Goal: Information Seeking & Learning: Learn about a topic

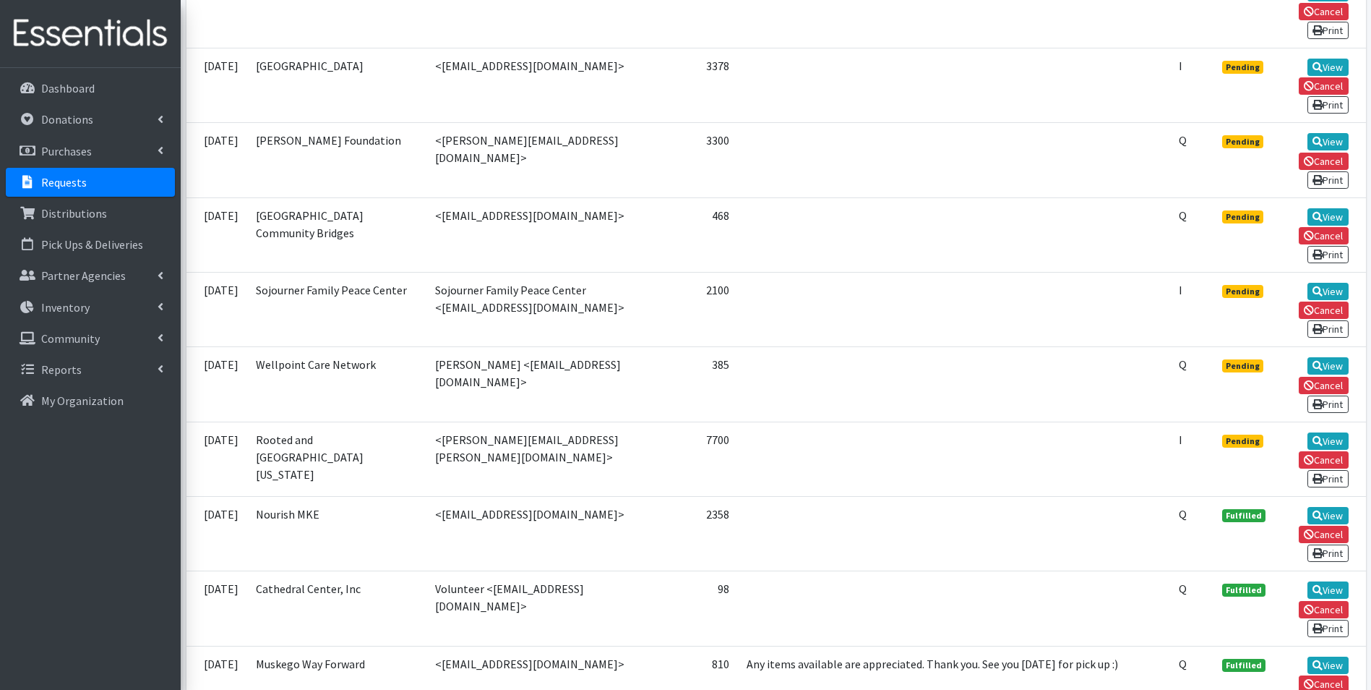
scroll to position [361, 0]
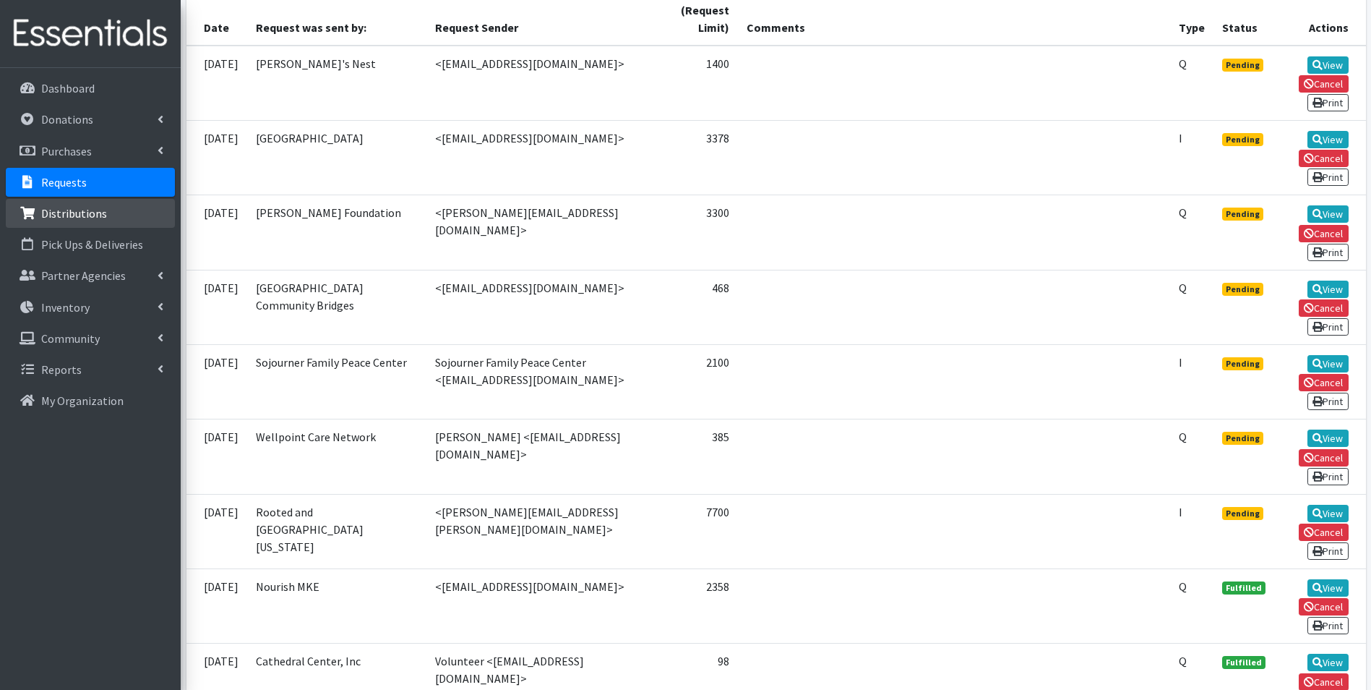
click at [65, 207] on p "Distributions" at bounding box center [74, 213] width 66 height 14
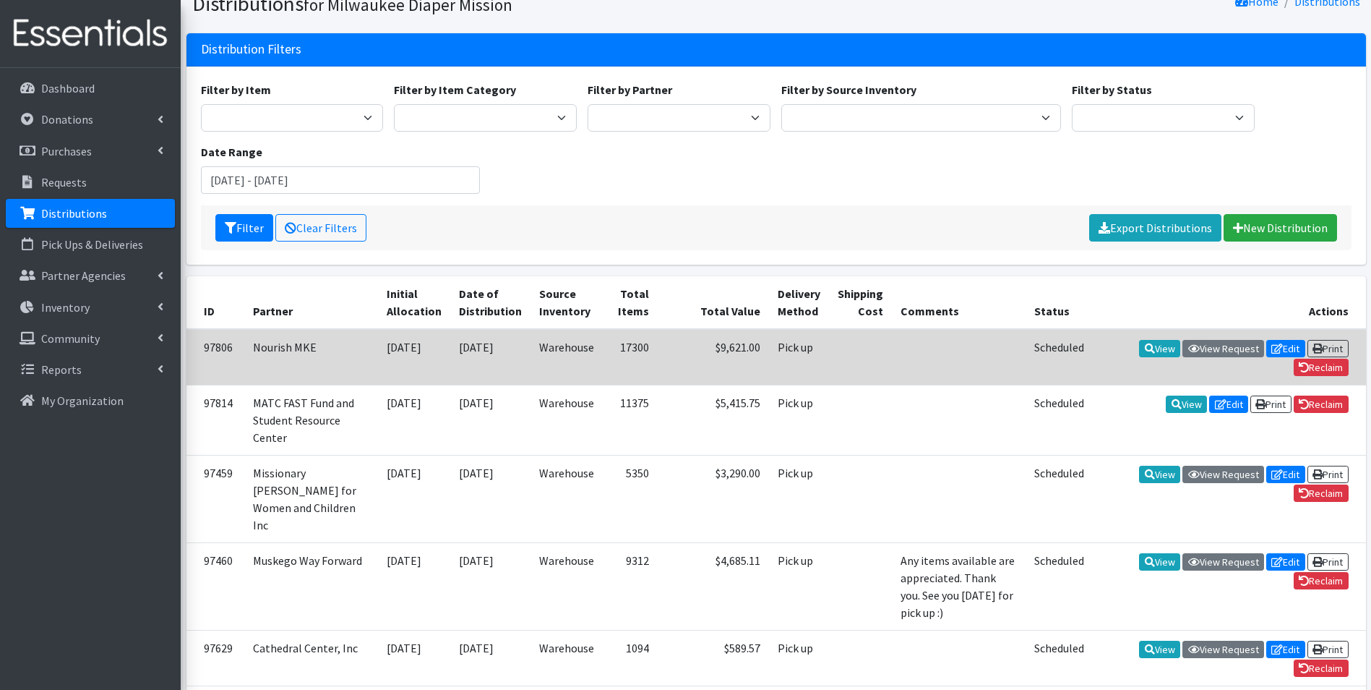
scroll to position [145, 0]
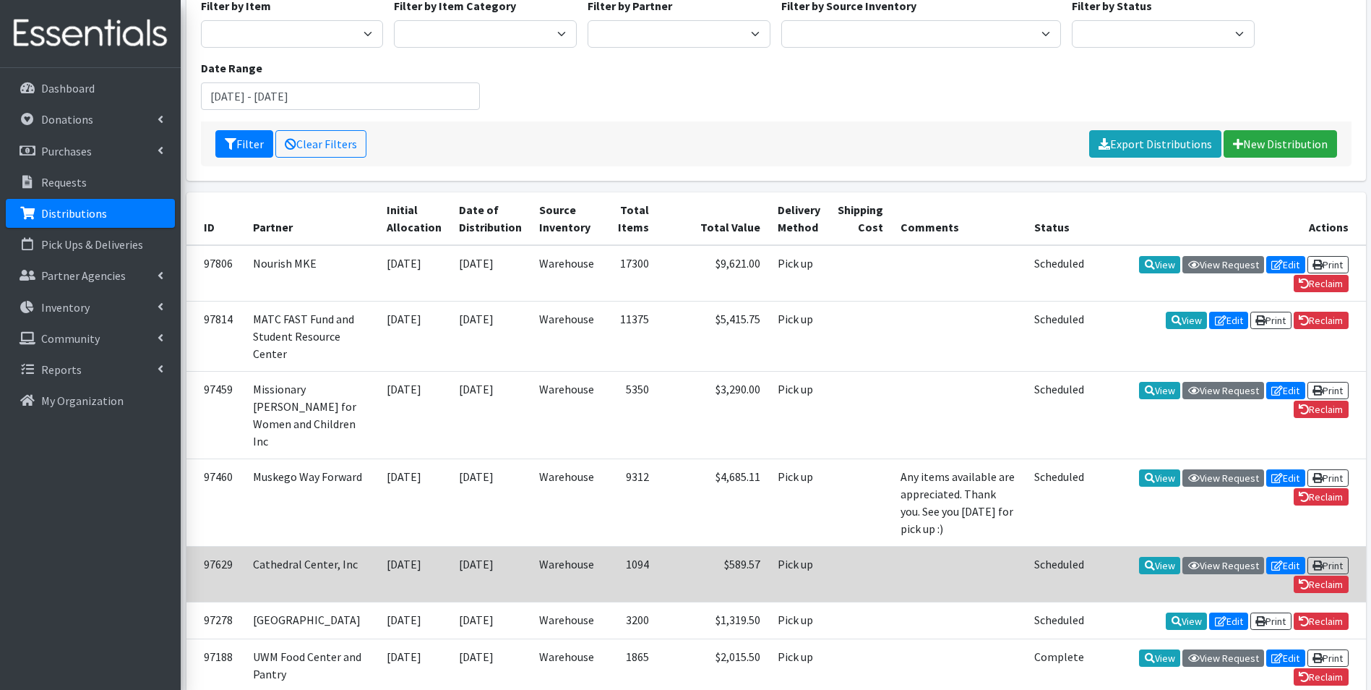
drag, startPoint x: 1332, startPoint y: 573, endPoint x: 1045, endPoint y: 570, distance: 287.0
click at [973, 568] on td at bounding box center [959, 574] width 134 height 56
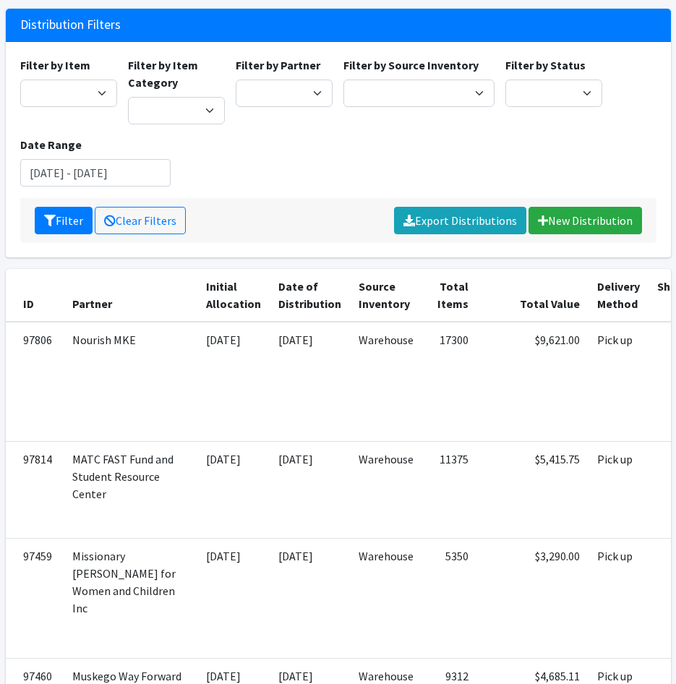
scroll to position [0, 0]
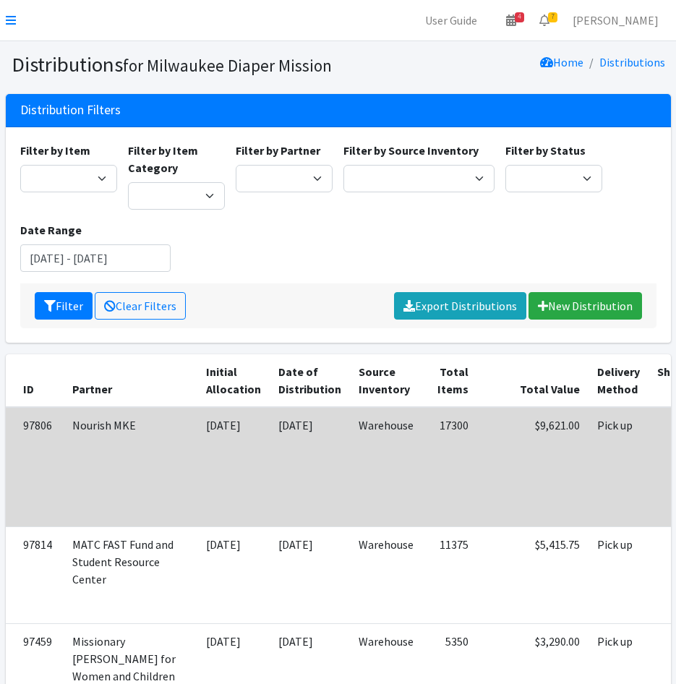
click at [588, 495] on td "Pick up" at bounding box center [618, 467] width 60 height 120
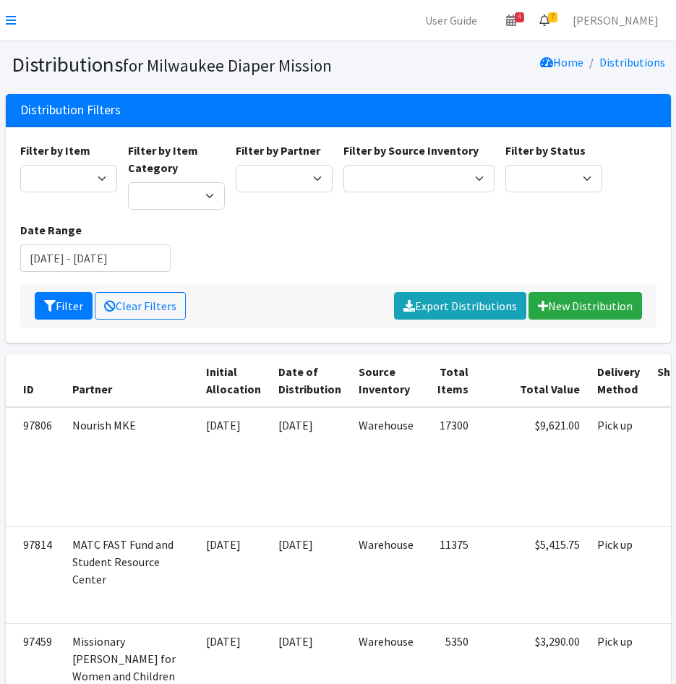
click at [557, 19] on span "7" at bounding box center [552, 17] width 9 height 10
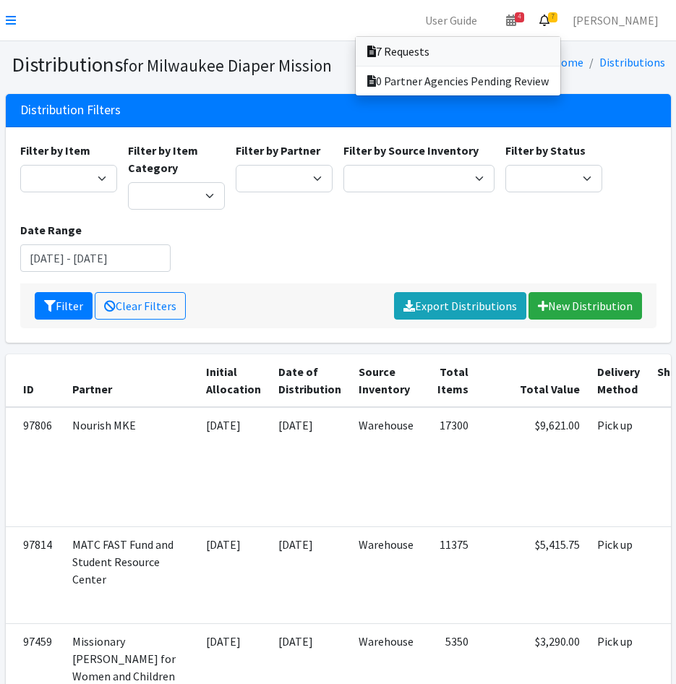
click at [515, 42] on link "7 Requests" at bounding box center [458, 51] width 205 height 29
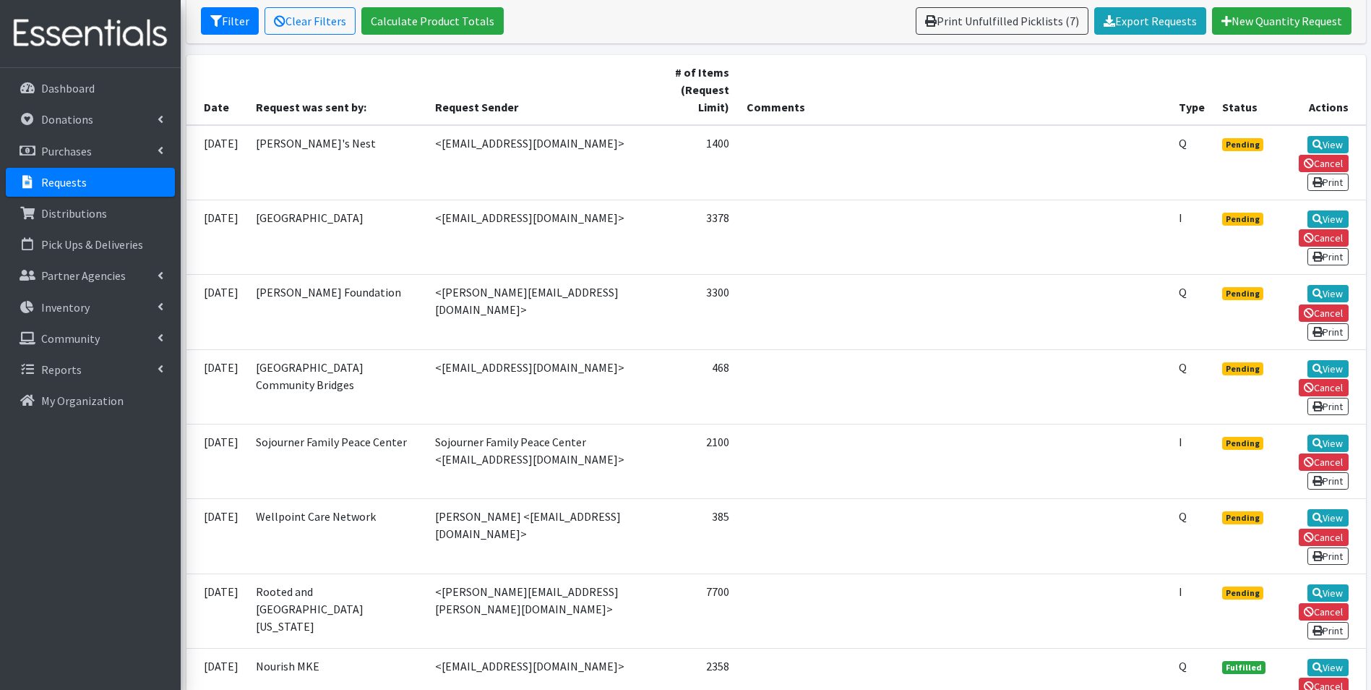
scroll to position [289, 0]
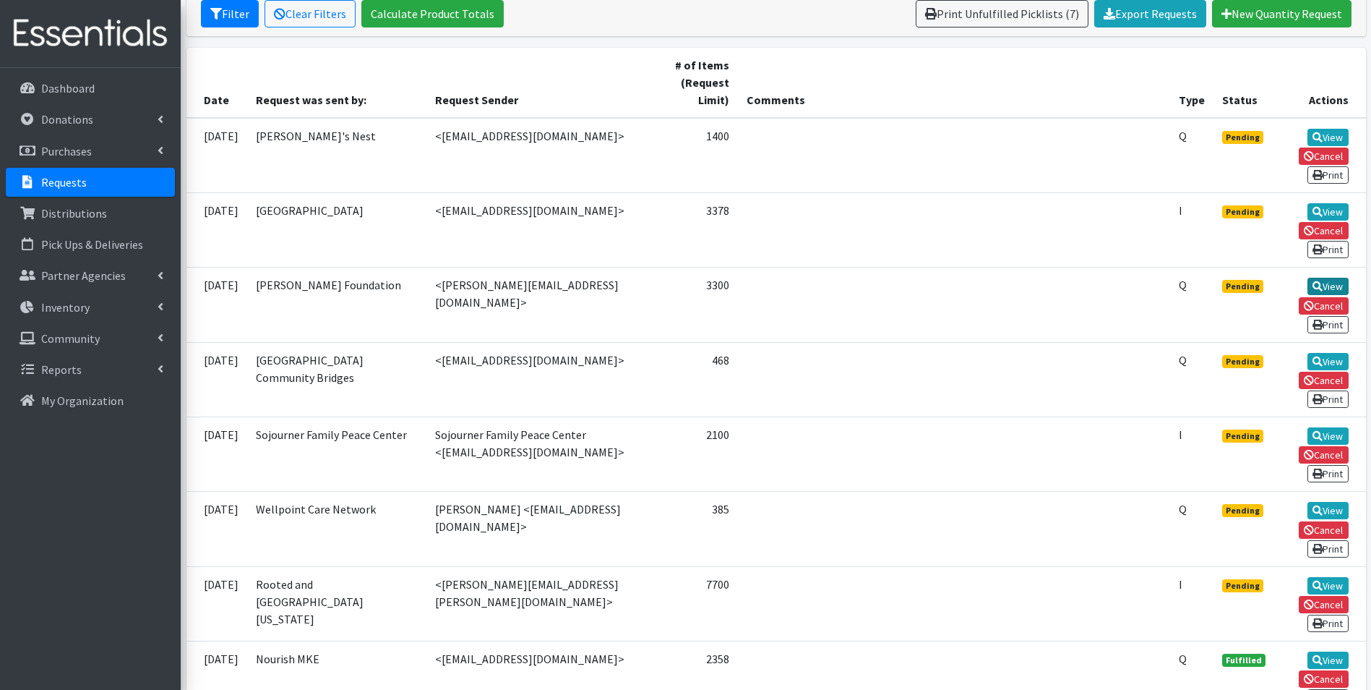
click at [675, 288] on icon at bounding box center [1318, 286] width 10 height 10
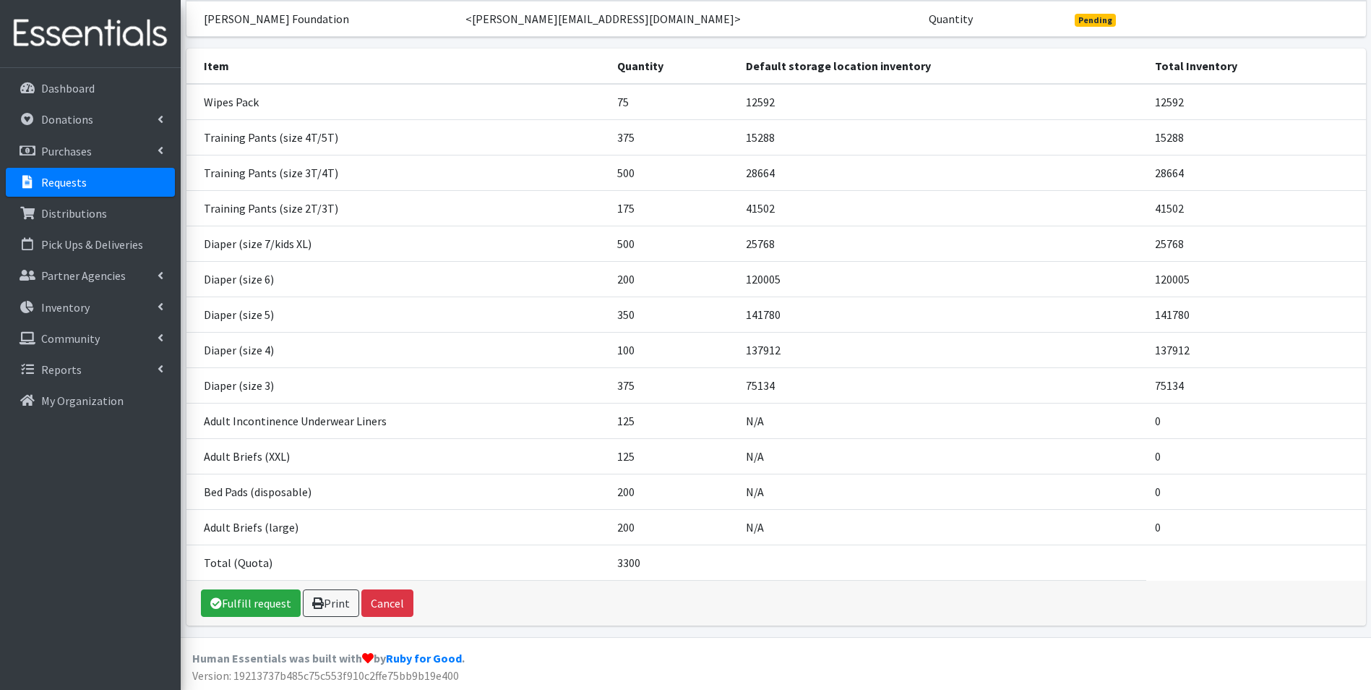
scroll to position [163, 0]
click at [243, 592] on link "Fulfill request" at bounding box center [251, 601] width 100 height 27
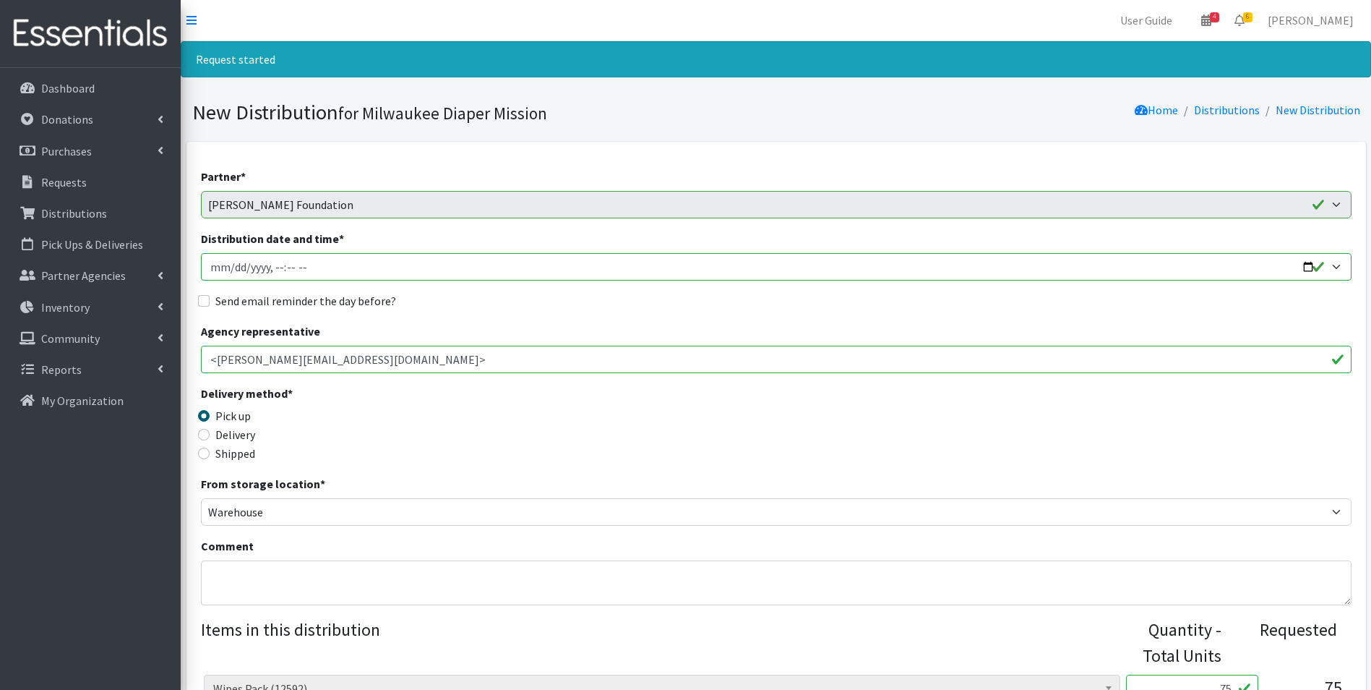
click at [1303, 260] on input "Distribution date and time *" at bounding box center [776, 266] width 1151 height 27
click at [275, 271] on input "Distribution date and time *" at bounding box center [776, 266] width 1151 height 27
type input "2025-10-10T12:00"
click at [202, 302] on input "Send email reminder the day before?" at bounding box center [204, 301] width 12 height 12
checkbox input "true"
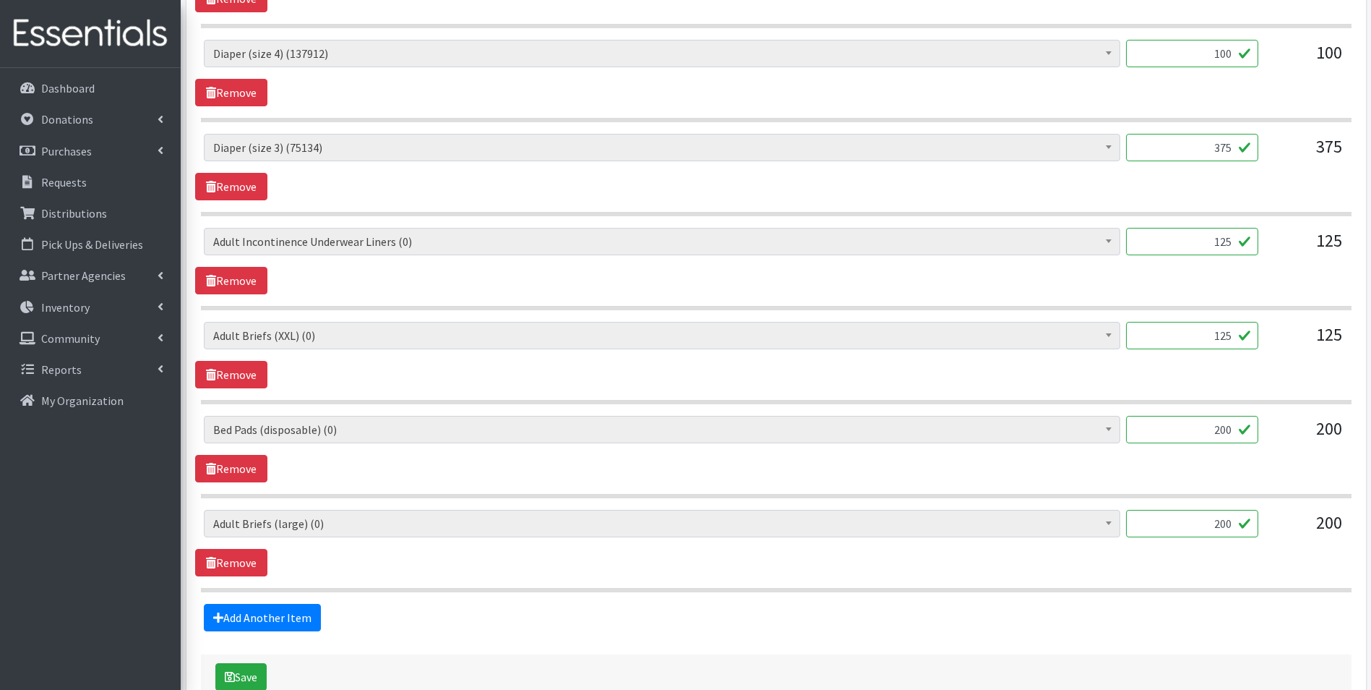
scroll to position [1301, 0]
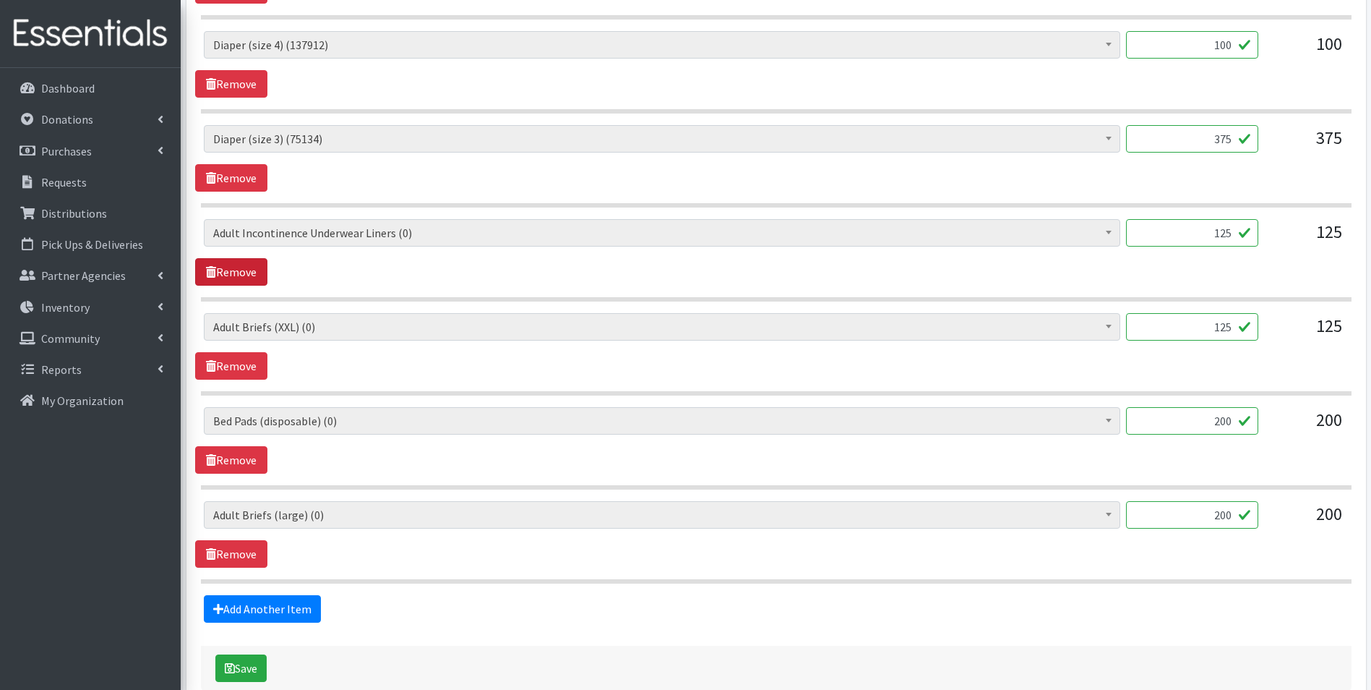
click at [227, 275] on link "Remove" at bounding box center [231, 271] width 72 height 27
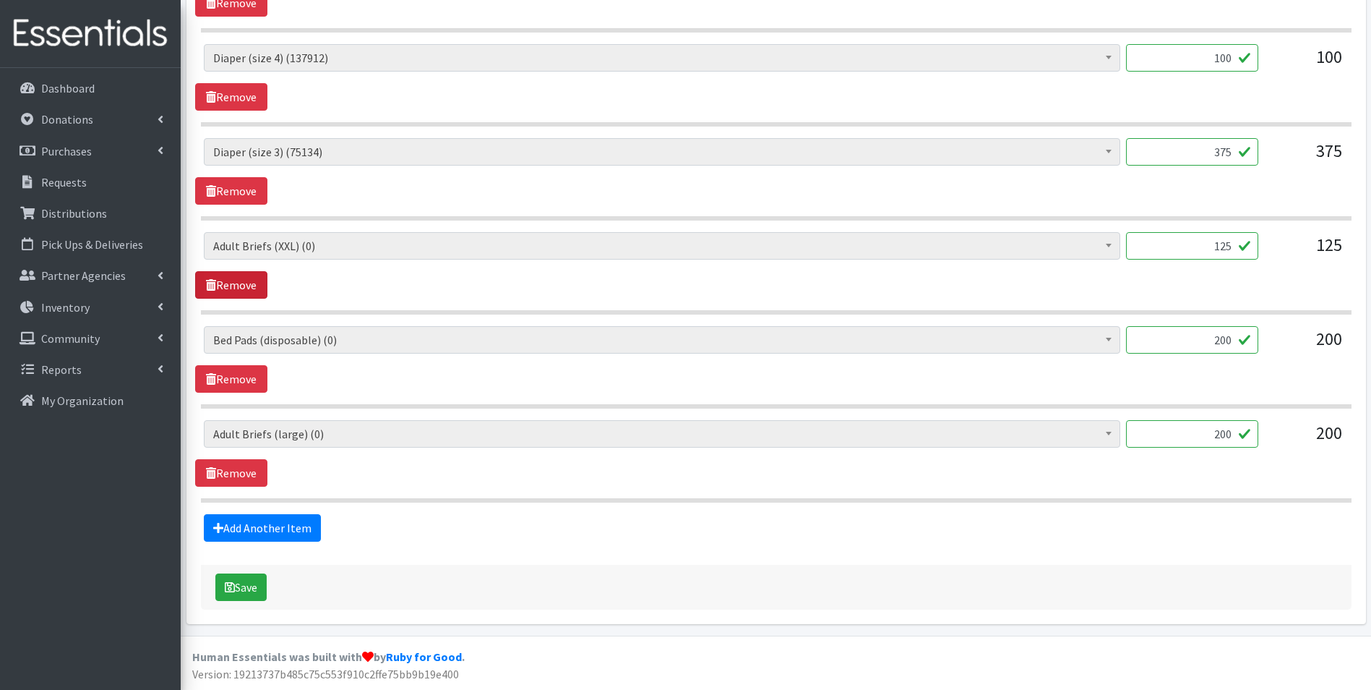
click at [228, 279] on link "Remove" at bounding box center [231, 284] width 72 height 27
click at [252, 474] on link "Remove" at bounding box center [231, 472] width 72 height 27
click at [252, 470] on link "Remove" at bounding box center [231, 472] width 72 height 27
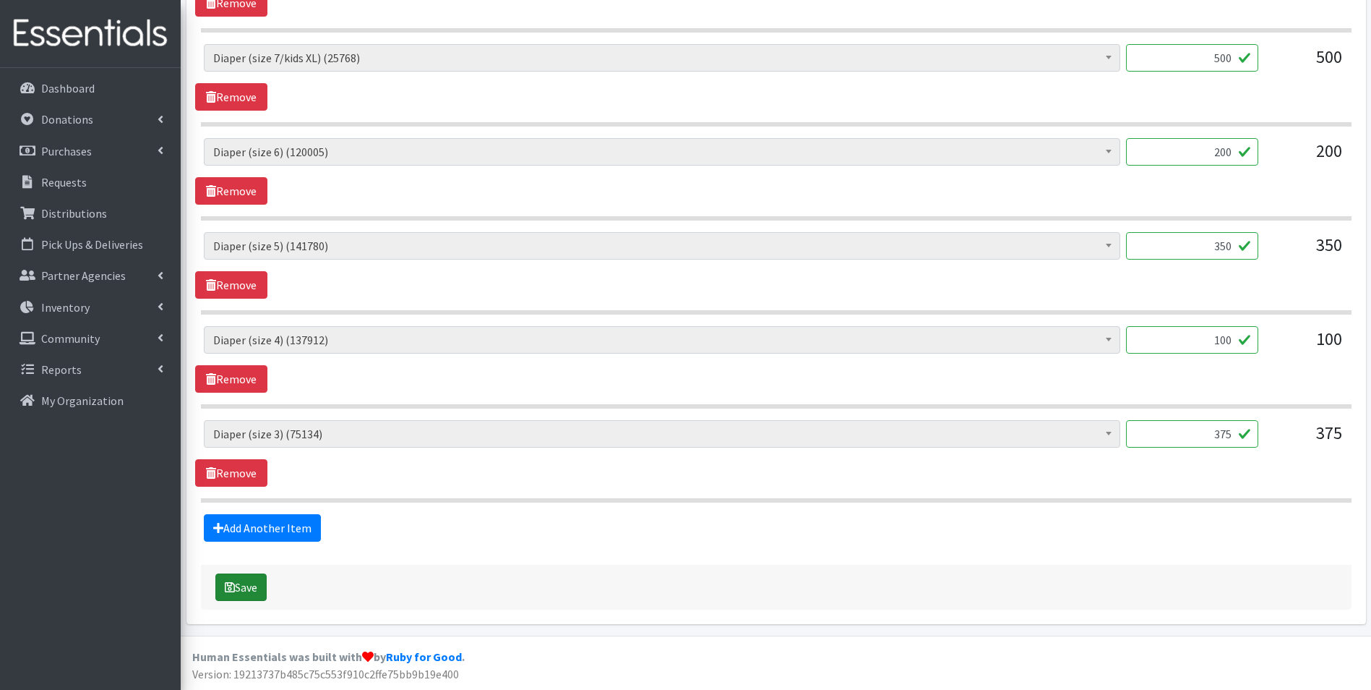
click at [252, 596] on button "Save" at bounding box center [240, 586] width 51 height 27
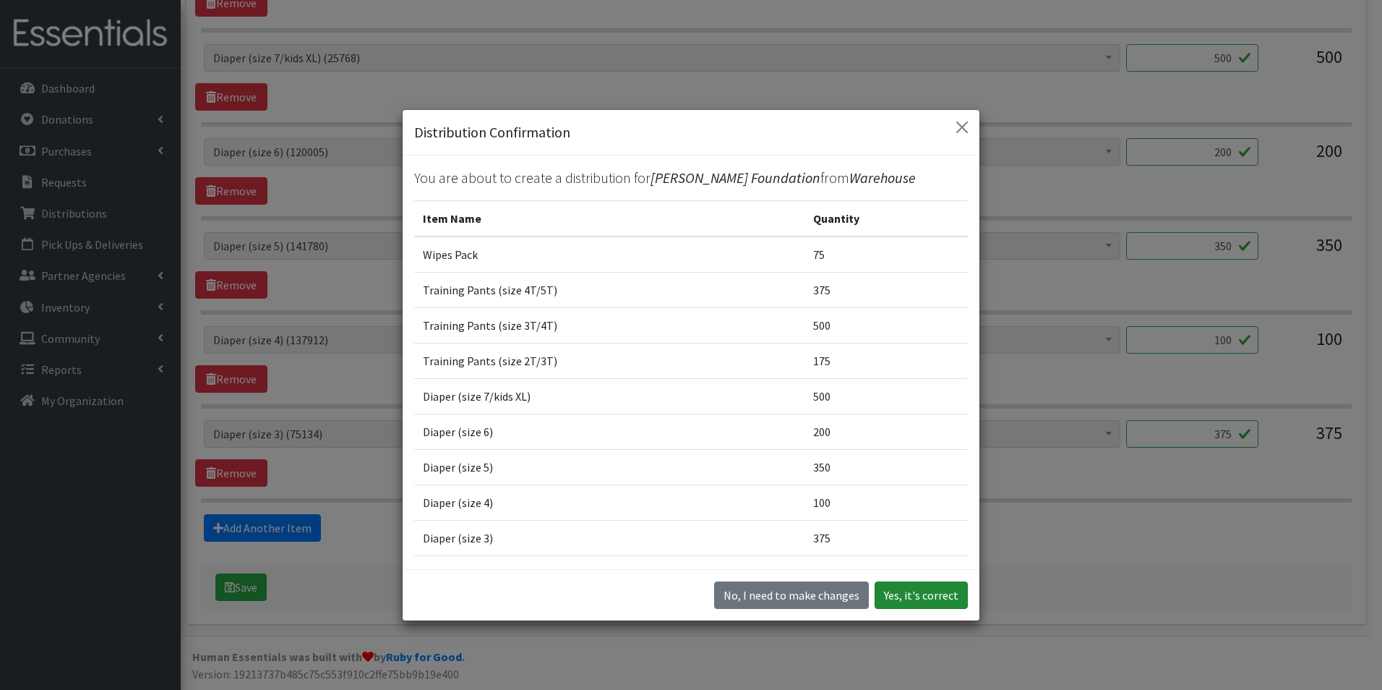
click at [914, 594] on button "Yes, it's correct" at bounding box center [921, 594] width 93 height 27
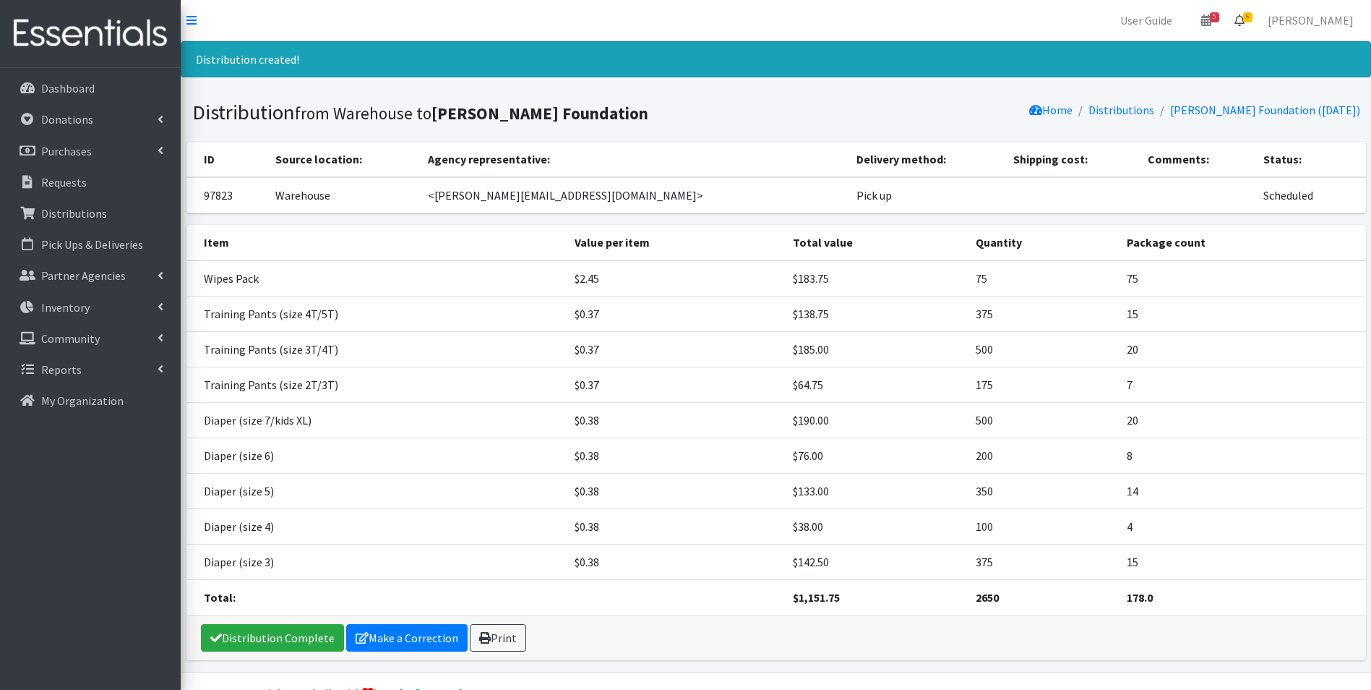
click at [1253, 19] on span "6" at bounding box center [1247, 17] width 9 height 10
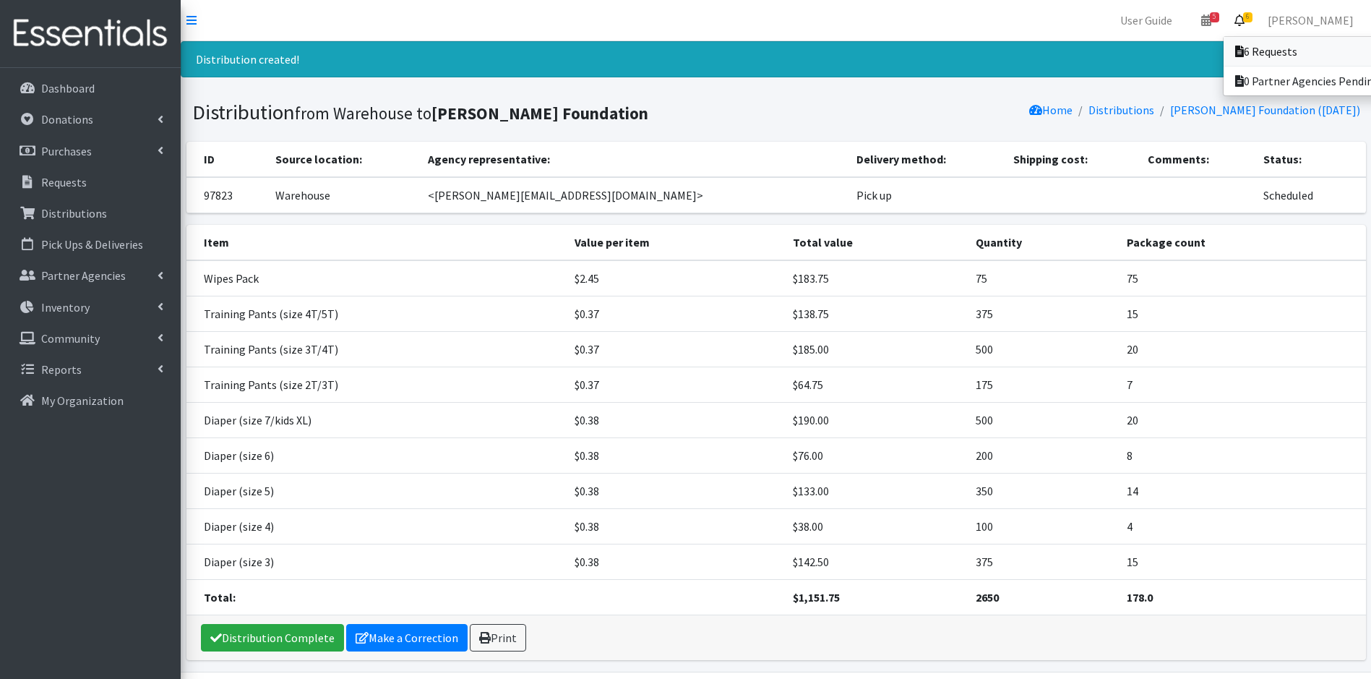
click at [1244, 52] on icon at bounding box center [1239, 52] width 9 height 12
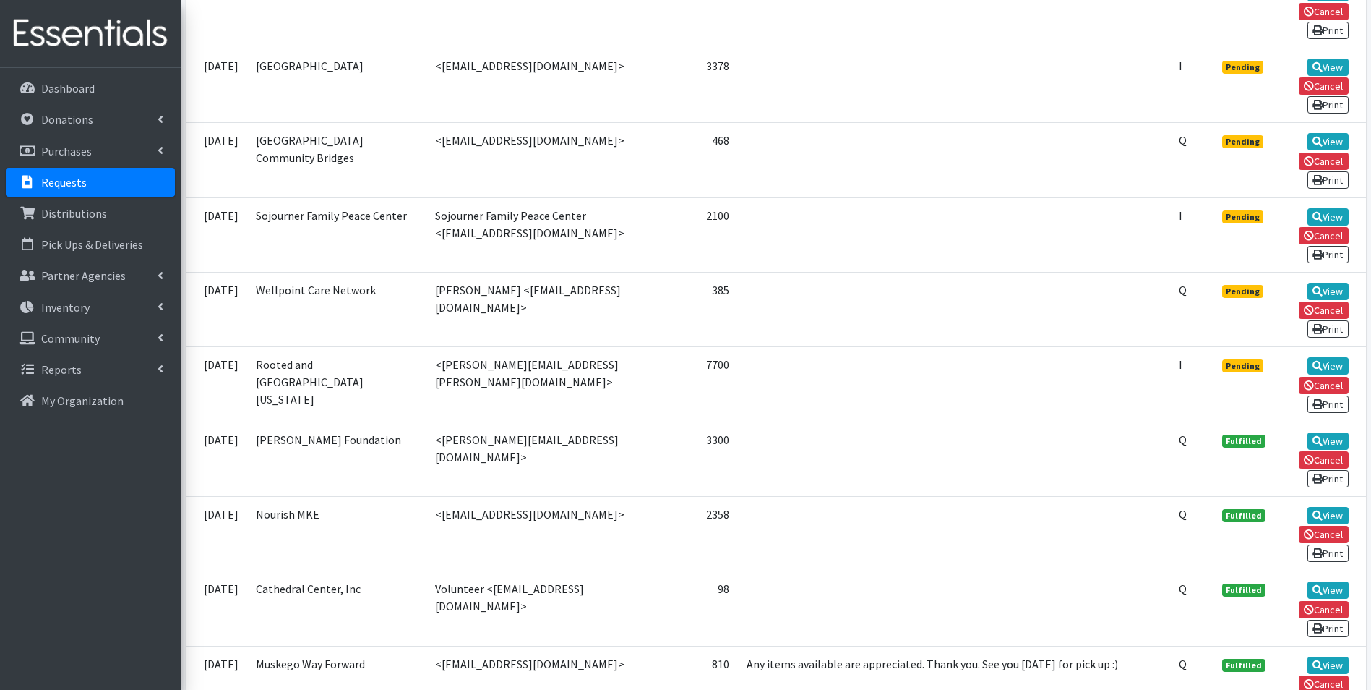
scroll to position [361, 0]
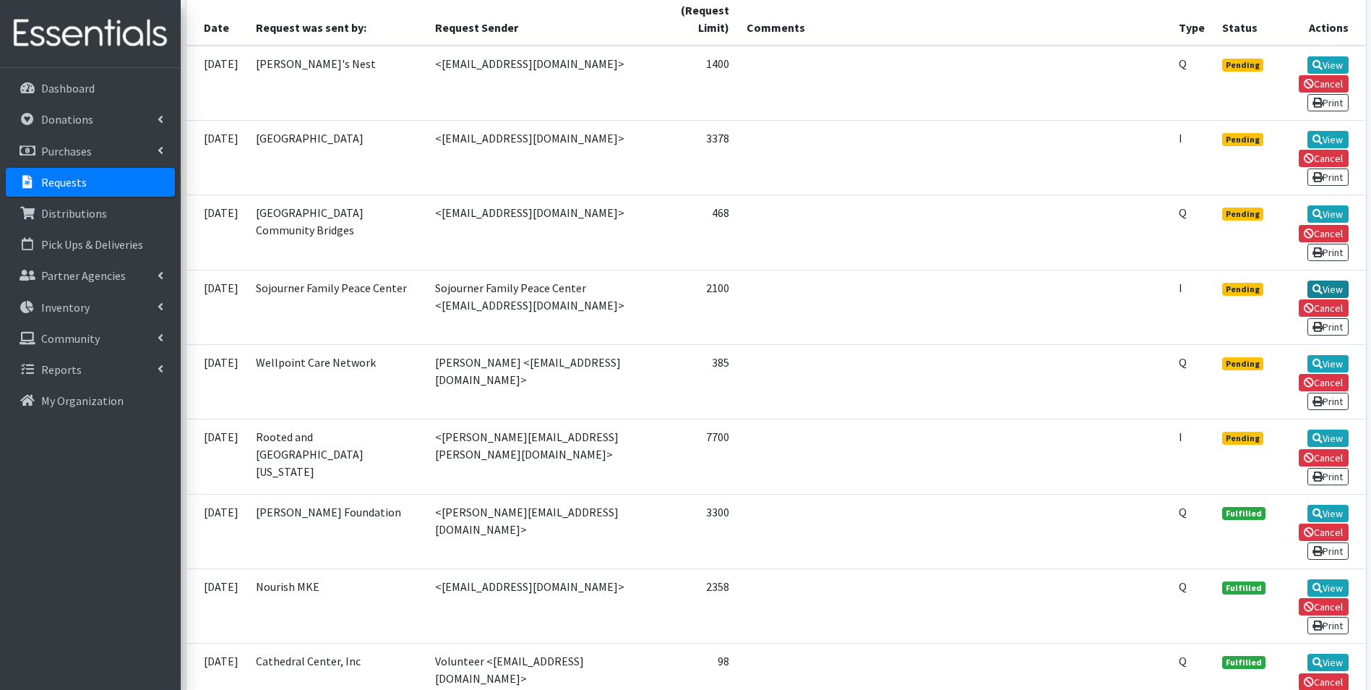
click at [1310, 285] on link "View" at bounding box center [1328, 288] width 41 height 17
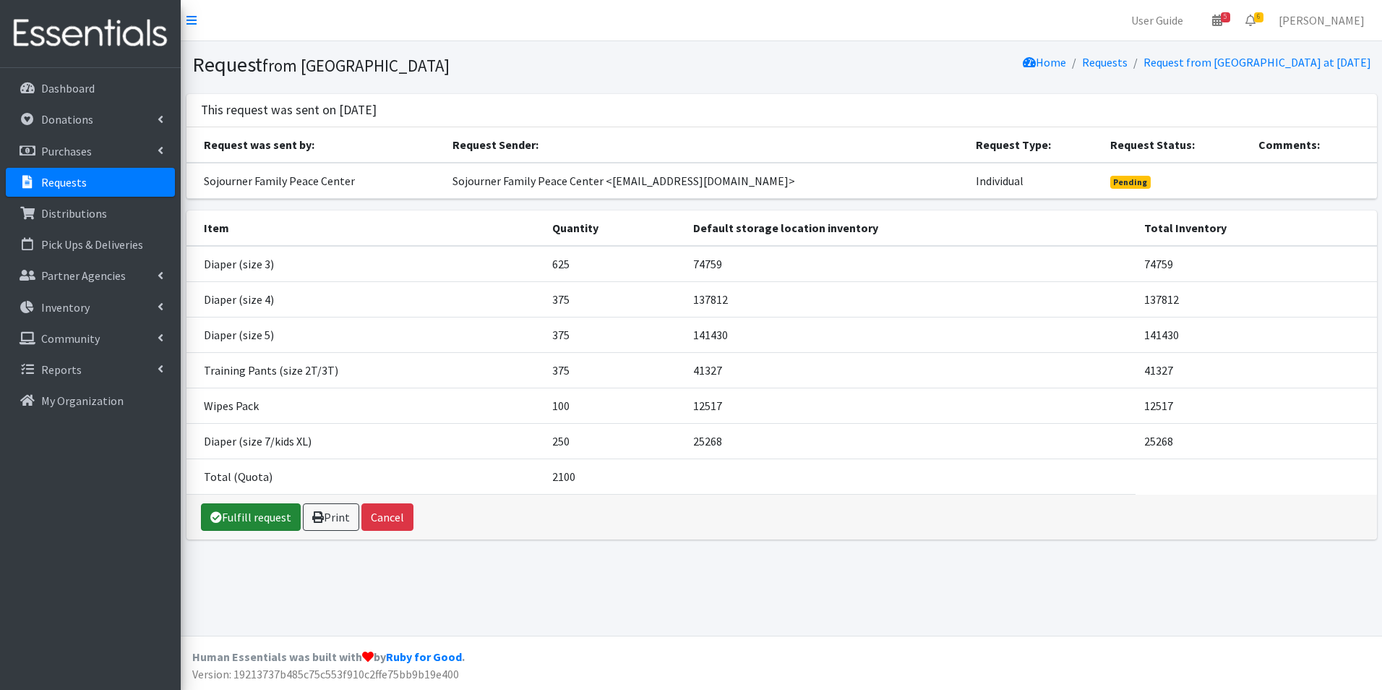
click at [239, 521] on link "Fulfill request" at bounding box center [251, 516] width 100 height 27
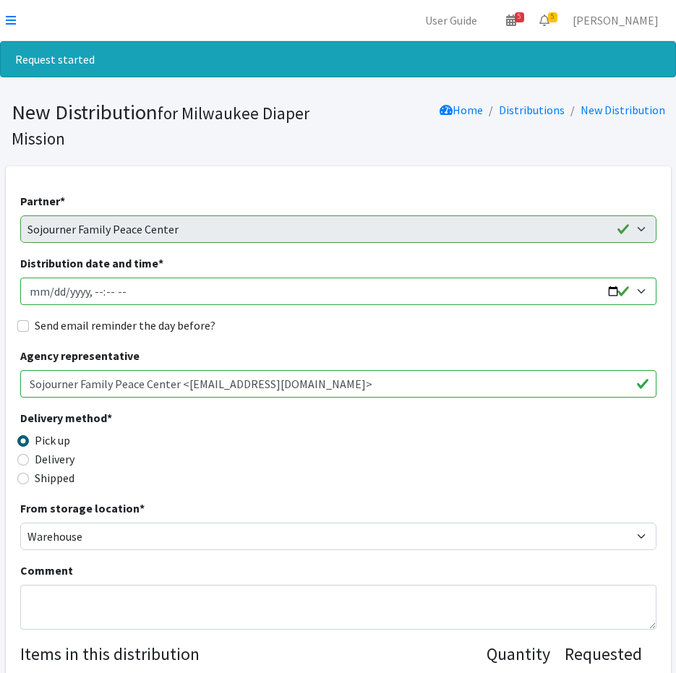
click at [51, 296] on input "Distribution date and time *" at bounding box center [338, 291] width 636 height 27
type input "[DATE]T12:00"
drag, startPoint x: 22, startPoint y: 326, endPoint x: 406, endPoint y: 322, distance: 383.9
click at [26, 326] on input "Send email reminder the day before?" at bounding box center [23, 326] width 12 height 12
checkbox input "true"
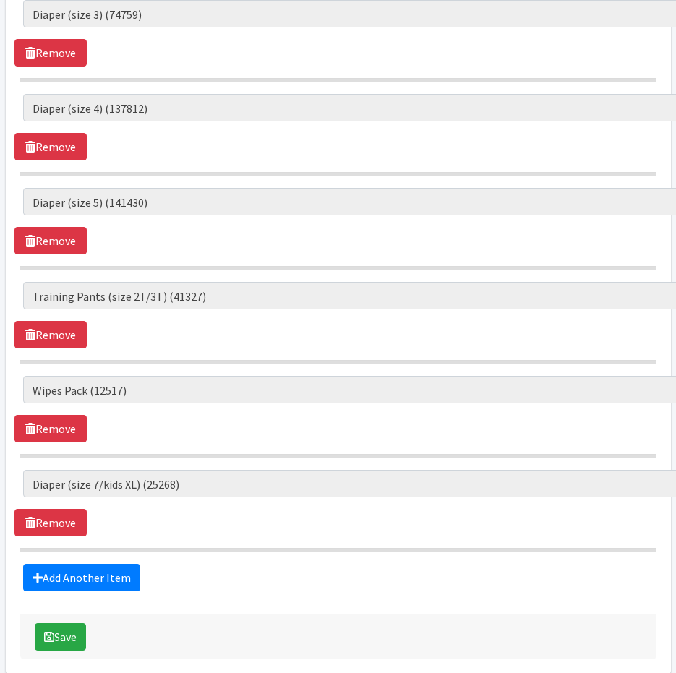
scroll to position [792, 0]
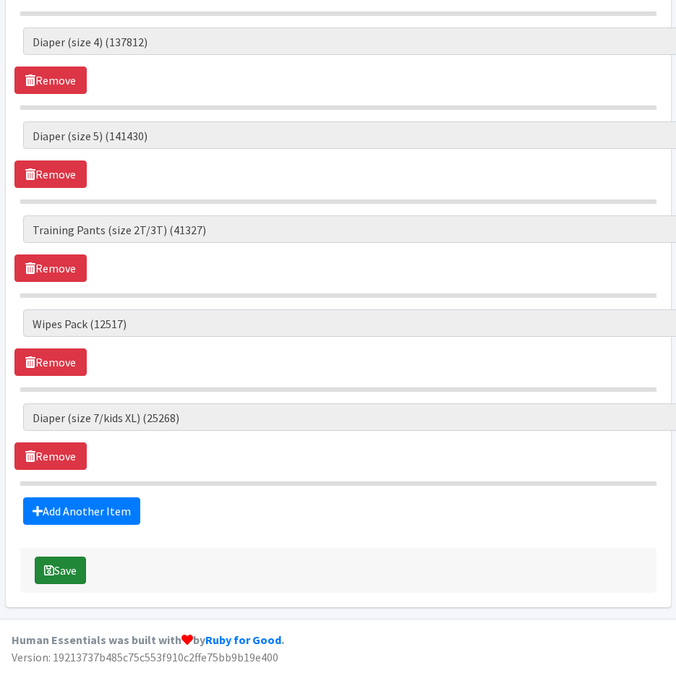
click at [67, 575] on button "Save" at bounding box center [60, 570] width 51 height 27
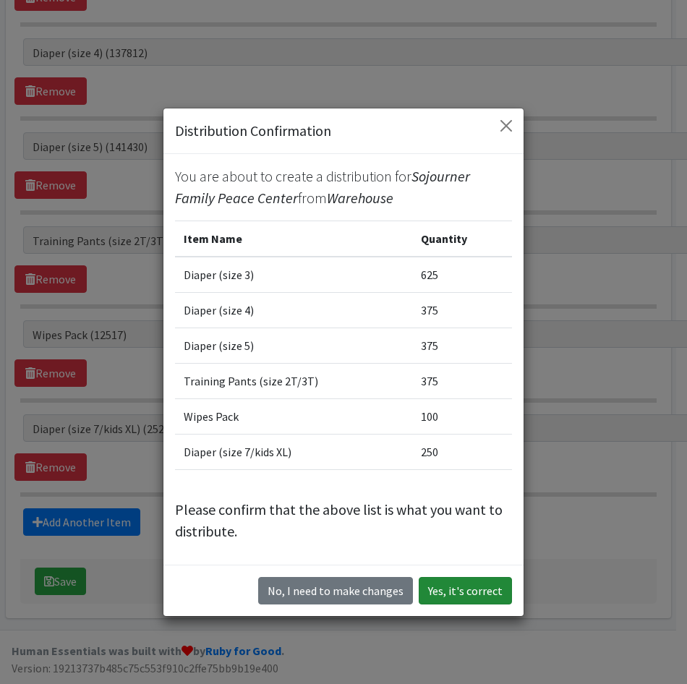
click at [457, 588] on button "Yes, it's correct" at bounding box center [465, 590] width 93 height 27
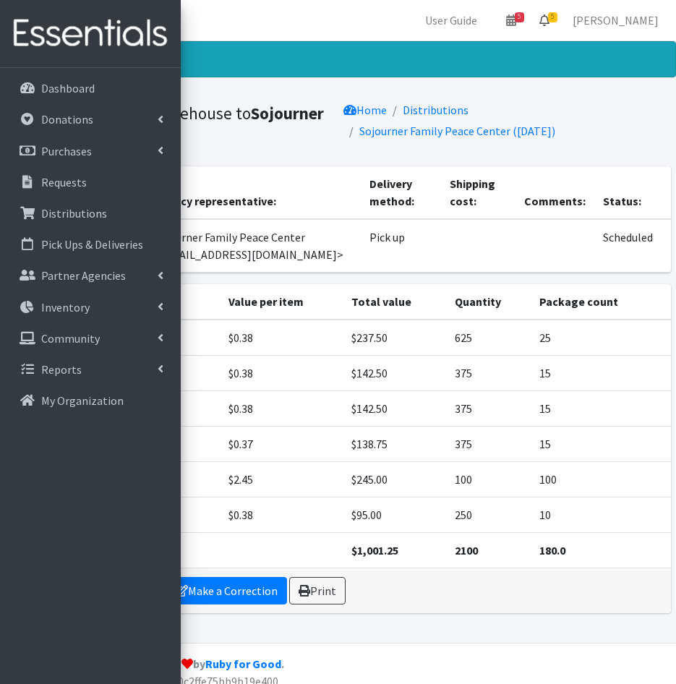
click at [549, 14] on icon at bounding box center [544, 20] width 10 height 12
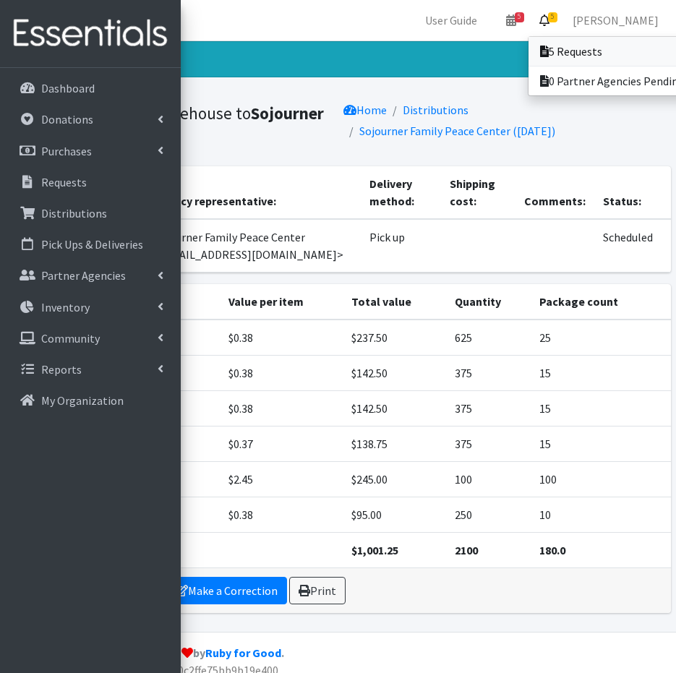
click at [594, 43] on link "5 Requests" at bounding box center [628, 51] width 201 height 29
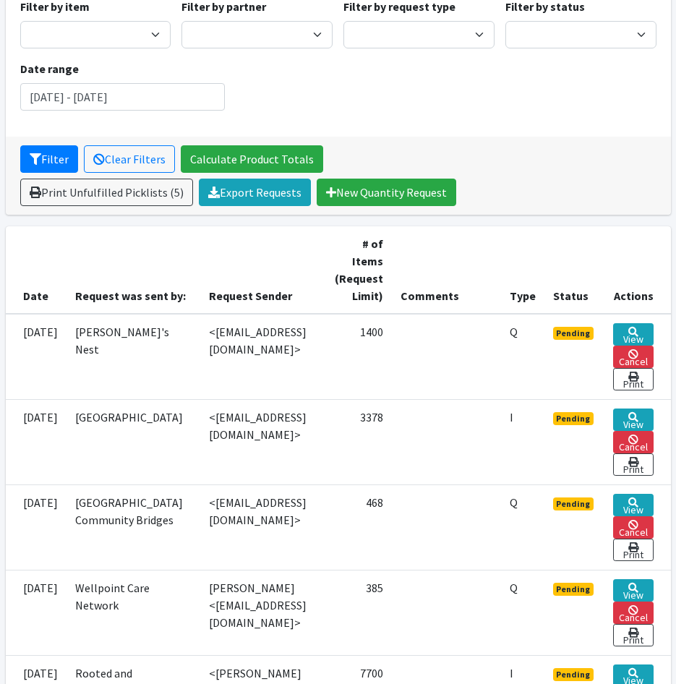
scroll to position [217, 0]
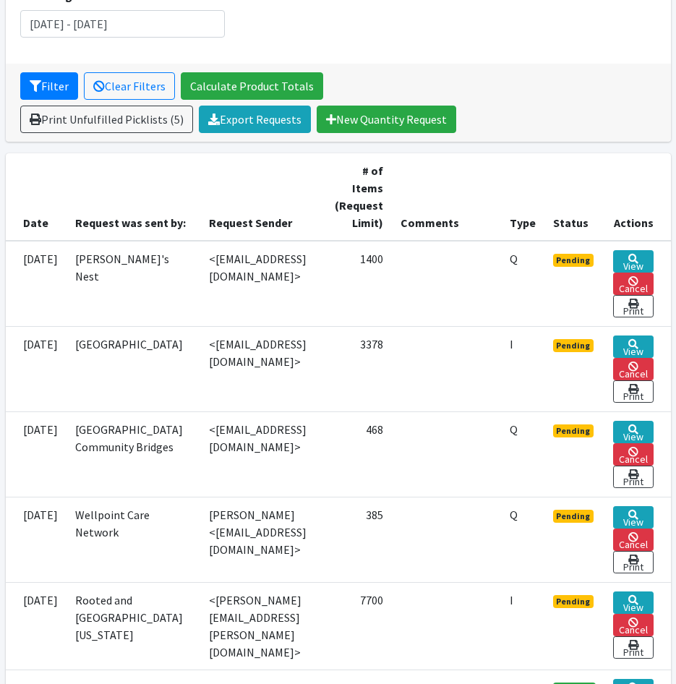
click at [656, 345] on td "View Cancel Print" at bounding box center [637, 368] width 66 height 85
click at [641, 343] on link "View" at bounding box center [633, 346] width 40 height 22
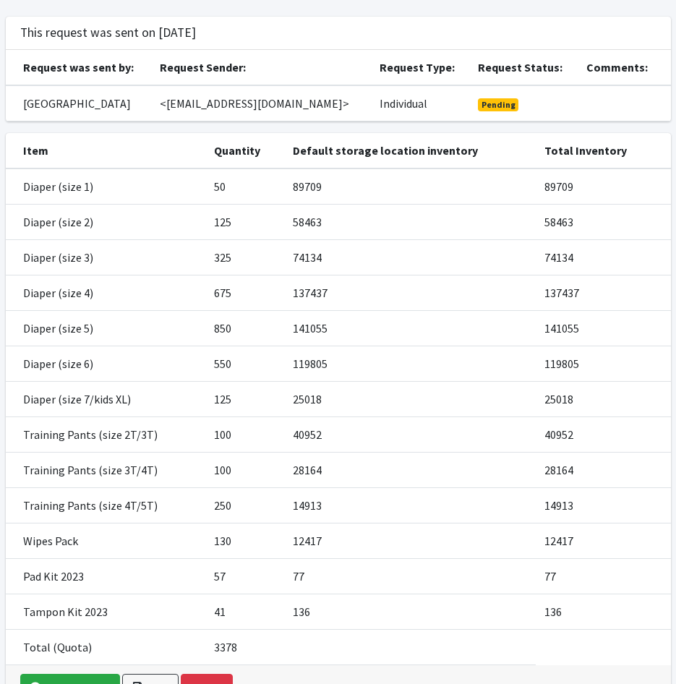
scroll to position [186, 0]
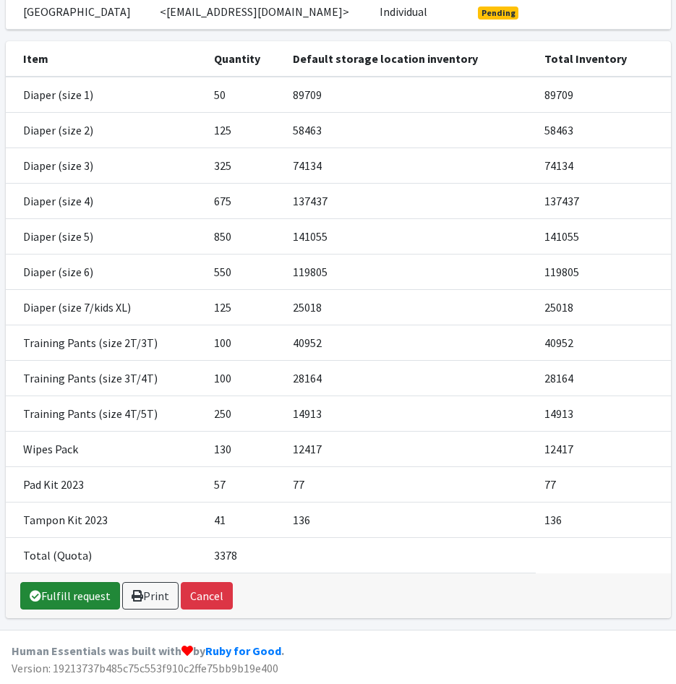
click at [56, 596] on link "Fulfill request" at bounding box center [70, 595] width 100 height 27
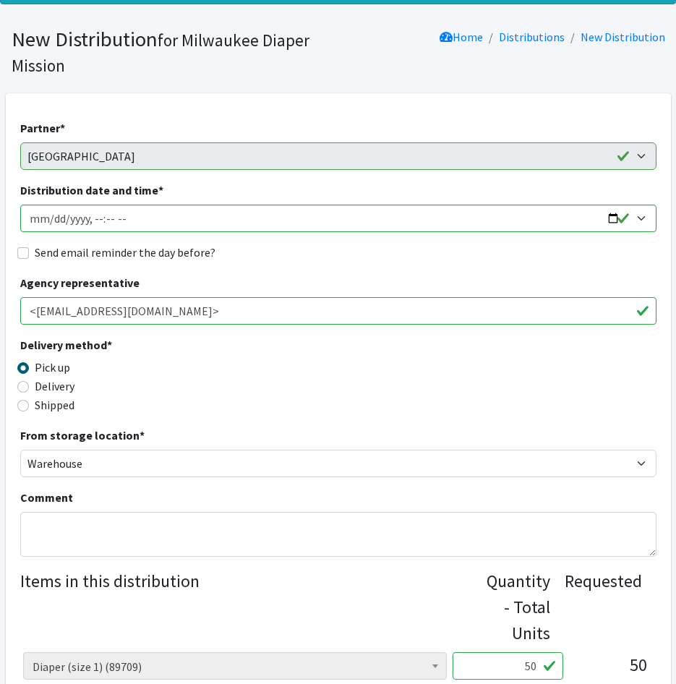
scroll to position [72, 0]
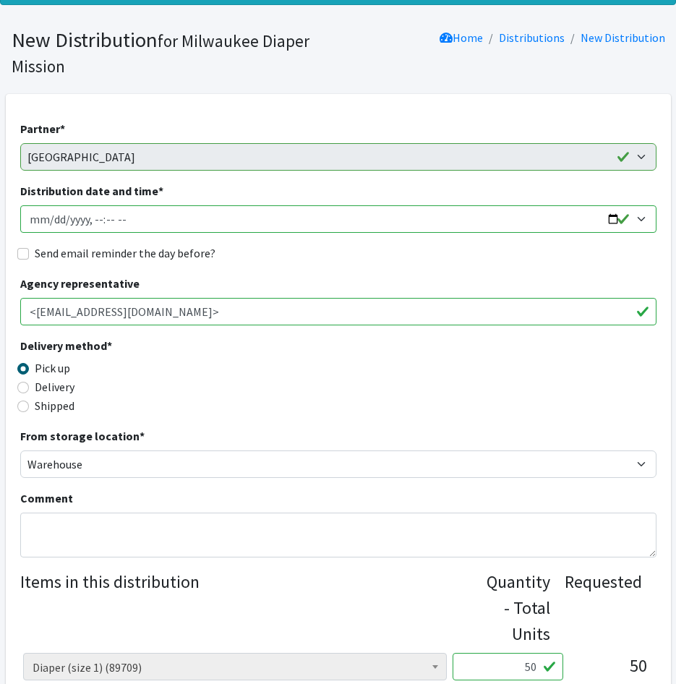
click at [51, 220] on input "Distribution date and time *" at bounding box center [338, 218] width 636 height 27
type input "2025-10-10T11:30"
click at [17, 251] on input "Send email reminder the day before?" at bounding box center [23, 254] width 12 height 12
checkbox input "true"
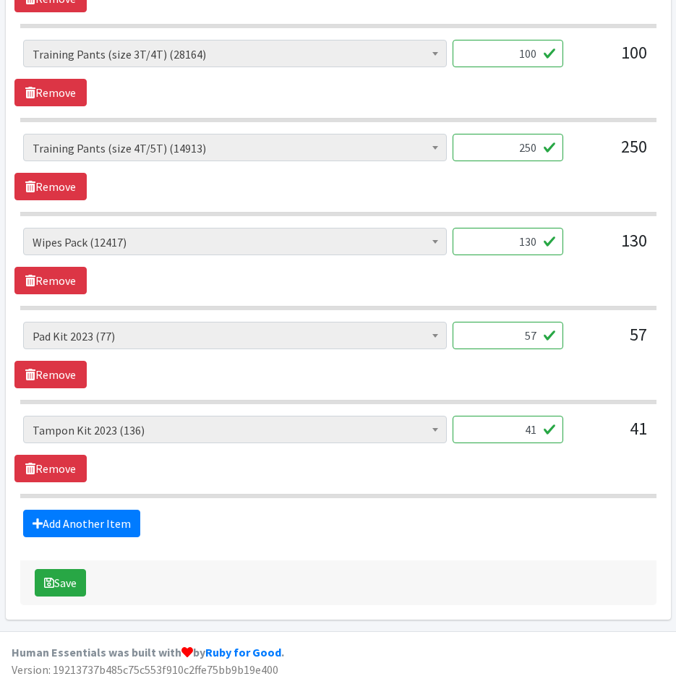
scroll to position [1439, 0]
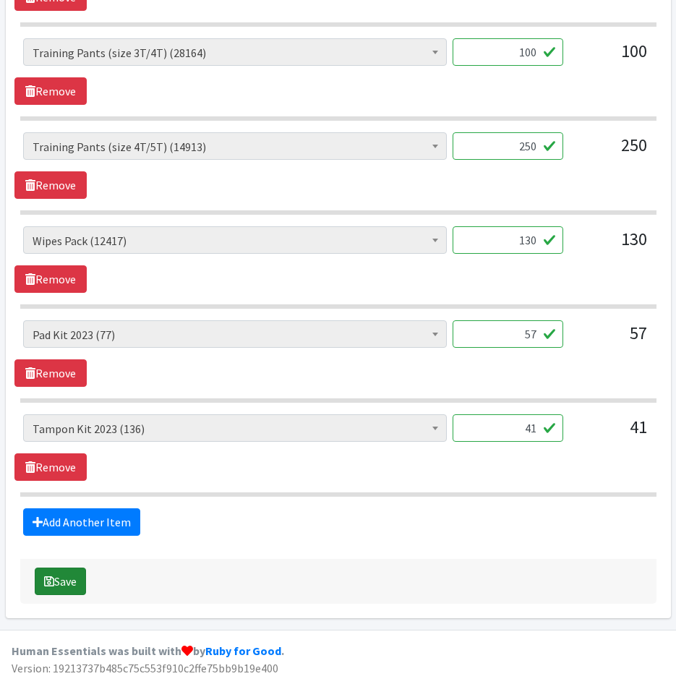
click at [56, 582] on button "Save" at bounding box center [60, 580] width 51 height 27
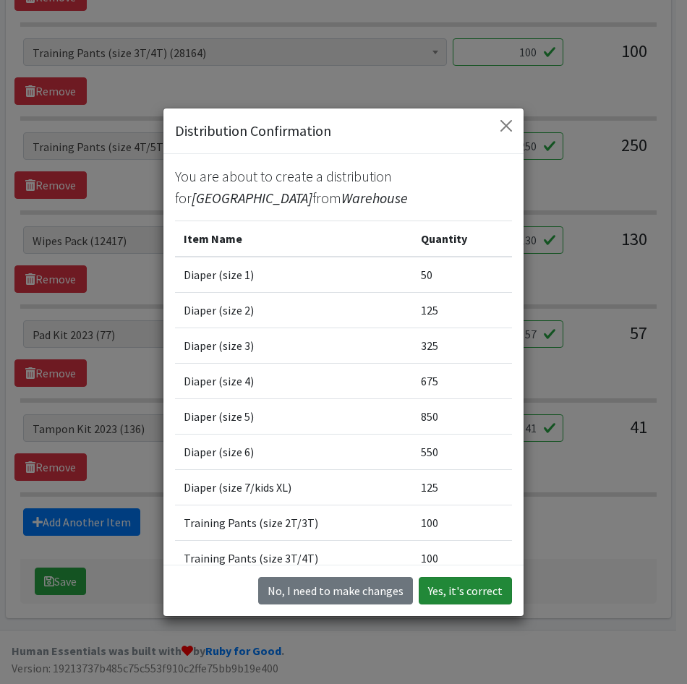
click at [439, 591] on button "Yes, it's correct" at bounding box center [465, 590] width 93 height 27
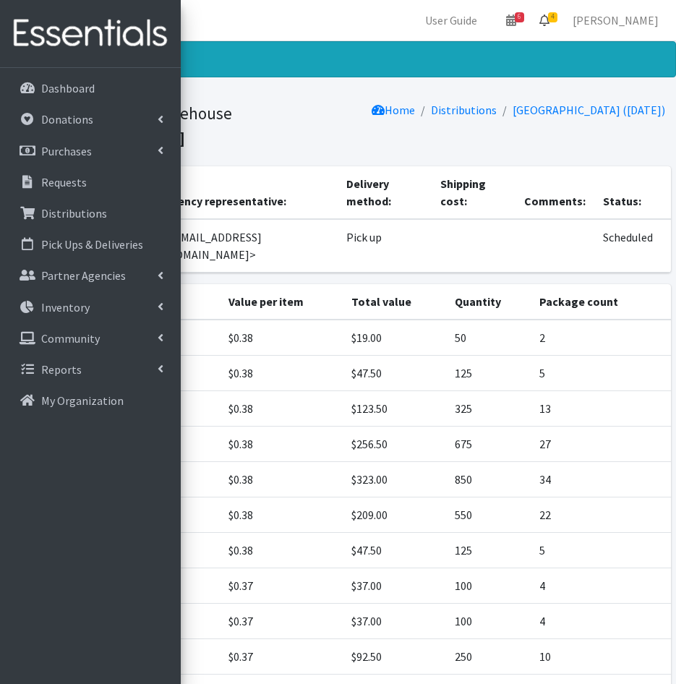
click at [549, 15] on icon at bounding box center [544, 20] width 10 height 12
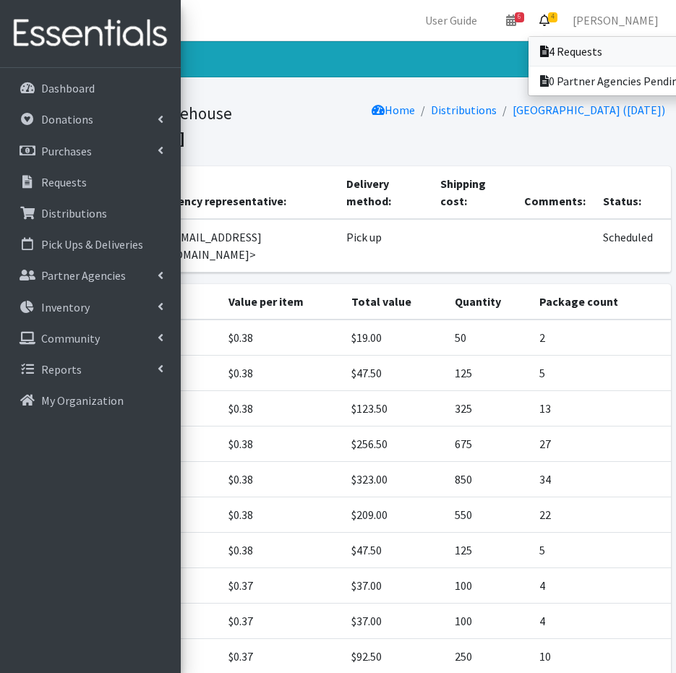
click at [575, 38] on link "4 Requests" at bounding box center [628, 51] width 201 height 29
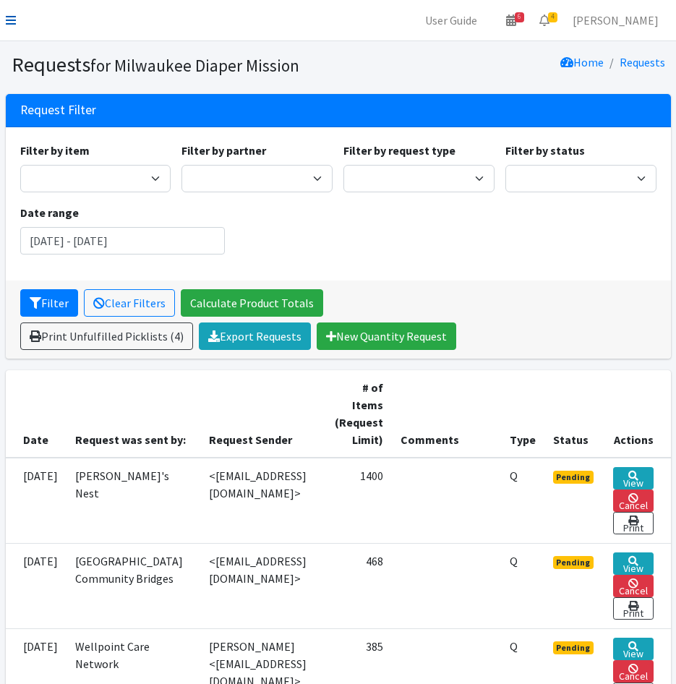
click at [10, 27] on link at bounding box center [11, 20] width 10 height 17
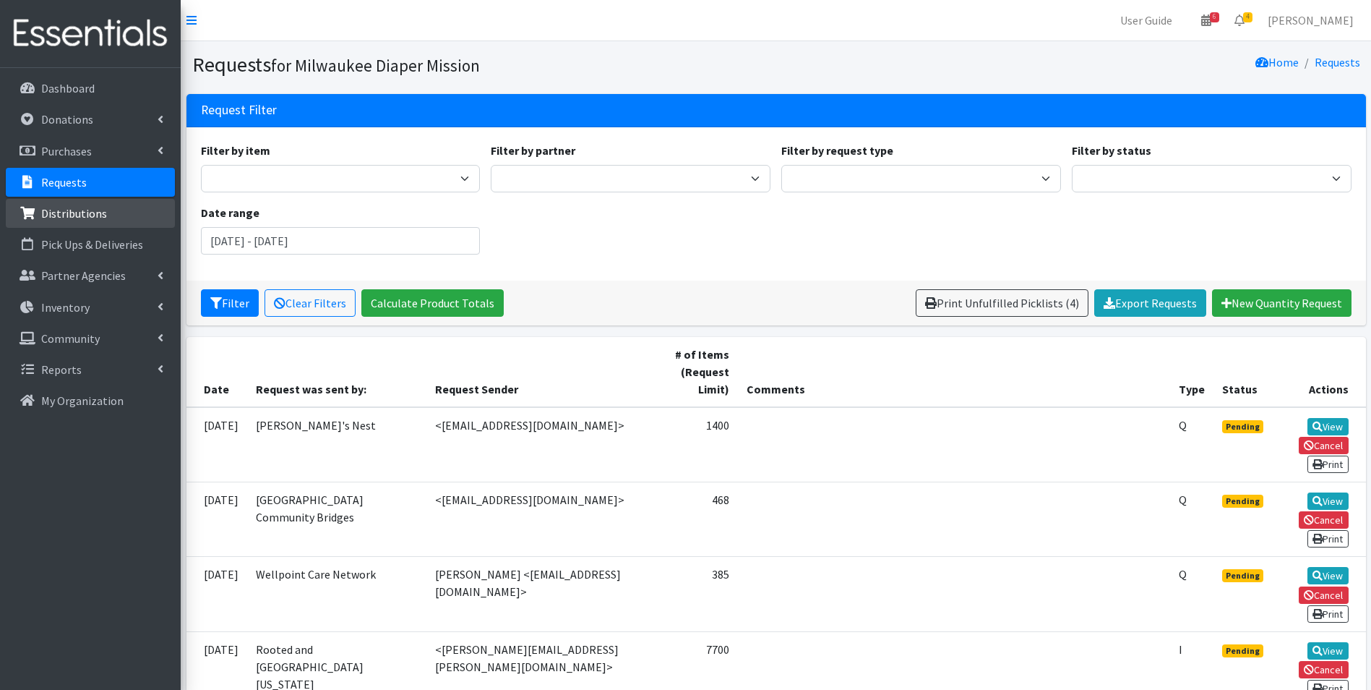
click at [60, 223] on link "Distributions" at bounding box center [90, 213] width 169 height 29
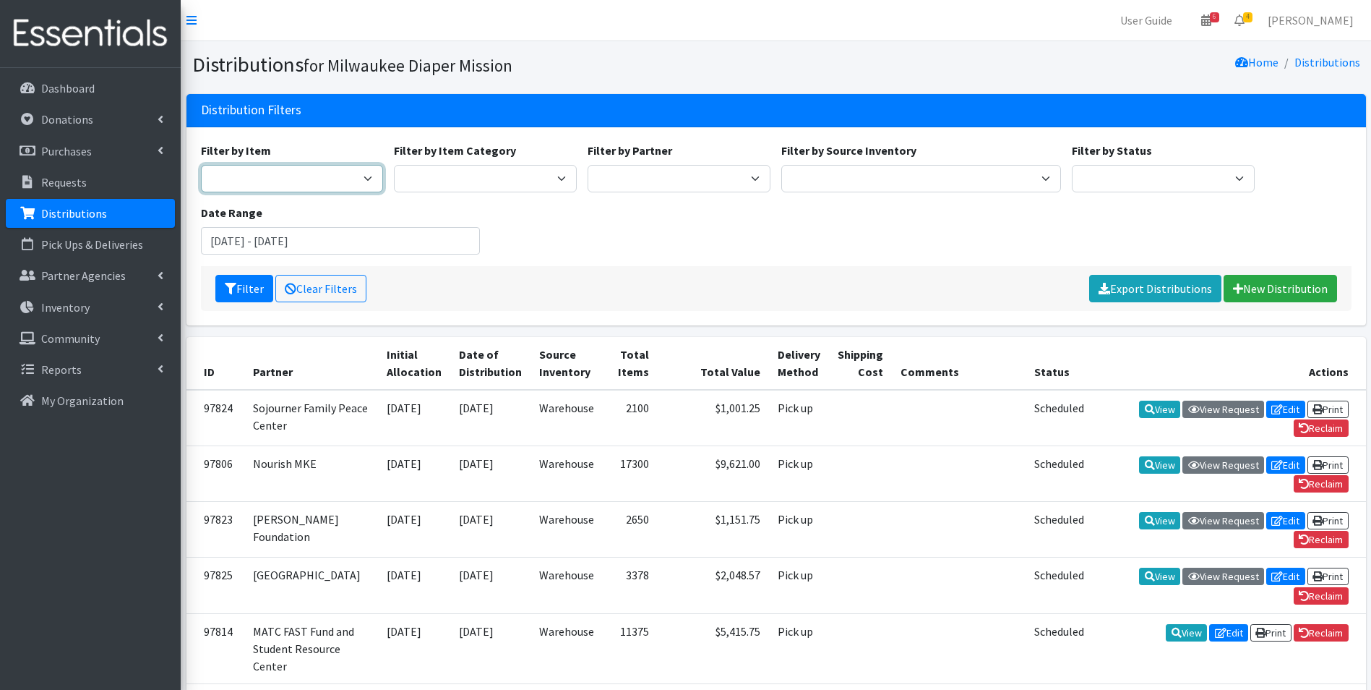
click at [331, 169] on select "Adult Briefs (large) Adult Briefs (Medium) Adult Briefs (small) Adult Briefs (X…" at bounding box center [292, 178] width 183 height 27
select select "4665"
click at [201, 165] on select "Adult Briefs (large) Adult Briefs (Medium) Adult Briefs (small) Adult Briefs (X…" at bounding box center [292, 178] width 183 height 27
click at [355, 237] on input "August 7, 2025 - November 7, 2025" at bounding box center [341, 240] width 280 height 27
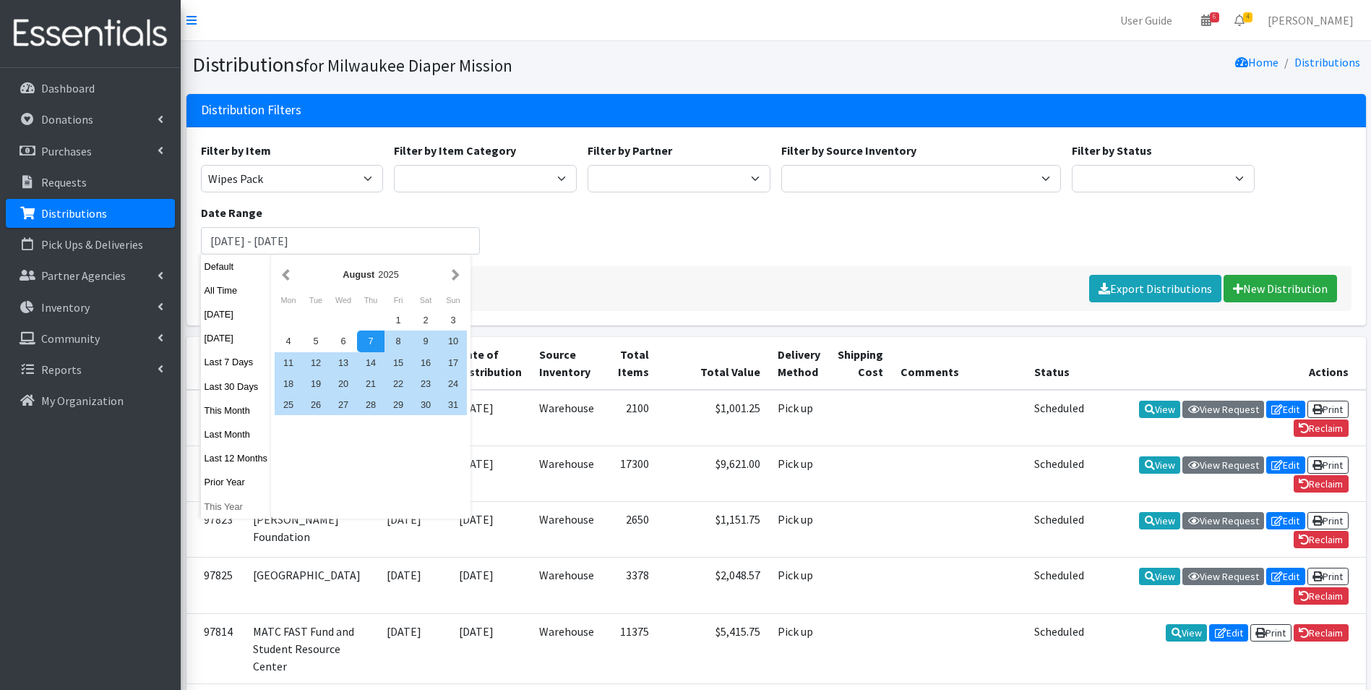
click at [231, 510] on button "This Year" at bounding box center [236, 506] width 71 height 21
type input "[DATE] - [DATE]"
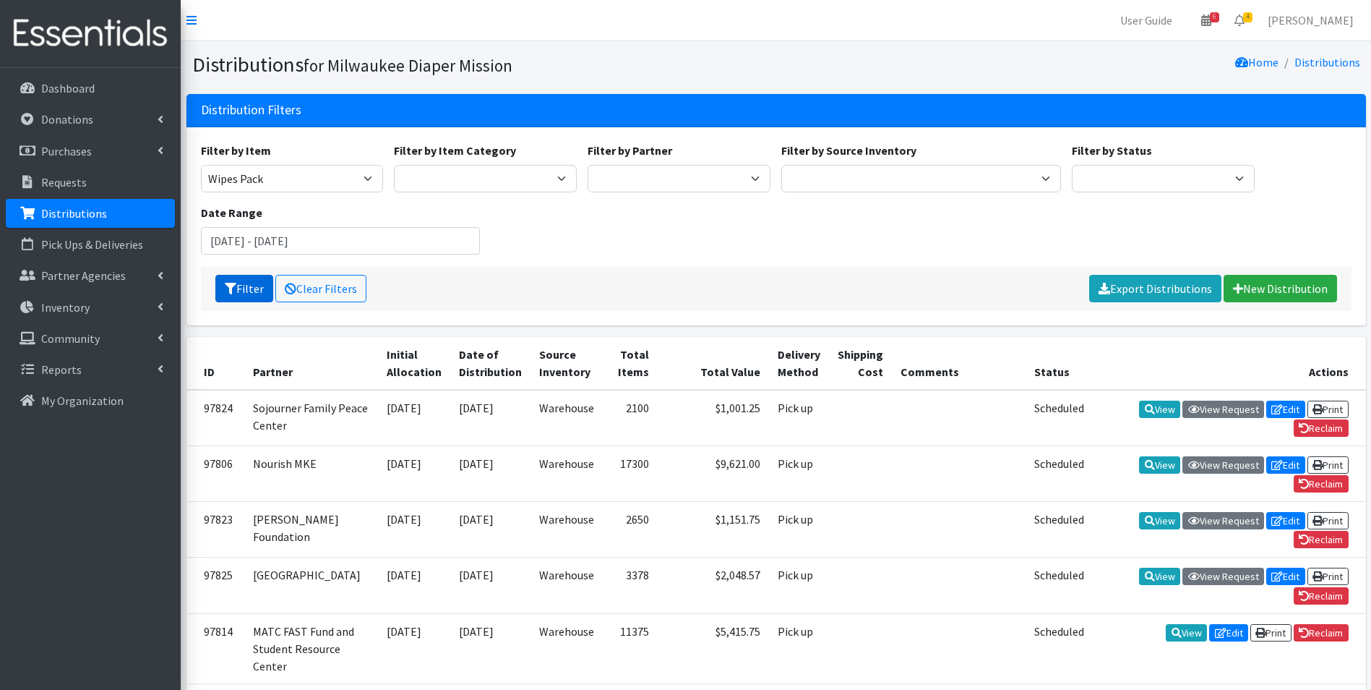
click at [224, 294] on button "Filter" at bounding box center [244, 288] width 58 height 27
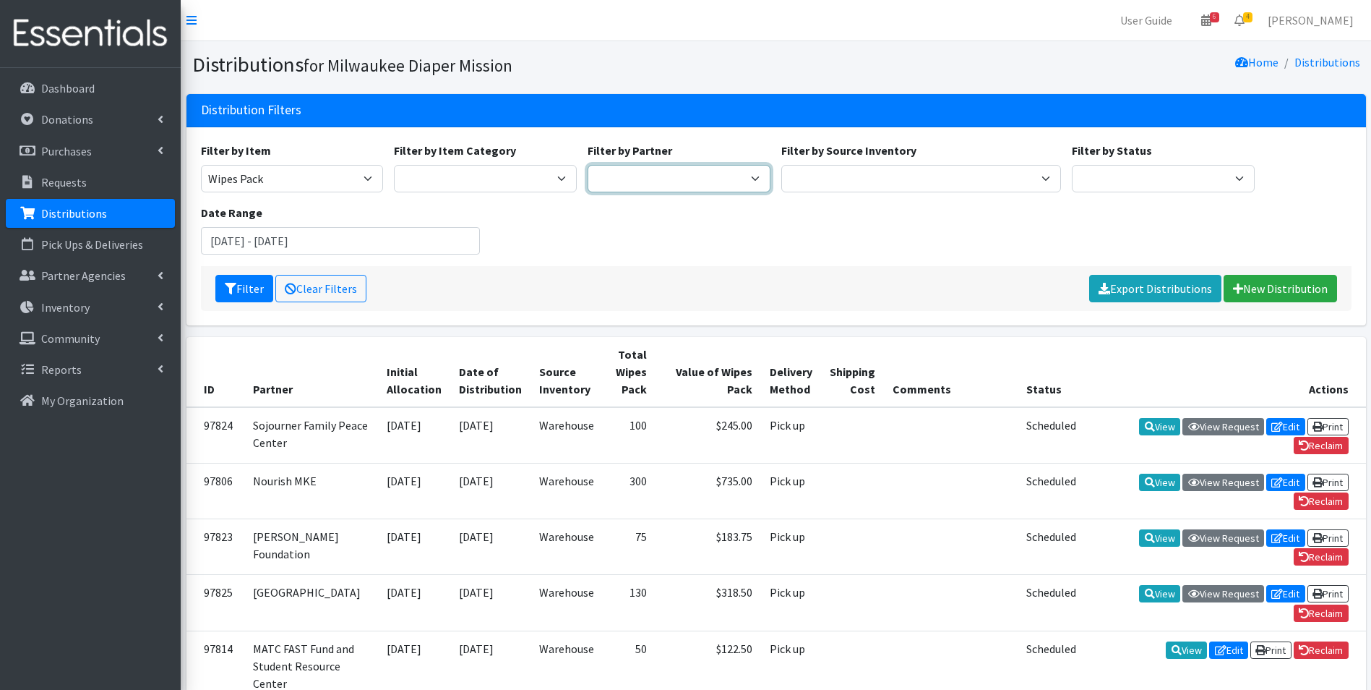
click at [734, 186] on select "[GEOGRAPHIC_DATA] BOMB Doulas Camp Reunite Cathedral Center, Inc [DEMOGRAPHIC_D…" at bounding box center [679, 178] width 183 height 27
click at [1195, 180] on select "Scheduled Complete" at bounding box center [1163, 178] width 183 height 27
select select "10"
click at [1072, 165] on select "Scheduled Complete" at bounding box center [1163, 178] width 183 height 27
click at [226, 276] on button "Filter" at bounding box center [244, 288] width 58 height 27
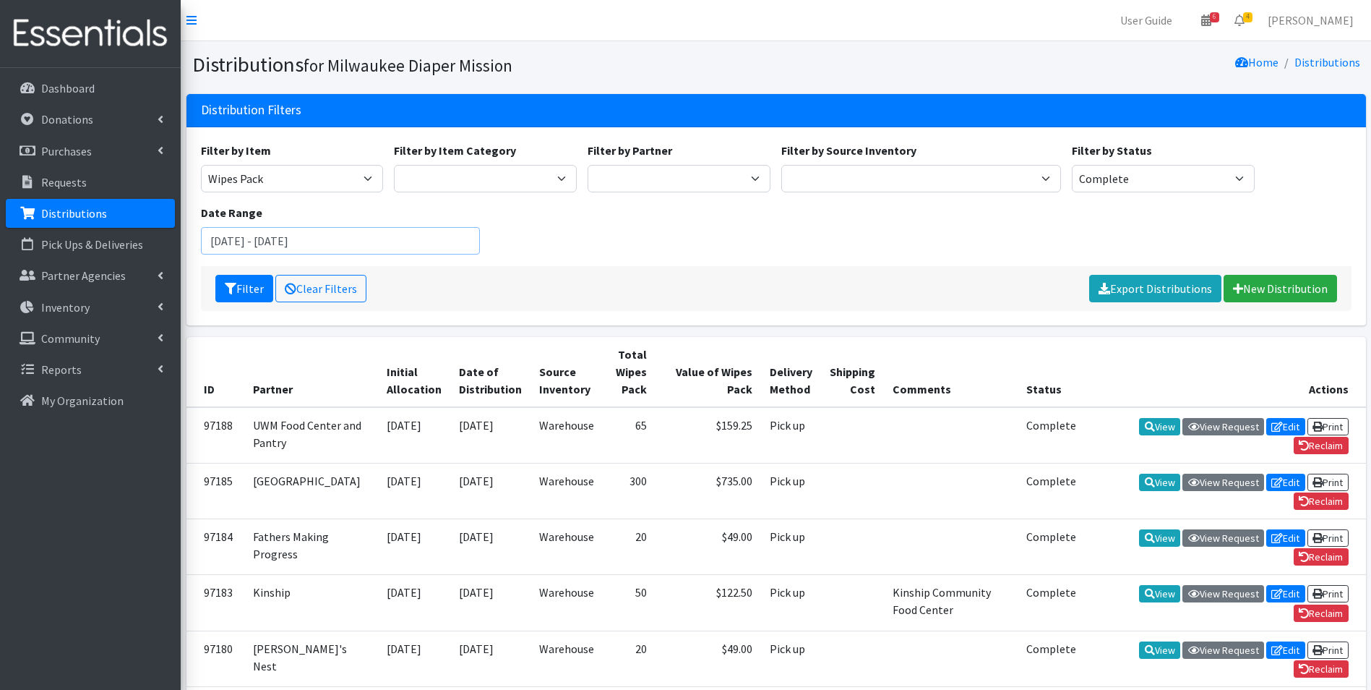
click at [374, 237] on input "January 1, 2025 - December 31, 2025" at bounding box center [341, 240] width 280 height 27
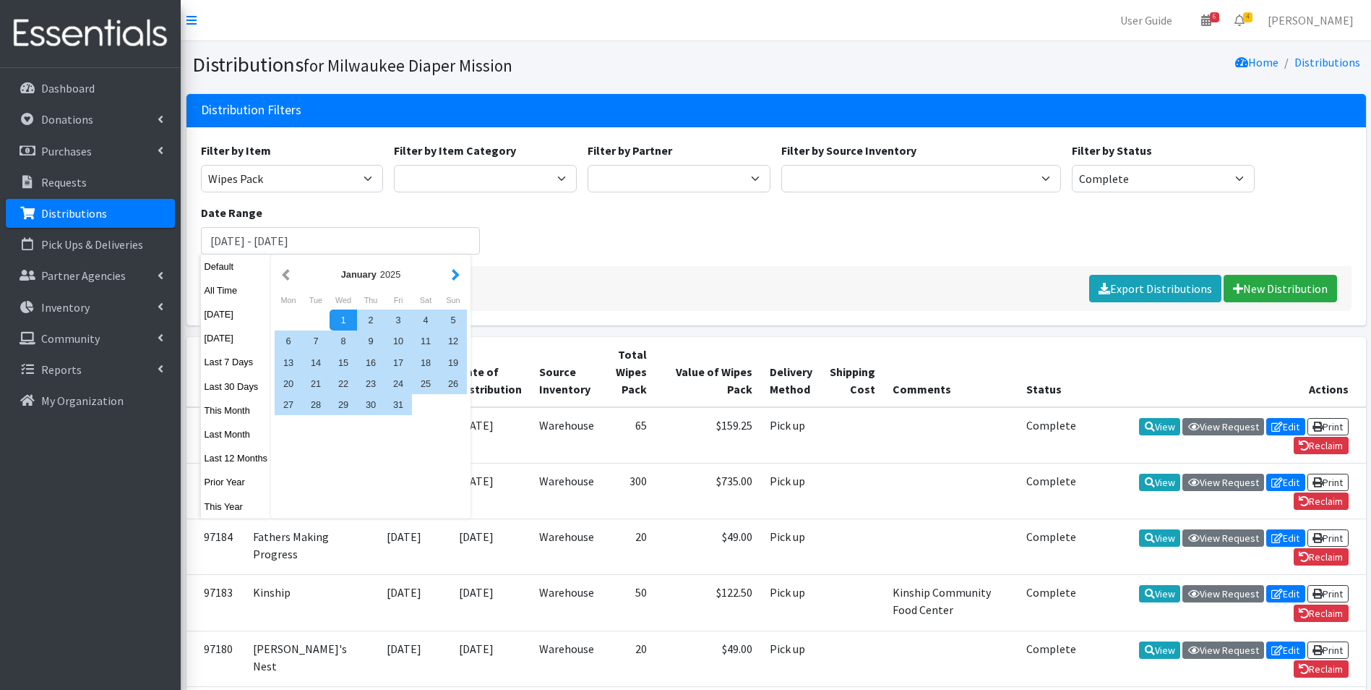
click at [455, 277] on button "button" at bounding box center [455, 274] width 15 height 18
click at [369, 325] on div "1" at bounding box center [370, 319] width 27 height 21
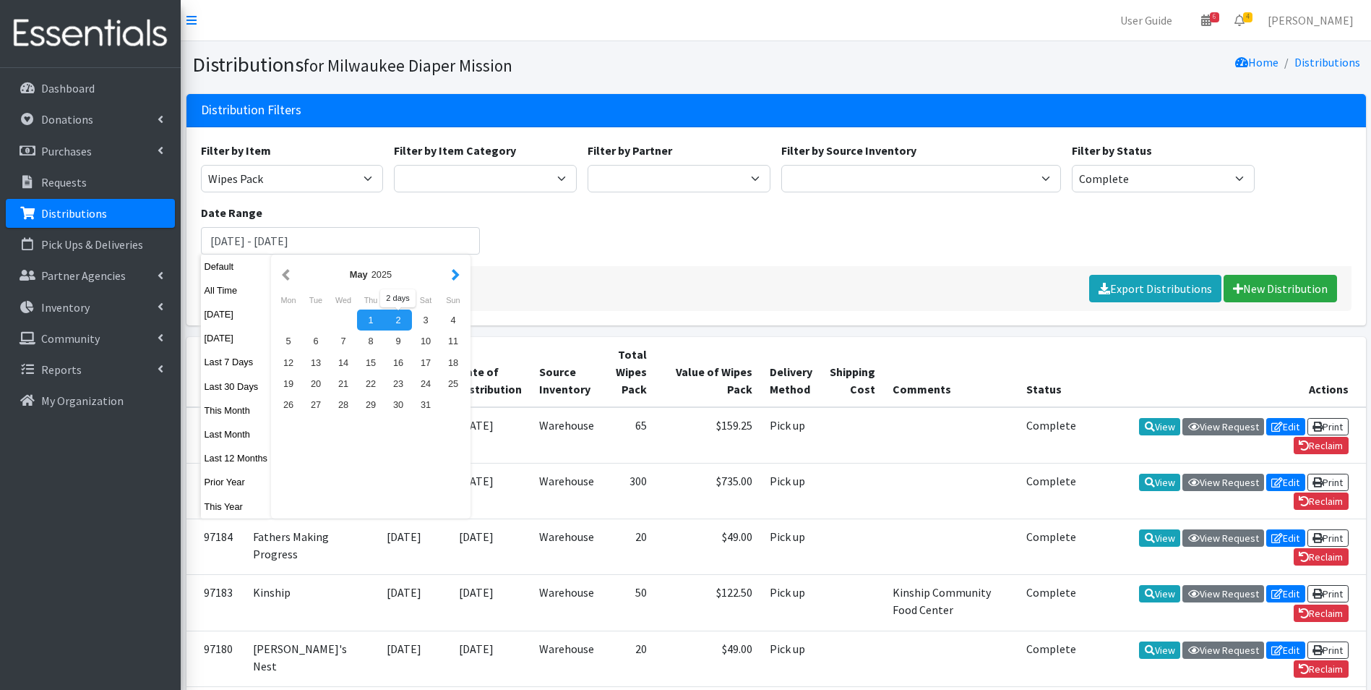
click at [458, 275] on button "button" at bounding box center [455, 274] width 15 height 18
click at [457, 275] on button "button" at bounding box center [455, 274] width 15 height 18
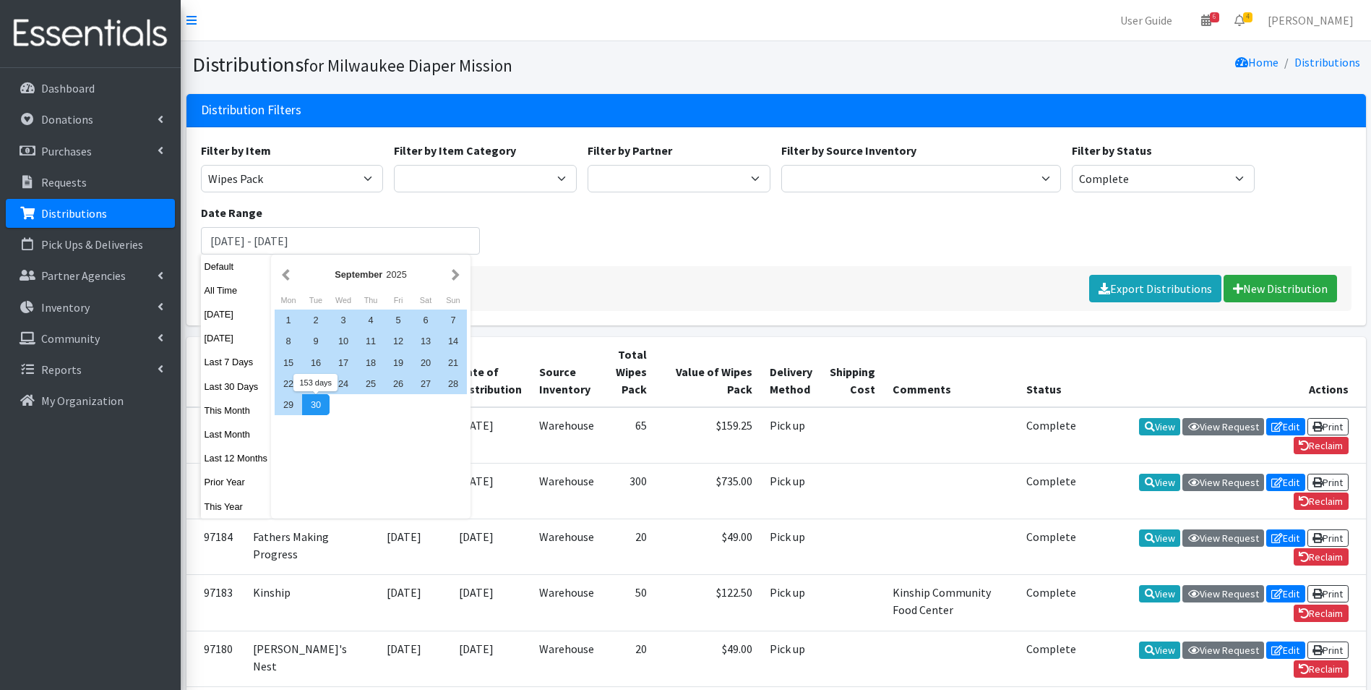
click at [321, 409] on div "30" at bounding box center [315, 404] width 27 height 21
type input "[DATE] - [DATE]"
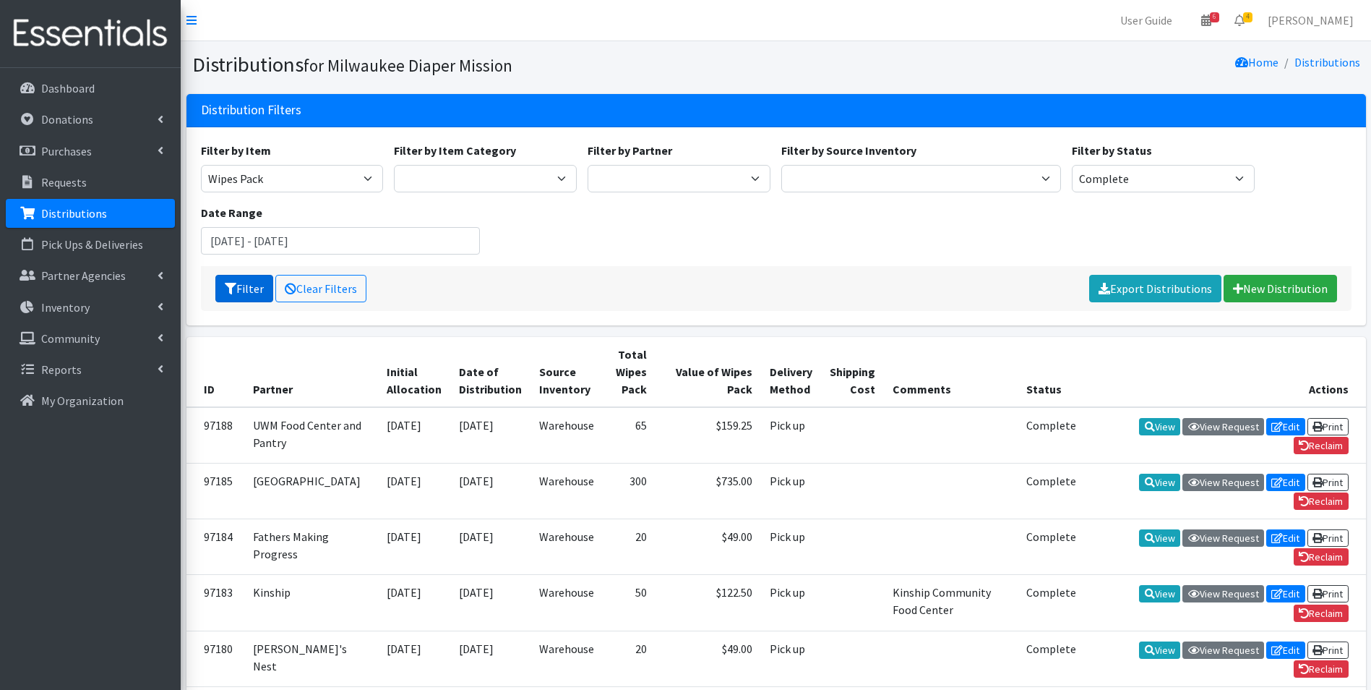
click at [241, 288] on button "Filter" at bounding box center [244, 288] width 58 height 27
click at [1141, 294] on link "Export Distributions" at bounding box center [1155, 288] width 132 height 27
drag, startPoint x: 535, startPoint y: 17, endPoint x: 585, endPoint y: 0, distance: 52.6
click at [538, 14] on nav "User Guide 6 6 Pick-ups remaining this week View Calendar 4 4 Requests 0 Partne…" at bounding box center [776, 20] width 1191 height 41
click at [609, 181] on select "[GEOGRAPHIC_DATA] BOMB Doulas Camp Reunite Cathedral Center, Inc [DEMOGRAPHIC_D…" at bounding box center [679, 178] width 183 height 27
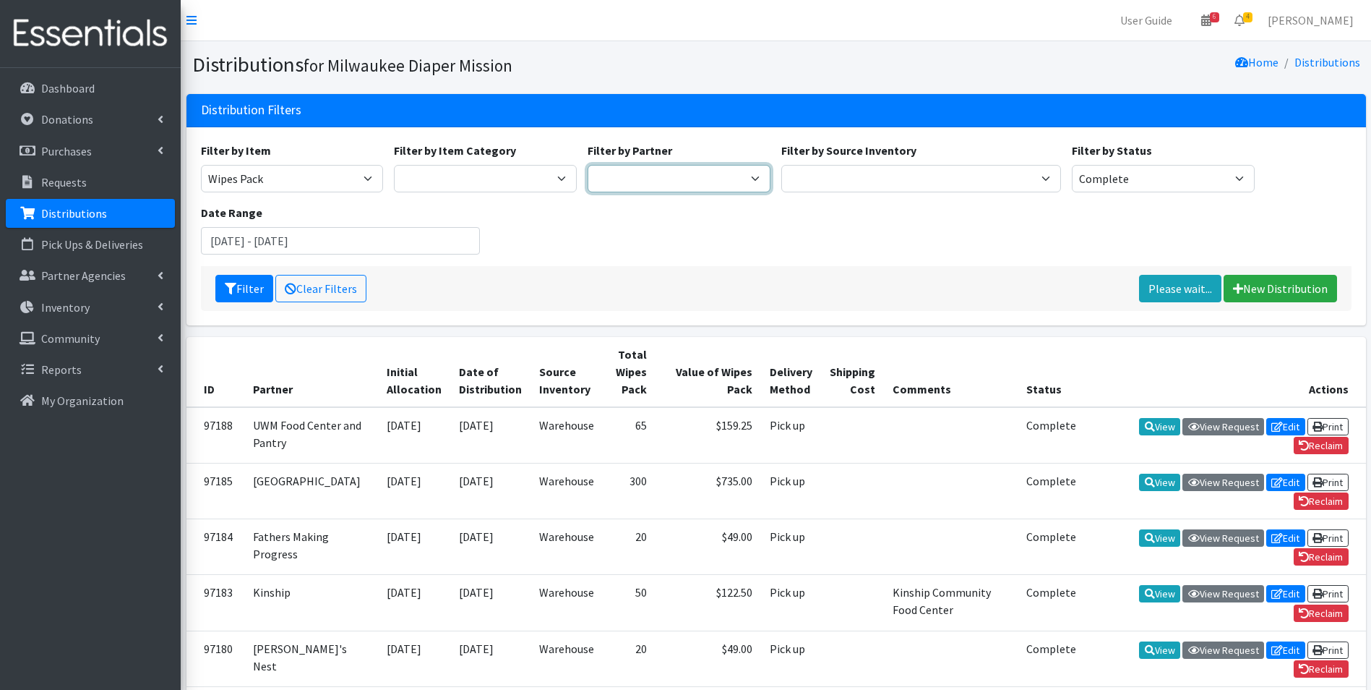
select select "1335"
click at [588, 165] on select "[GEOGRAPHIC_DATA] BOMB Doulas Camp Reunite Cathedral Center, Inc [DEMOGRAPHIC_D…" at bounding box center [679, 178] width 183 height 27
click at [241, 290] on button "Filter" at bounding box center [244, 288] width 58 height 27
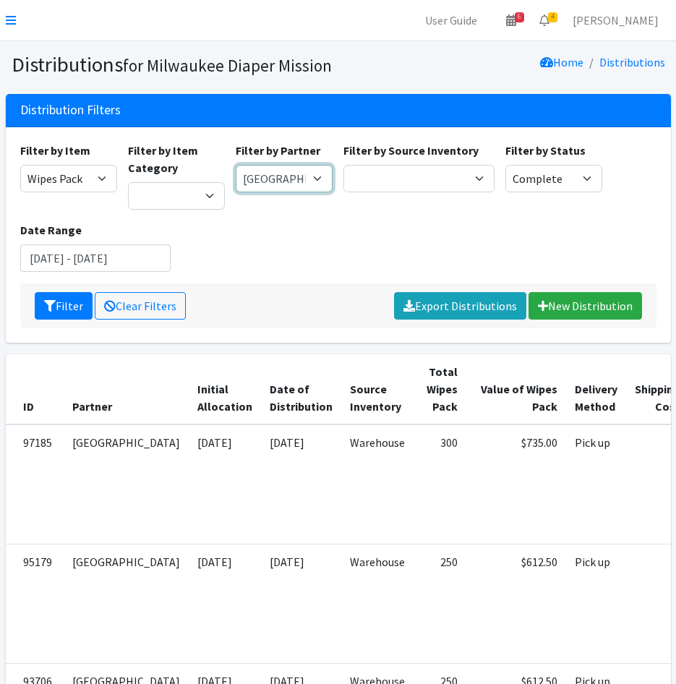
click at [290, 176] on select "[GEOGRAPHIC_DATA] BOMB Doulas Camp Reunite Cathedral Center, Inc [DEMOGRAPHIC_D…" at bounding box center [284, 178] width 97 height 27
click at [303, 178] on select "[GEOGRAPHIC_DATA] BOMB Doulas Camp Reunite Cathedral Center, Inc [DEMOGRAPHIC_D…" at bounding box center [284, 178] width 97 height 27
select select "3236"
click at [236, 165] on select "[GEOGRAPHIC_DATA] BOMB Doulas Camp Reunite Cathedral Center, Inc [DEMOGRAPHIC_D…" at bounding box center [284, 178] width 97 height 27
click at [75, 312] on button "Filter" at bounding box center [64, 305] width 58 height 27
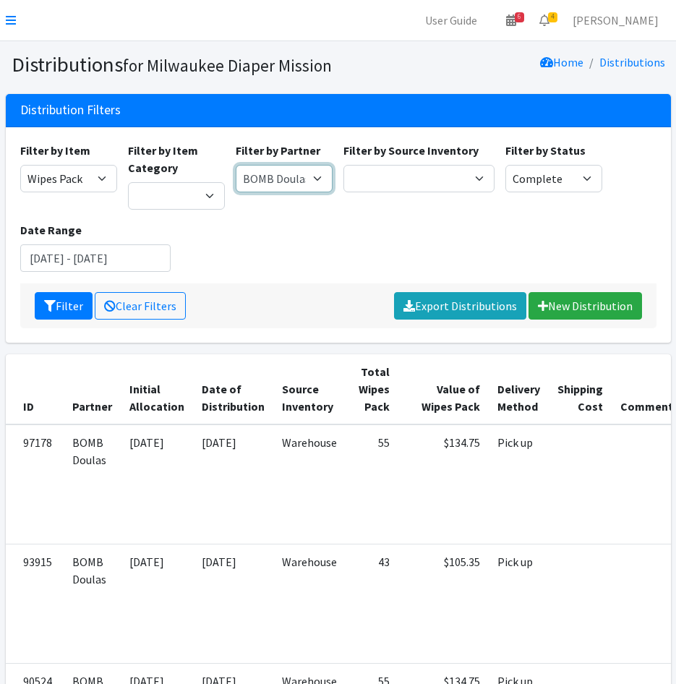
click at [288, 175] on select "Bay View Community Center BOMB Doulas Camp Reunite Cathedral Center, Inc Cross …" at bounding box center [284, 178] width 97 height 27
select select "4512"
click at [236, 165] on select "Bay View Community Center BOMB Doulas Camp Reunite Cathedral Center, Inc Cross …" at bounding box center [284, 178] width 97 height 27
click at [69, 304] on button "Filter" at bounding box center [64, 305] width 58 height 27
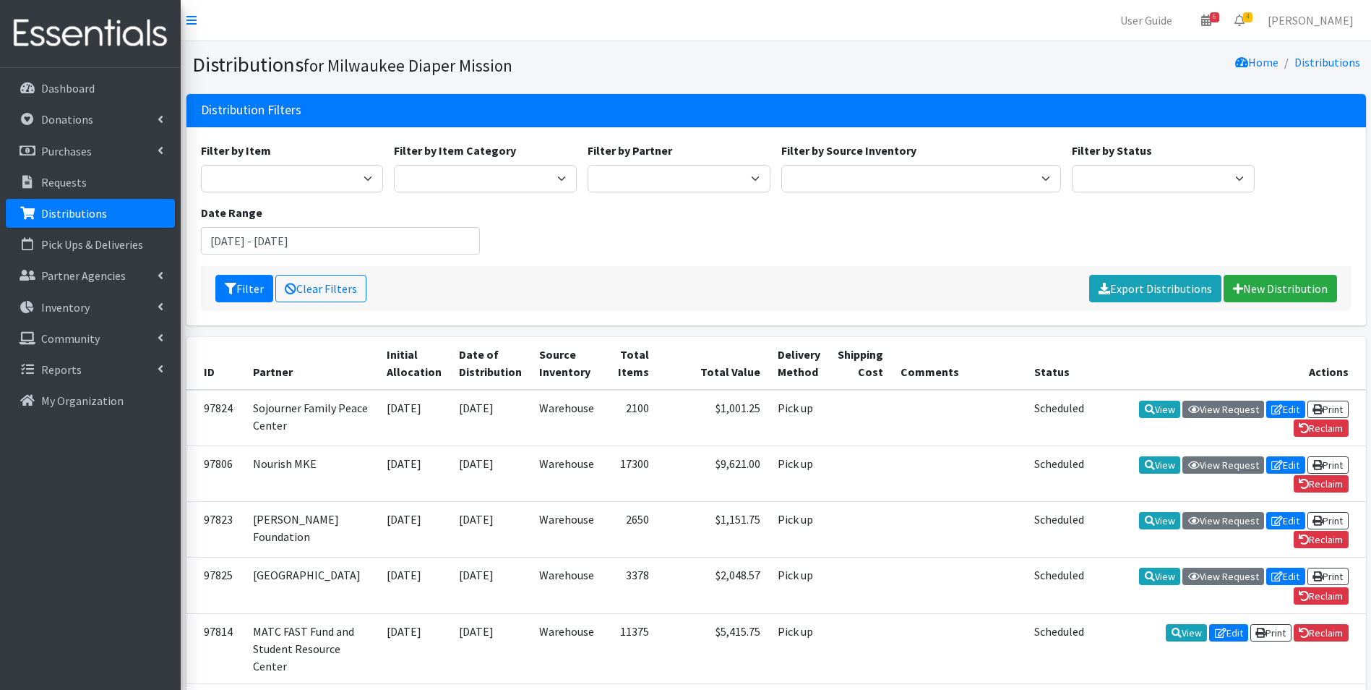
click at [90, 216] on p "Distributions" at bounding box center [74, 213] width 66 height 14
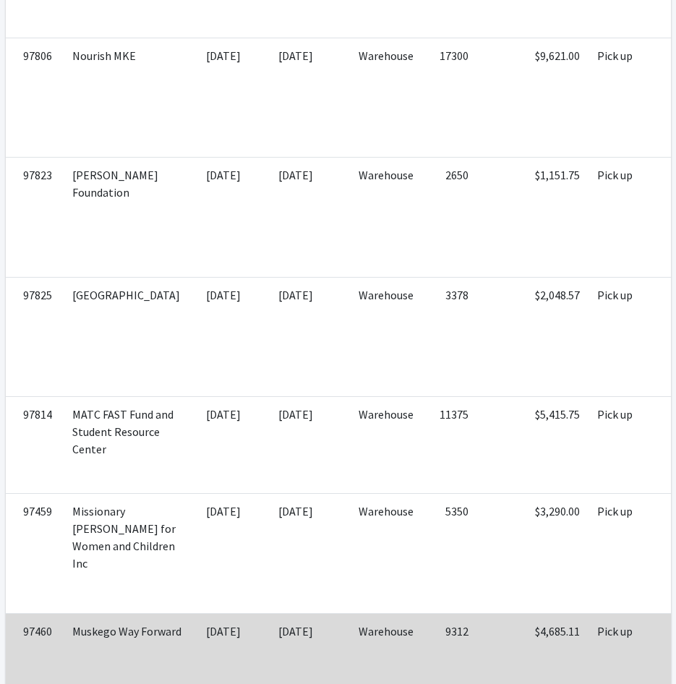
scroll to position [493, 0]
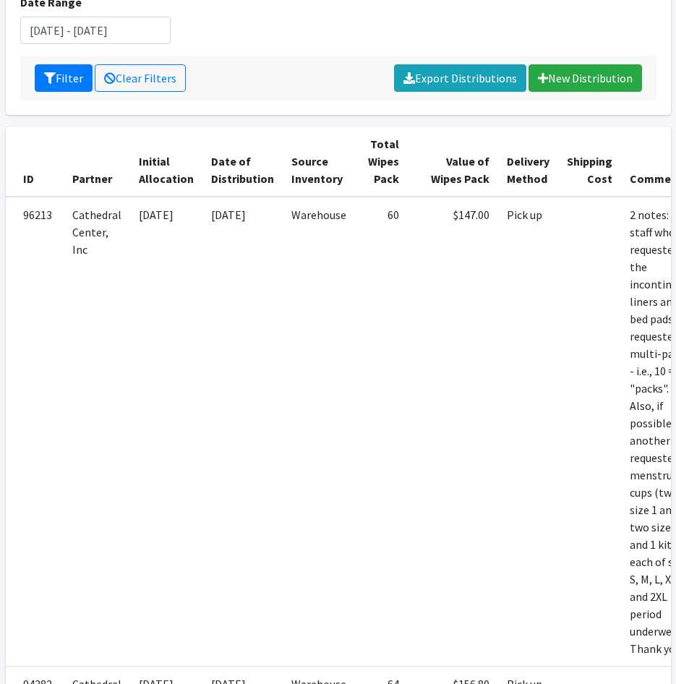
scroll to position [19, 0]
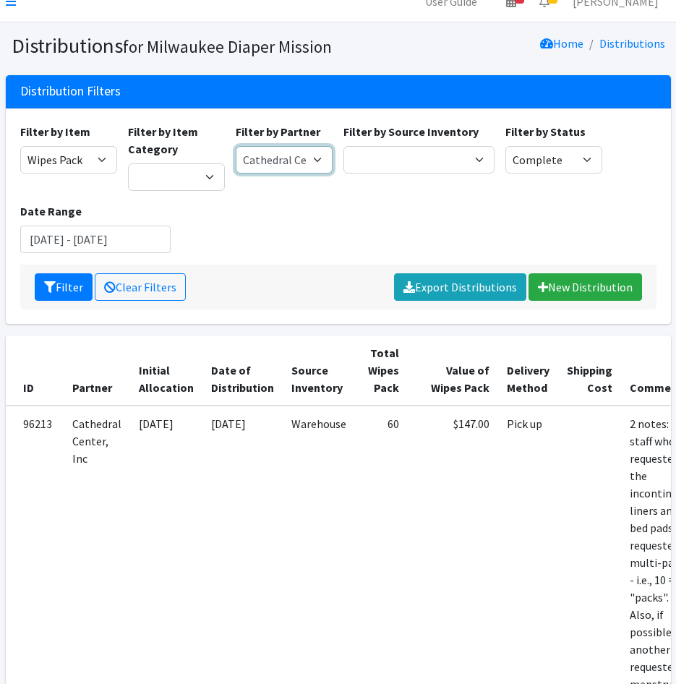
click at [280, 160] on select "[GEOGRAPHIC_DATA] BOMB Doulas Camp Reunite Cathedral Center, Inc [DEMOGRAPHIC_D…" at bounding box center [284, 159] width 97 height 27
select select "7420"
click at [236, 146] on select "[GEOGRAPHIC_DATA] BOMB Doulas Camp Reunite Cathedral Center, Inc [DEMOGRAPHIC_D…" at bounding box center [284, 159] width 97 height 27
click at [53, 288] on icon "submit" at bounding box center [50, 287] width 12 height 12
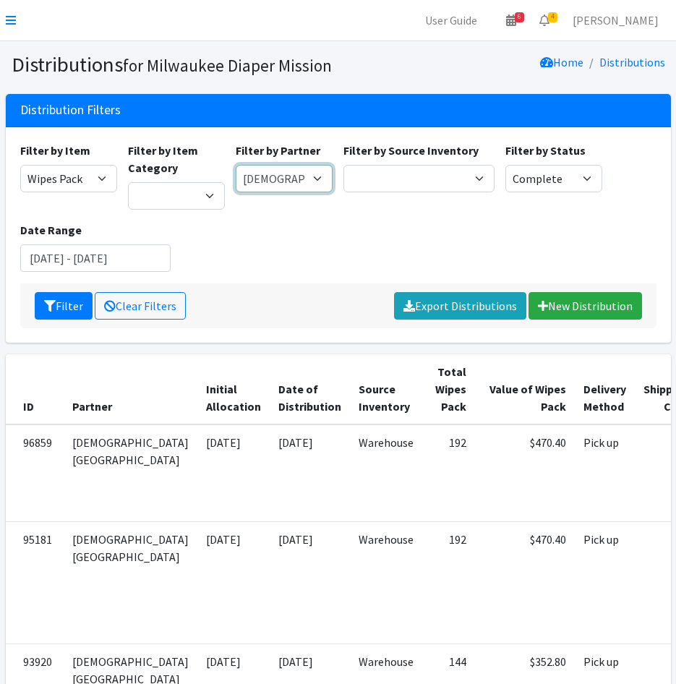
click at [253, 176] on select "[GEOGRAPHIC_DATA] BOMB Doulas Camp Reunite Cathedral Center, Inc [DEMOGRAPHIC_D…" at bounding box center [284, 178] width 97 height 27
select select "7437"
click at [236, 165] on select "[GEOGRAPHIC_DATA] BOMB Doulas Camp Reunite Cathedral Center, Inc [DEMOGRAPHIC_D…" at bounding box center [284, 178] width 97 height 27
click at [69, 292] on button "Filter" at bounding box center [64, 305] width 58 height 27
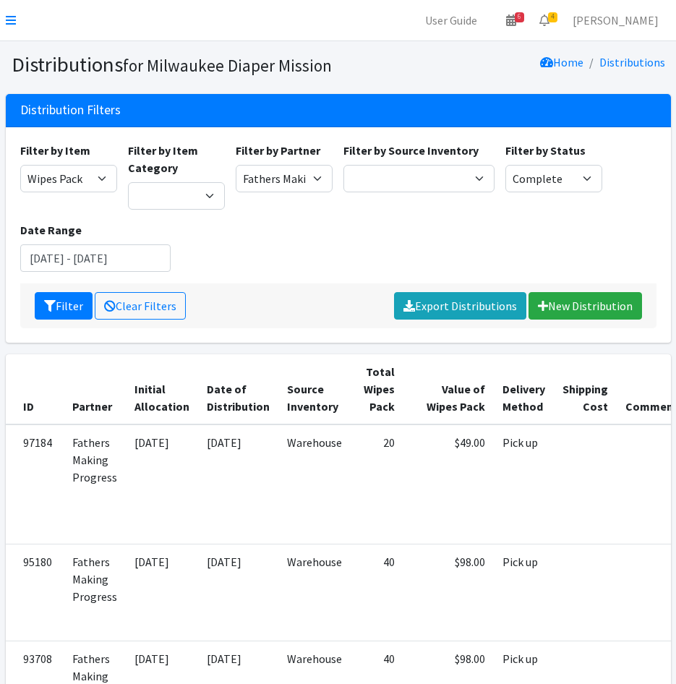
scroll to position [361, 0]
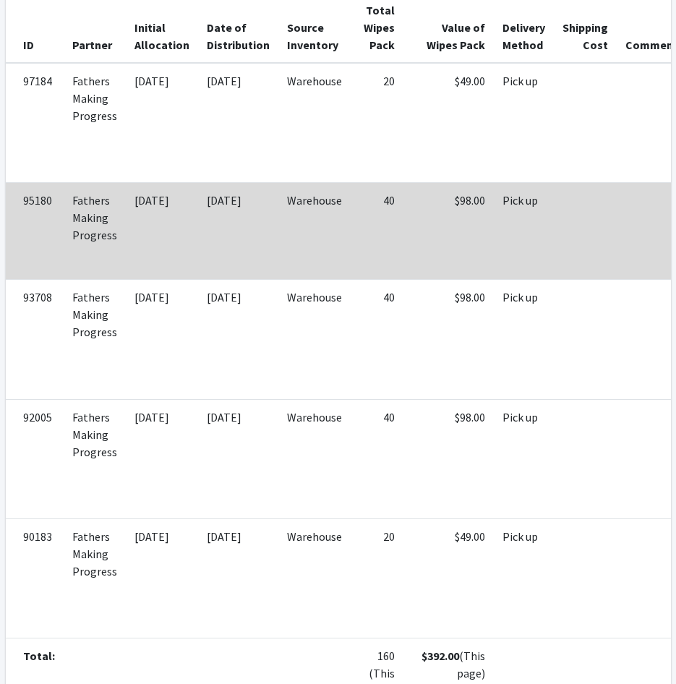
click at [127, 206] on td "08/19/2025" at bounding box center [162, 230] width 72 height 97
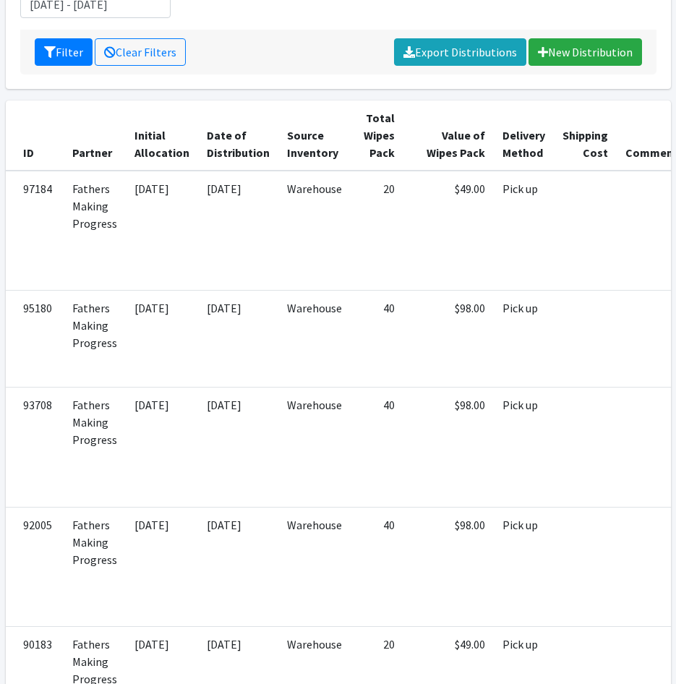
scroll to position [72, 0]
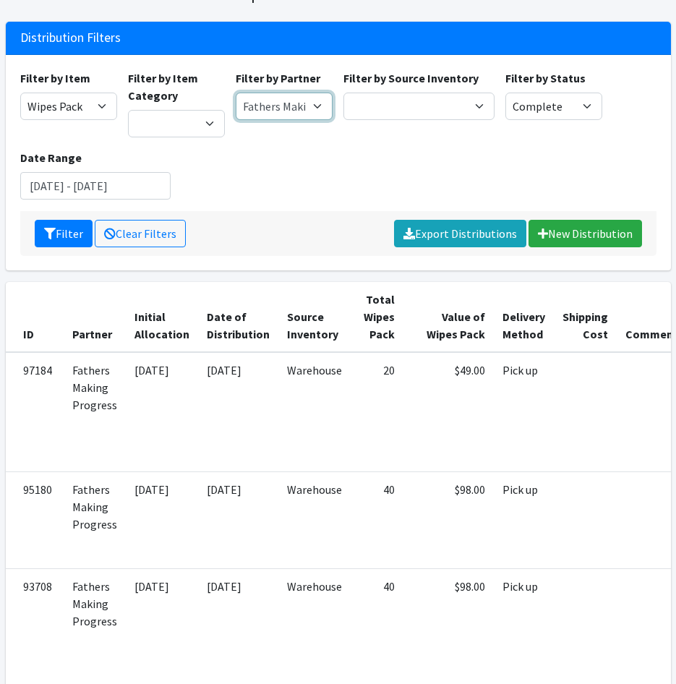
click at [294, 101] on select "[GEOGRAPHIC_DATA] BOMB Doulas Camp Reunite Cathedral Center, Inc [DEMOGRAPHIC_D…" at bounding box center [284, 106] width 97 height 27
select select "4211"
click at [236, 93] on select "[GEOGRAPHIC_DATA] BOMB Doulas Camp Reunite Cathedral Center, Inc [DEMOGRAPHIC_D…" at bounding box center [284, 106] width 97 height 27
click at [52, 223] on button "Filter" at bounding box center [64, 233] width 58 height 27
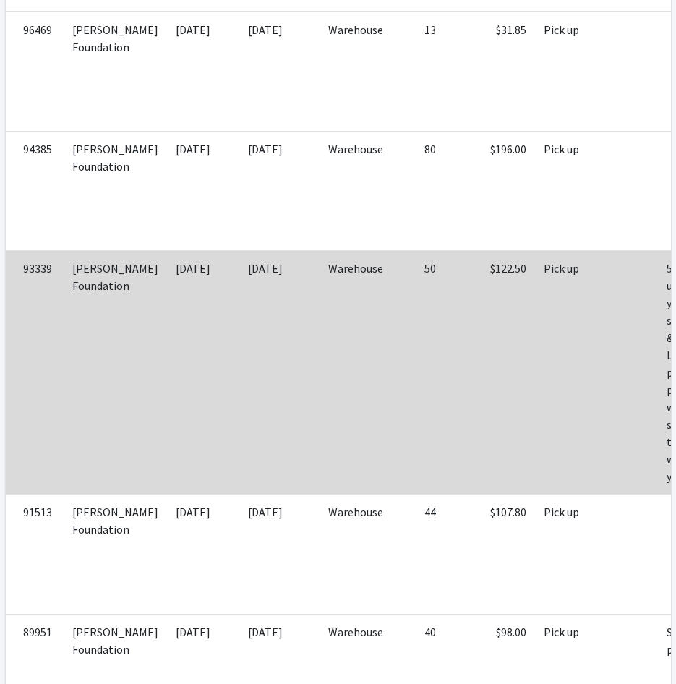
scroll to position [407, 0]
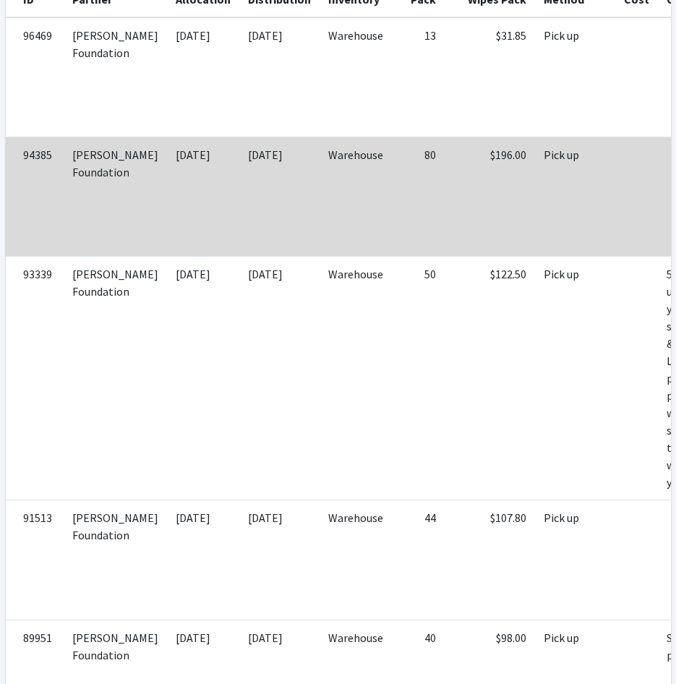
click at [320, 222] on td "Warehouse" at bounding box center [356, 196] width 72 height 119
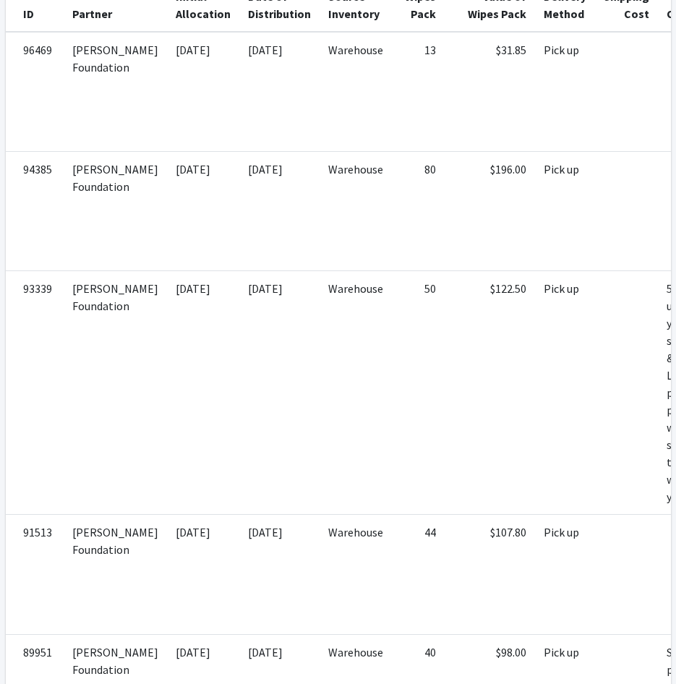
scroll to position [46, 0]
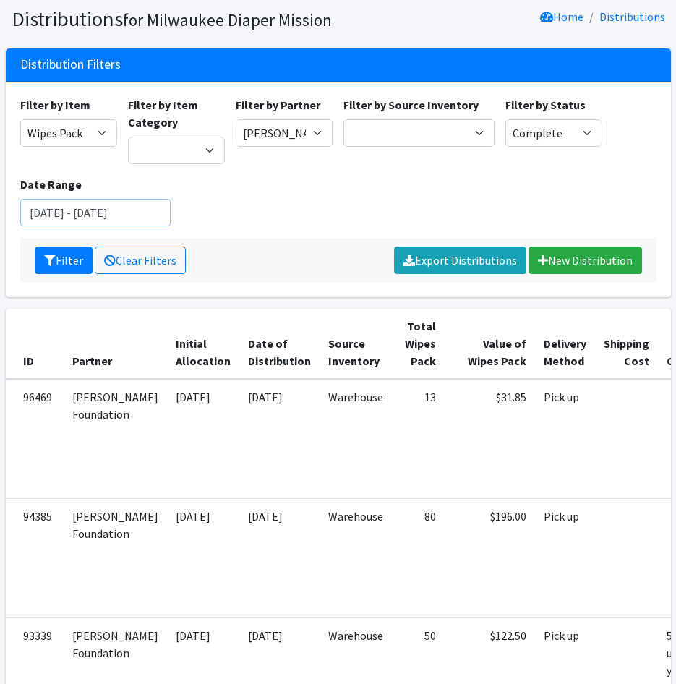
click at [148, 218] on input "[DATE] - [DATE]" at bounding box center [95, 212] width 151 height 27
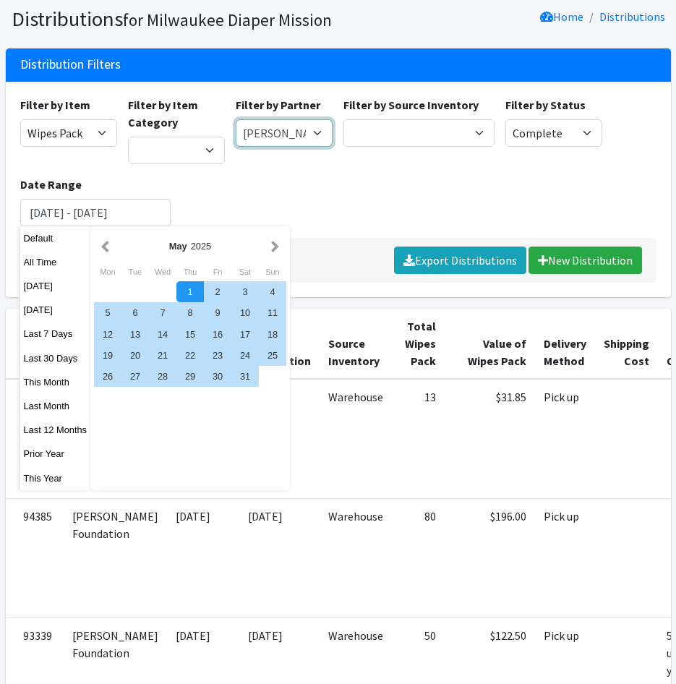
click at [282, 127] on select "[GEOGRAPHIC_DATA] BOMB Doulas Camp Reunite Cathedral Center, Inc [DEMOGRAPHIC_D…" at bounding box center [284, 132] width 97 height 27
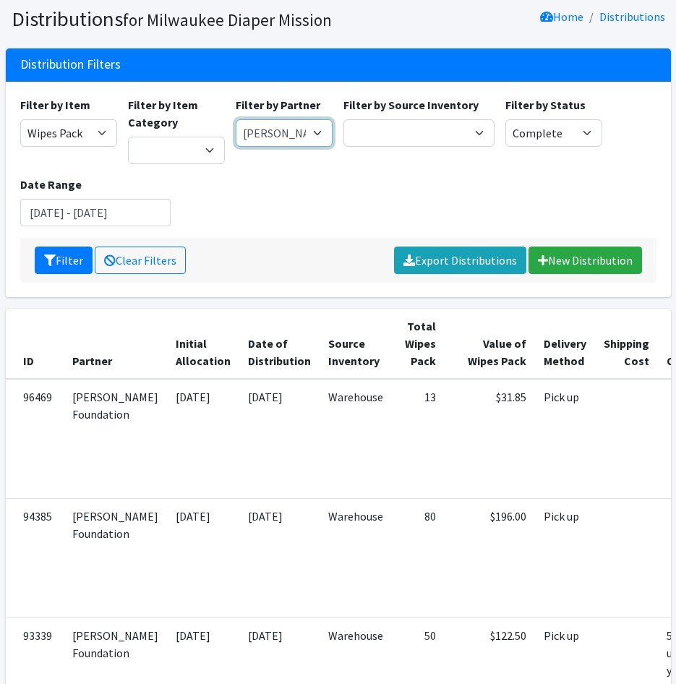
select select "2036"
click at [236, 119] on select "[GEOGRAPHIC_DATA] BOMB Doulas Camp Reunite Cathedral Center, Inc [DEMOGRAPHIC_D…" at bounding box center [284, 132] width 97 height 27
click at [281, 134] on select "[GEOGRAPHIC_DATA] BOMB Doulas Camp Reunite Cathedral Center, Inc [DEMOGRAPHIC_D…" at bounding box center [284, 132] width 97 height 27
click at [236, 119] on select "[GEOGRAPHIC_DATA] BOMB Doulas Camp Reunite Cathedral Center, Inc [DEMOGRAPHIC_D…" at bounding box center [284, 132] width 97 height 27
click at [52, 257] on icon "submit" at bounding box center [50, 260] width 12 height 12
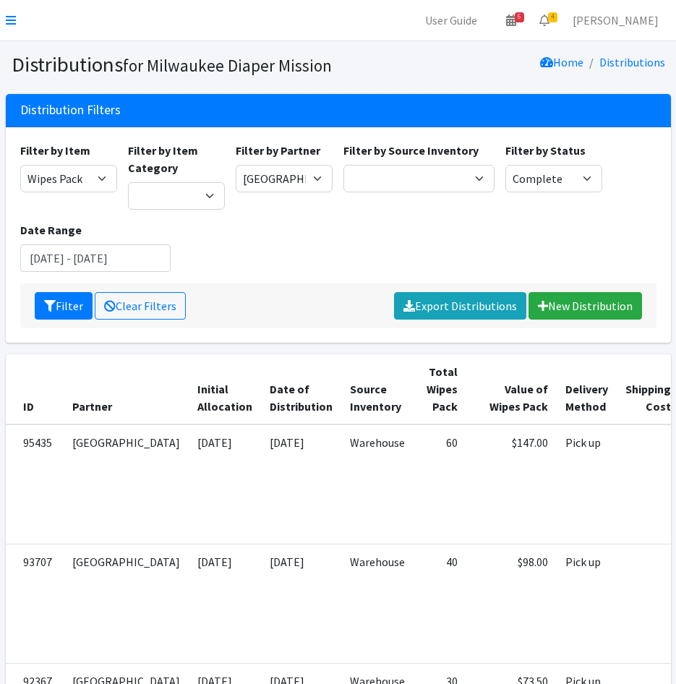
scroll to position [289, 0]
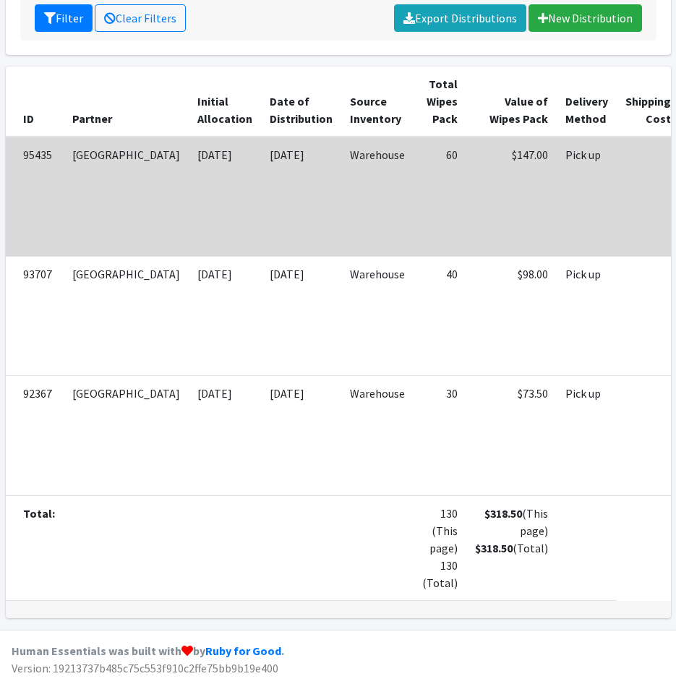
click at [341, 233] on td "Warehouse" at bounding box center [377, 197] width 72 height 120
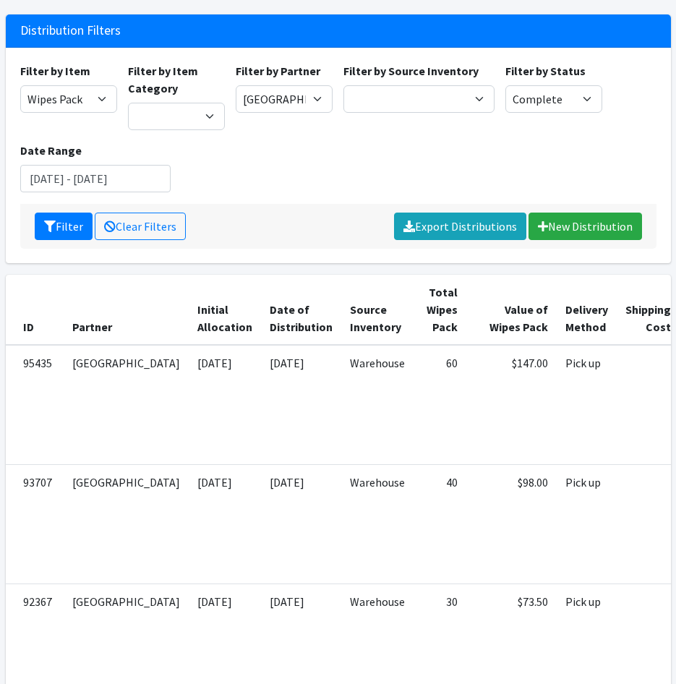
scroll to position [72, 0]
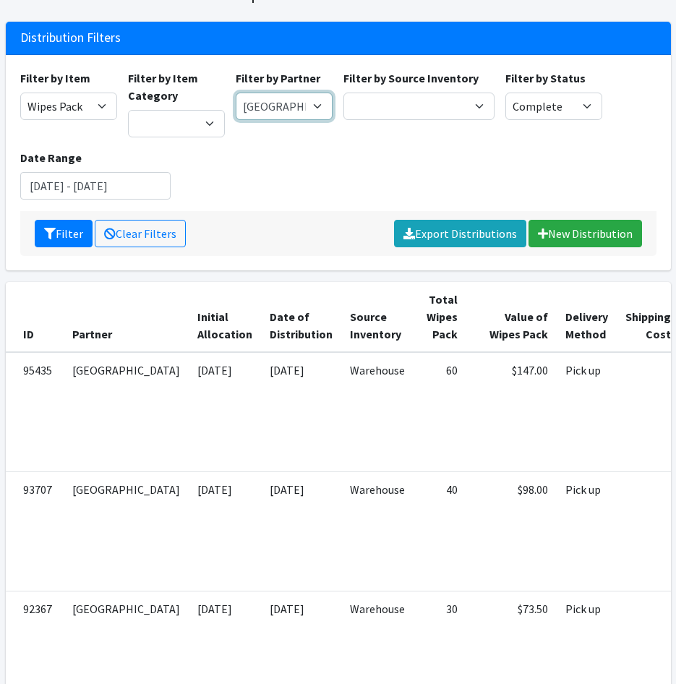
drag, startPoint x: 280, startPoint y: 104, endPoint x: 287, endPoint y: 109, distance: 8.2
click at [280, 104] on select "[GEOGRAPHIC_DATA] BOMB Doulas Camp Reunite Cathedral Center, Inc [DEMOGRAPHIC_D…" at bounding box center [284, 106] width 97 height 27
select select "1458"
click at [236, 93] on select "[GEOGRAPHIC_DATA] BOMB Doulas Camp Reunite Cathedral Center, Inc [DEMOGRAPHIC_D…" at bounding box center [284, 106] width 97 height 27
click at [67, 236] on button "Filter" at bounding box center [64, 233] width 58 height 27
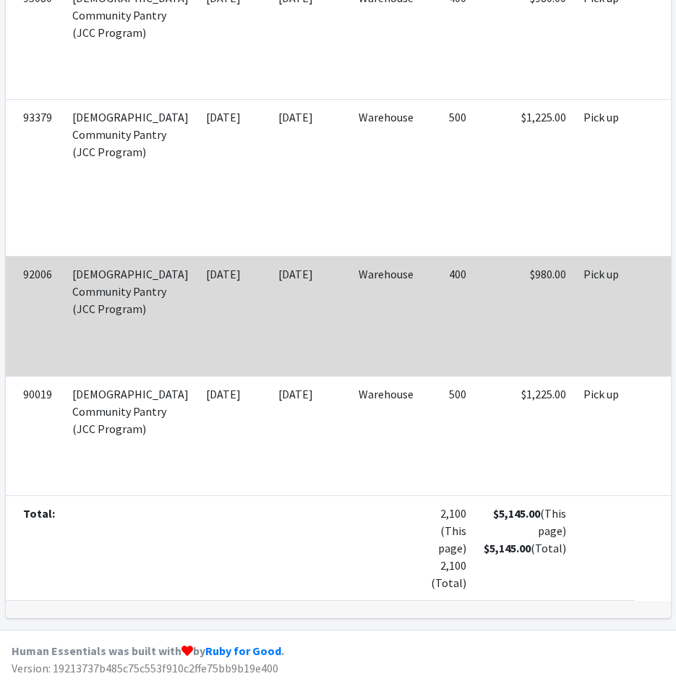
scroll to position [575, 0]
click at [475, 286] on td "$980.00" at bounding box center [525, 316] width 100 height 119
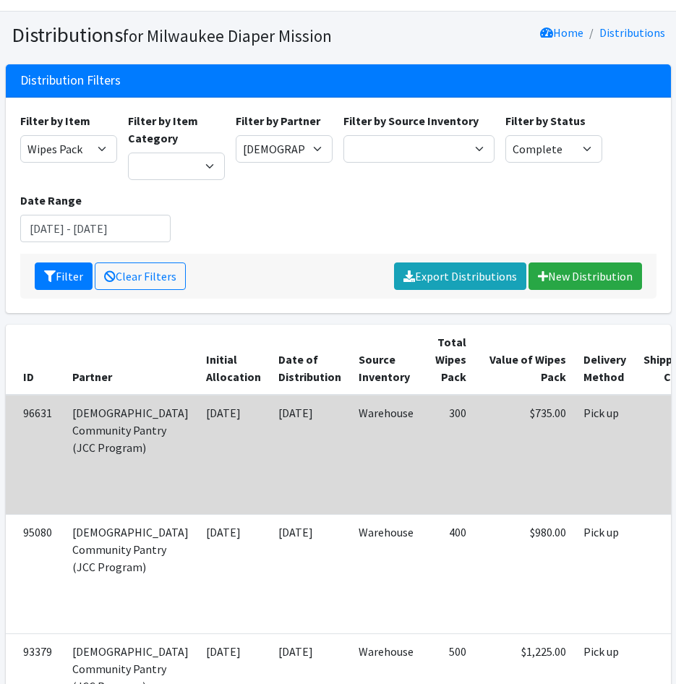
scroll to position [0, 0]
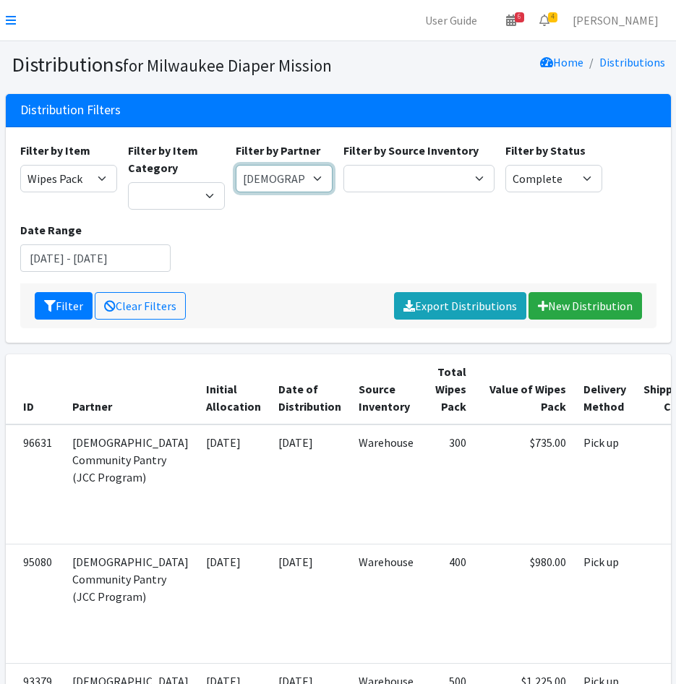
click at [280, 179] on select "[GEOGRAPHIC_DATA] BOMB Doulas Camp Reunite Cathedral Center, Inc [DEMOGRAPHIC_D…" at bounding box center [284, 178] width 97 height 27
click at [236, 165] on select "[GEOGRAPHIC_DATA] BOMB Doulas Camp Reunite Cathedral Center, Inc [DEMOGRAPHIC_D…" at bounding box center [284, 178] width 97 height 27
click at [252, 166] on select "[GEOGRAPHIC_DATA] BOMB Doulas Camp Reunite Cathedral Center, Inc [DEMOGRAPHIC_D…" at bounding box center [284, 178] width 97 height 27
select select "7450"
click at [236, 165] on select "[GEOGRAPHIC_DATA] BOMB Doulas Camp Reunite Cathedral Center, Inc [DEMOGRAPHIC_D…" at bounding box center [284, 178] width 97 height 27
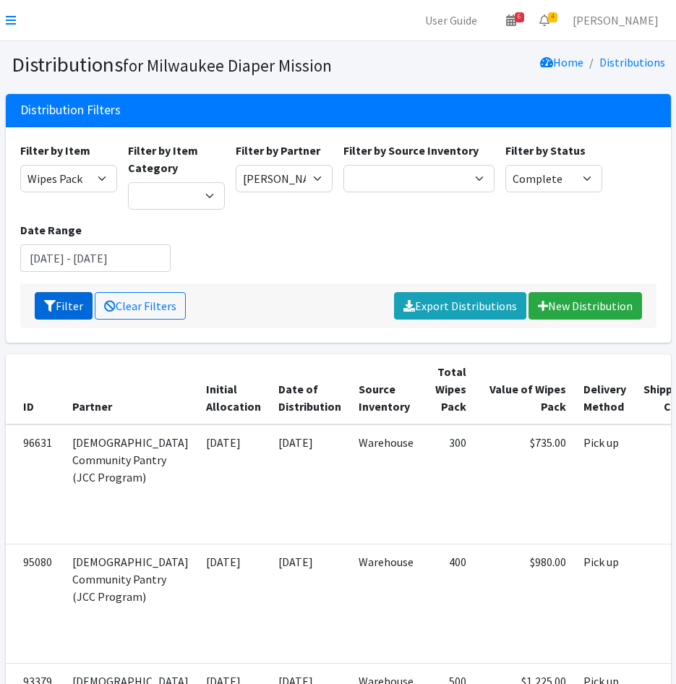
click at [54, 311] on icon "submit" at bounding box center [50, 306] width 12 height 12
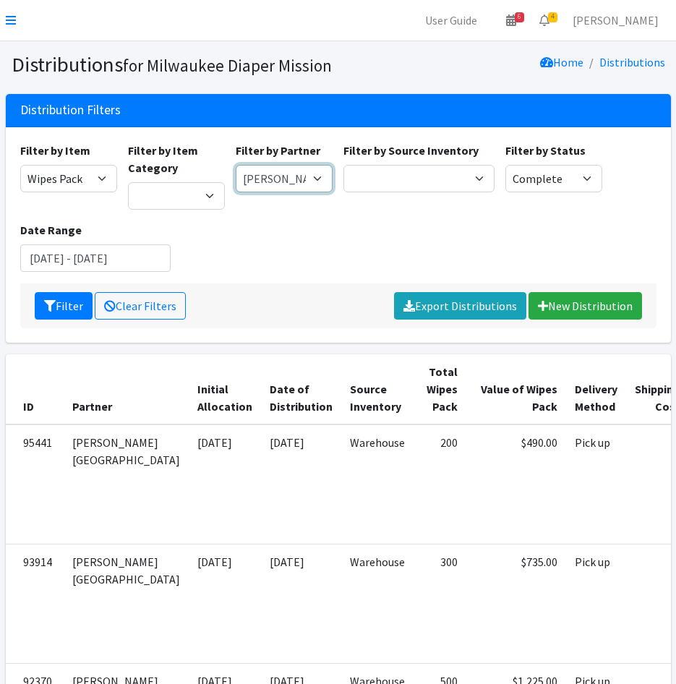
click at [299, 179] on select "[GEOGRAPHIC_DATA] BOMB Doulas Camp Reunite Cathedral Center, Inc [DEMOGRAPHIC_D…" at bounding box center [284, 178] width 97 height 27
select select "2037"
click at [236, 165] on select "[GEOGRAPHIC_DATA] BOMB Doulas Camp Reunite Cathedral Center, Inc [DEMOGRAPHIC_D…" at bounding box center [284, 178] width 97 height 27
click at [56, 309] on button "Filter" at bounding box center [64, 305] width 58 height 27
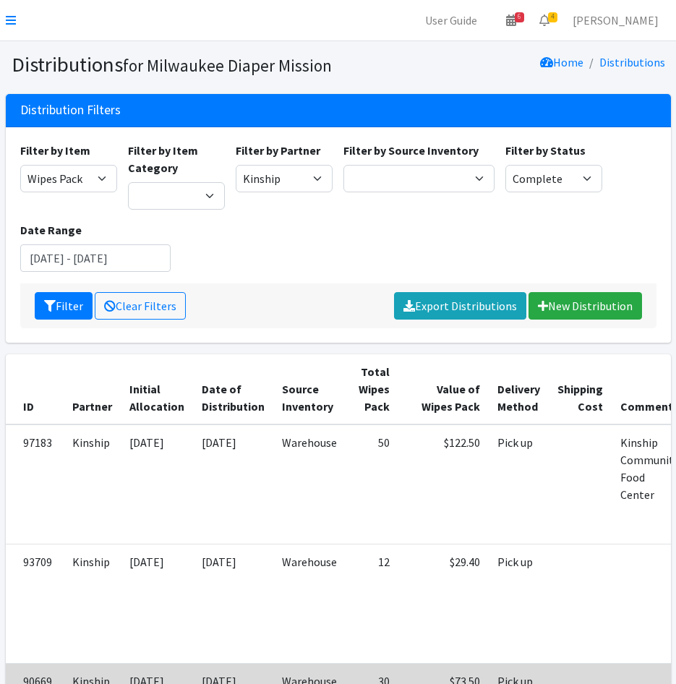
scroll to position [316, 0]
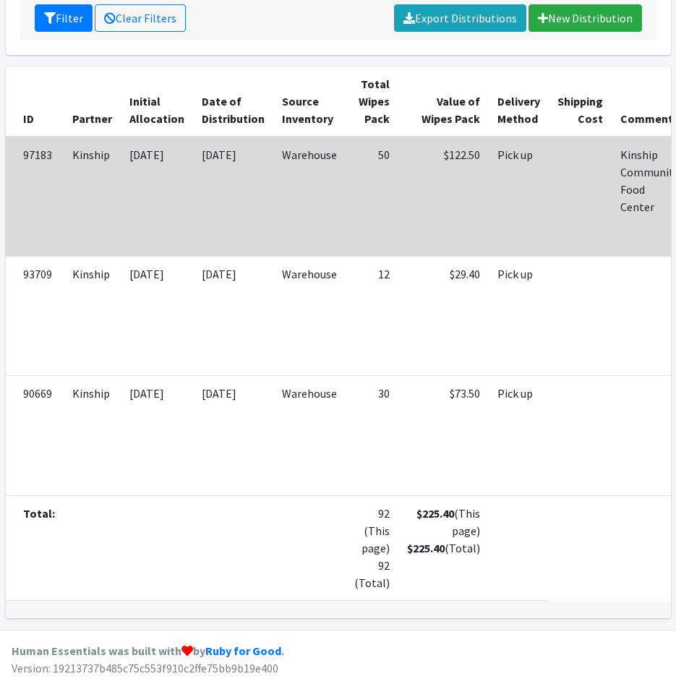
click at [336, 181] on td "Warehouse" at bounding box center [309, 197] width 72 height 120
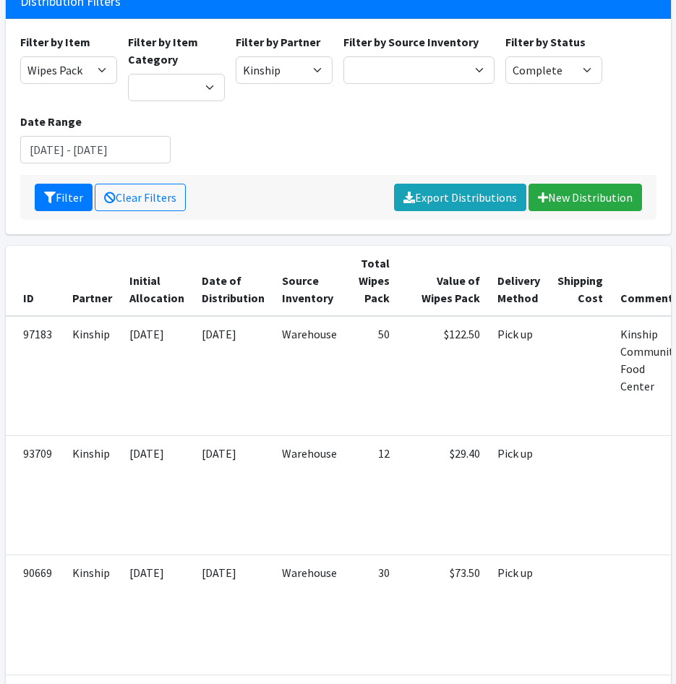
scroll to position [27, 0]
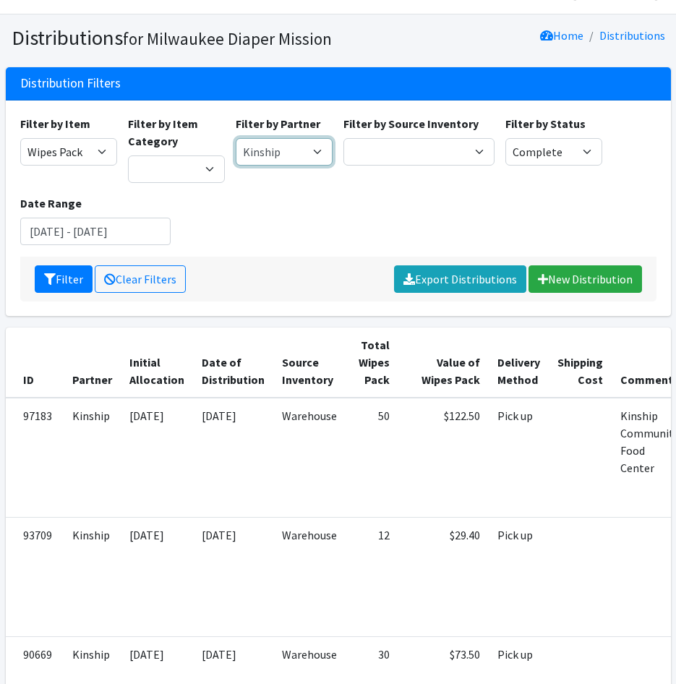
click at [296, 158] on select "[GEOGRAPHIC_DATA] BOMB Doulas Camp Reunite Cathedral Center, Inc [DEMOGRAPHIC_D…" at bounding box center [284, 151] width 97 height 27
select select "4165"
click at [236, 138] on select "[GEOGRAPHIC_DATA] BOMB Doulas Camp Reunite Cathedral Center, Inc [DEMOGRAPHIC_D…" at bounding box center [284, 151] width 97 height 27
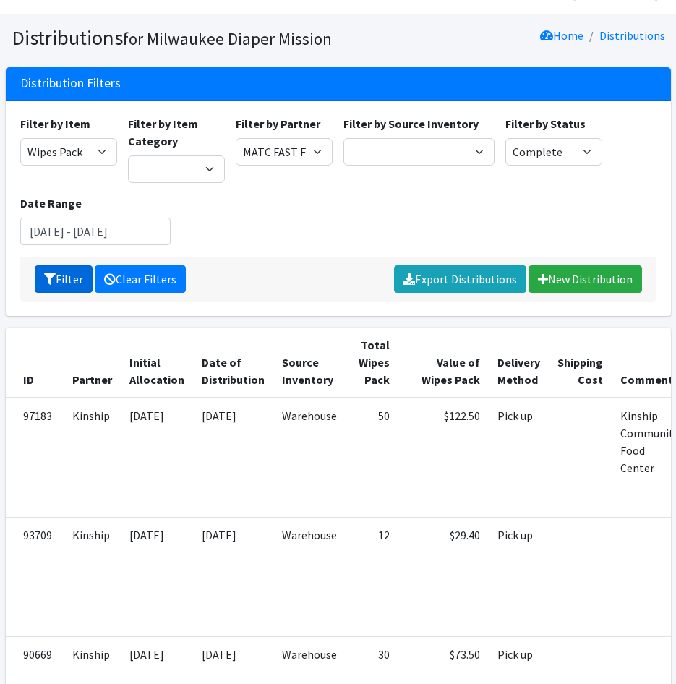
drag, startPoint x: 43, startPoint y: 269, endPoint x: 133, endPoint y: 288, distance: 92.3
click at [53, 273] on button "Filter" at bounding box center [64, 278] width 58 height 27
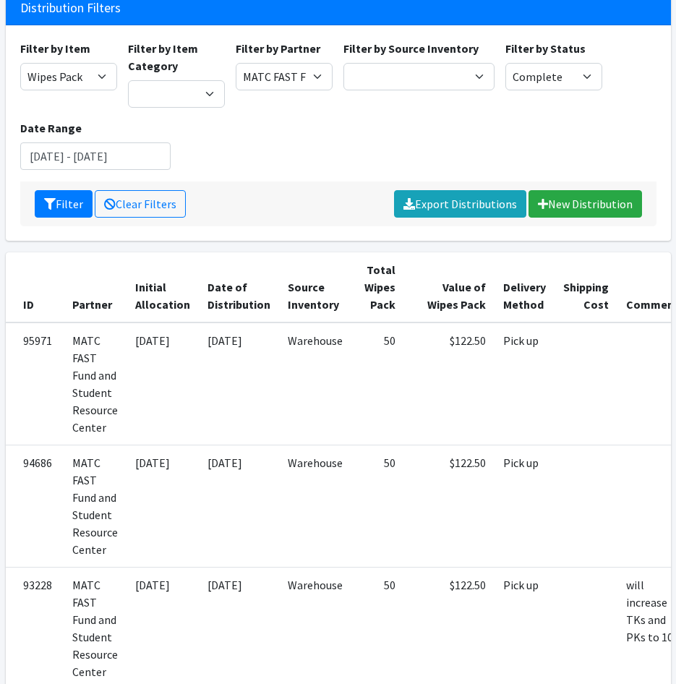
scroll to position [77, 0]
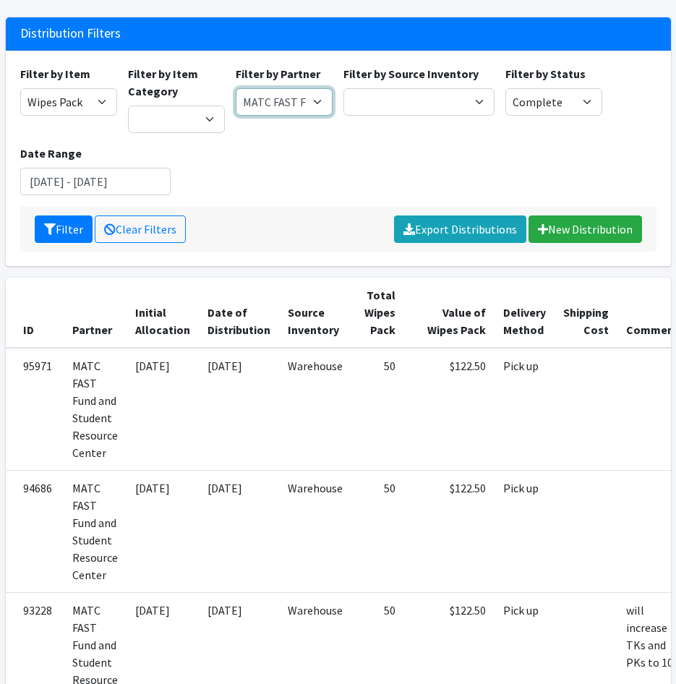
click at [296, 107] on select "[GEOGRAPHIC_DATA] BOMB Doulas Camp Reunite Cathedral Center, Inc [DEMOGRAPHIC_D…" at bounding box center [284, 101] width 97 height 27
select select "2280"
click at [236, 88] on select "[GEOGRAPHIC_DATA] BOMB Doulas Camp Reunite Cathedral Center, Inc [DEMOGRAPHIC_D…" at bounding box center [284, 101] width 97 height 27
click at [54, 228] on icon "submit" at bounding box center [50, 229] width 12 height 12
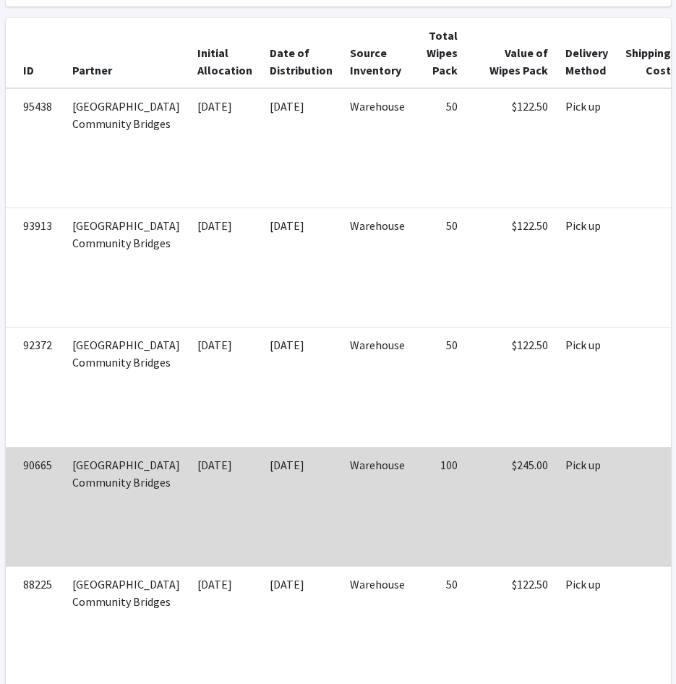
scroll to position [338, 0]
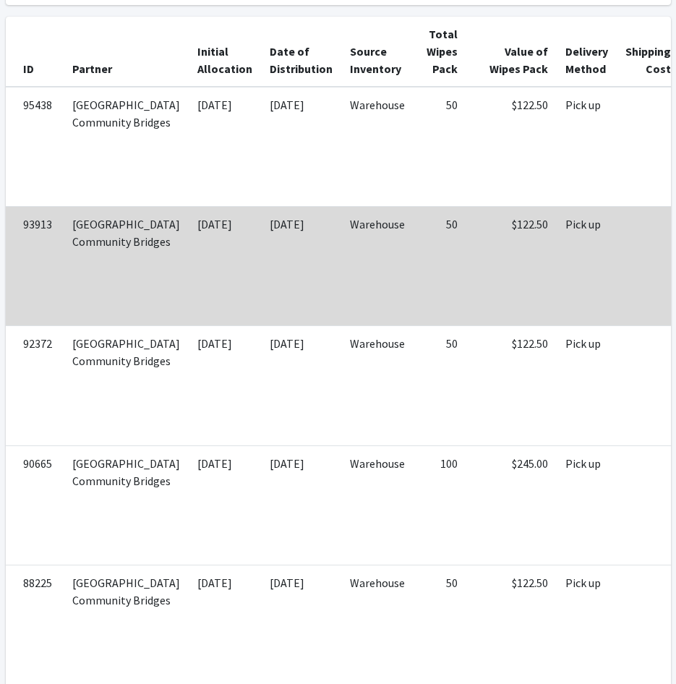
click at [341, 323] on td "Warehouse" at bounding box center [377, 265] width 72 height 119
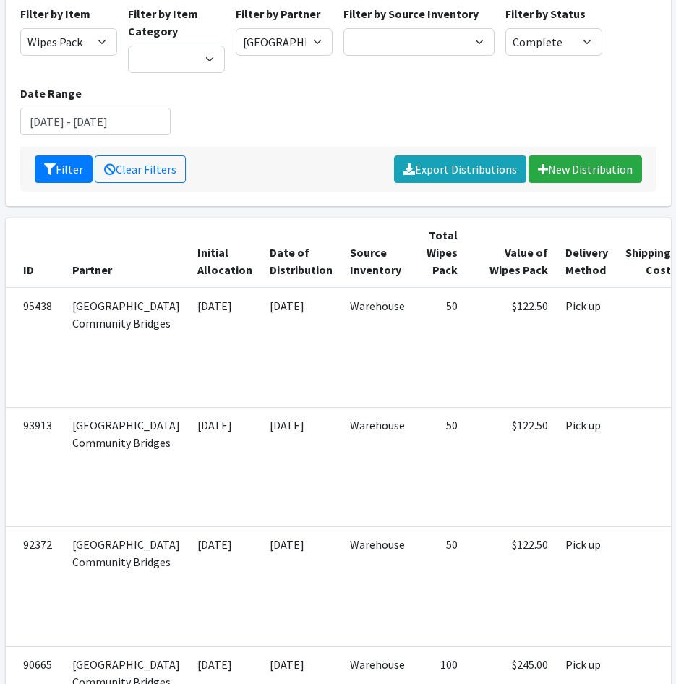
scroll to position [0, 0]
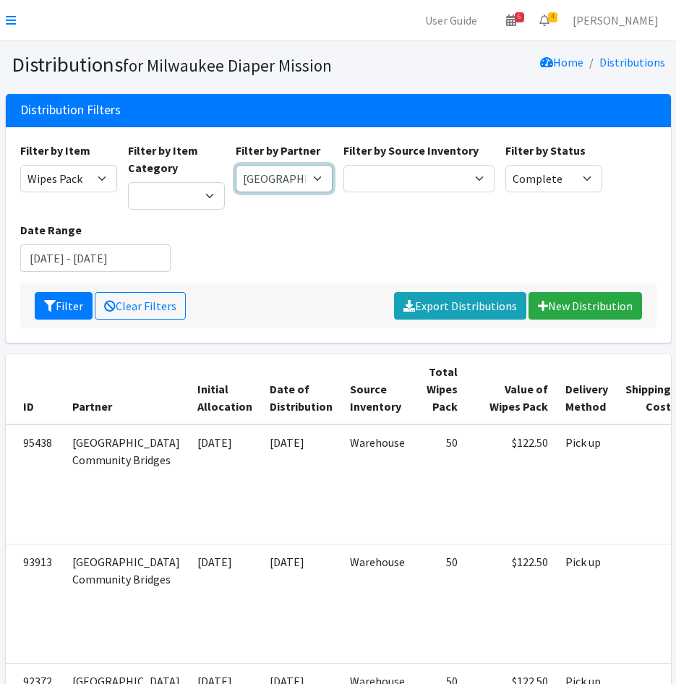
click at [278, 184] on select "[GEOGRAPHIC_DATA] BOMB Doulas Camp Reunite Cathedral Center, Inc [DEMOGRAPHIC_D…" at bounding box center [284, 178] width 97 height 27
select select "7596"
click at [236, 165] on select "[GEOGRAPHIC_DATA] BOMB Doulas Camp Reunite Cathedral Center, Inc [DEMOGRAPHIC_D…" at bounding box center [284, 178] width 97 height 27
click at [80, 296] on button "Filter" at bounding box center [64, 305] width 58 height 27
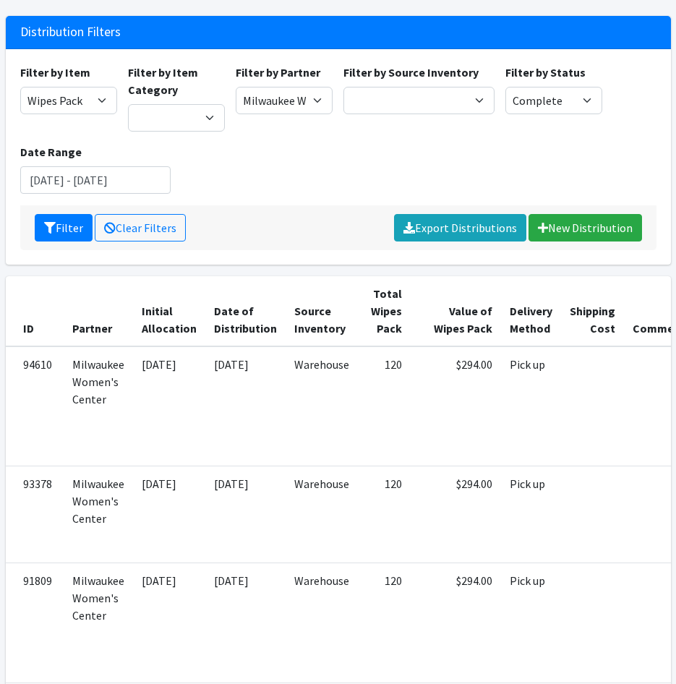
scroll to position [72, 0]
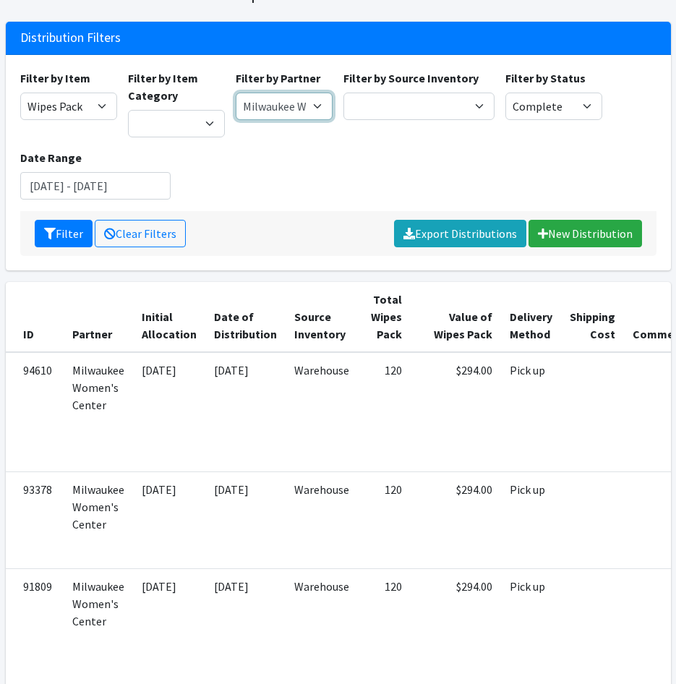
click at [303, 111] on select "[GEOGRAPHIC_DATA] BOMB Doulas Camp Reunite Cathedral Center, Inc [DEMOGRAPHIC_D…" at bounding box center [284, 106] width 97 height 27
select select "7421"
click at [236, 93] on select "[GEOGRAPHIC_DATA] BOMB Doulas Camp Reunite Cathedral Center, Inc [DEMOGRAPHIC_D…" at bounding box center [284, 106] width 97 height 27
click at [64, 234] on button "Filter" at bounding box center [64, 233] width 58 height 27
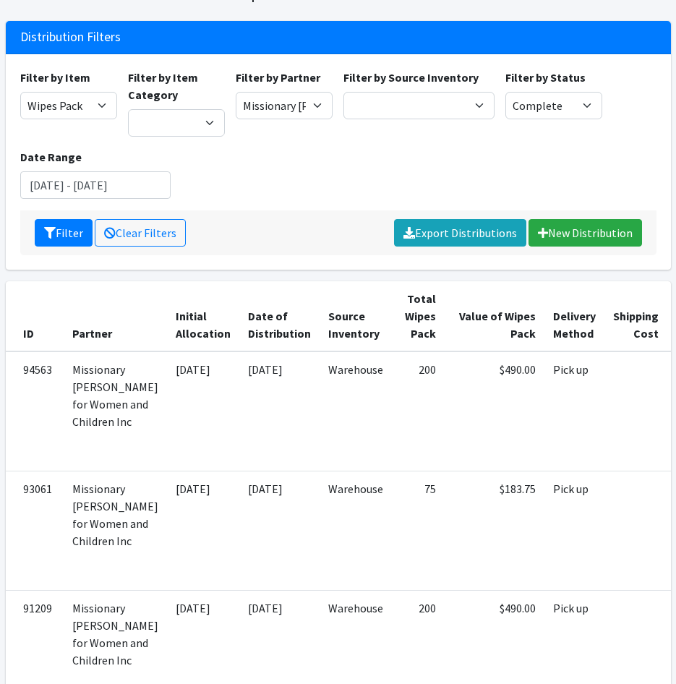
scroll to position [72, 0]
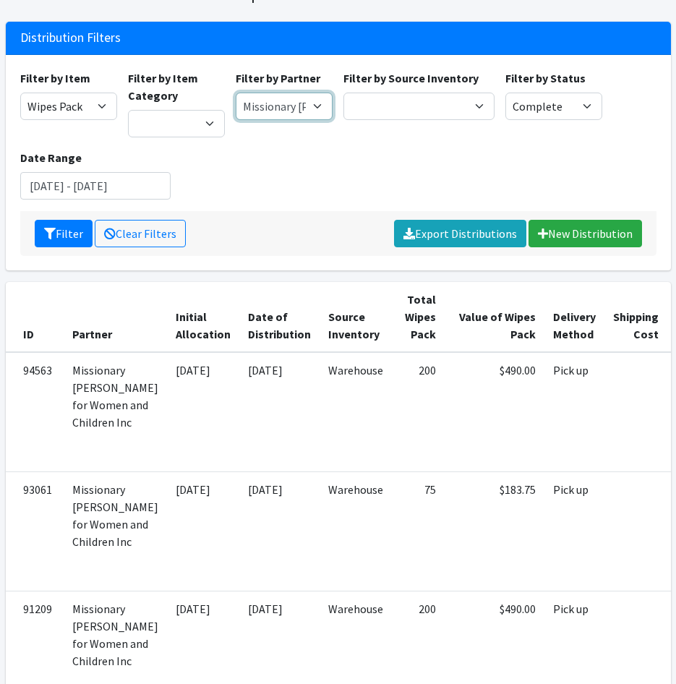
click at [284, 111] on select "[GEOGRAPHIC_DATA] BOMB Doulas Camp Reunite Cathedral Center, Inc [DEMOGRAPHIC_D…" at bounding box center [284, 106] width 97 height 27
select select "4337"
click at [236, 93] on select "[GEOGRAPHIC_DATA] BOMB Doulas Camp Reunite Cathedral Center, Inc [DEMOGRAPHIC_D…" at bounding box center [284, 106] width 97 height 27
click at [62, 232] on button "Filter" at bounding box center [64, 233] width 58 height 27
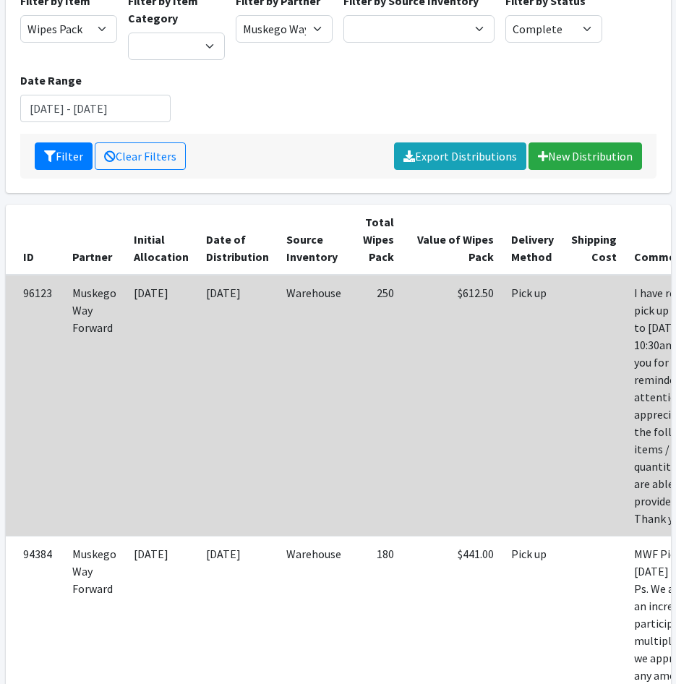
scroll to position [114, 0]
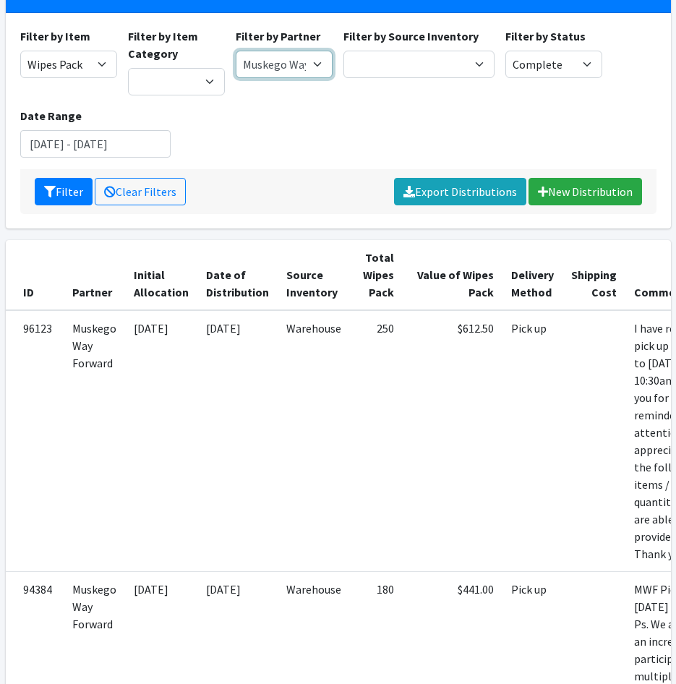
click at [251, 66] on select "[GEOGRAPHIC_DATA] BOMB Doulas Camp Reunite Cathedral Center, Inc [DEMOGRAPHIC_D…" at bounding box center [284, 64] width 97 height 27
select select "2669"
click at [236, 51] on select "[GEOGRAPHIC_DATA] BOMB Doulas Camp Reunite Cathedral Center, Inc [DEMOGRAPHIC_D…" at bounding box center [284, 64] width 97 height 27
drag, startPoint x: 58, startPoint y: 194, endPoint x: 114, endPoint y: 215, distance: 59.9
click at [64, 196] on button "Filter" at bounding box center [64, 191] width 58 height 27
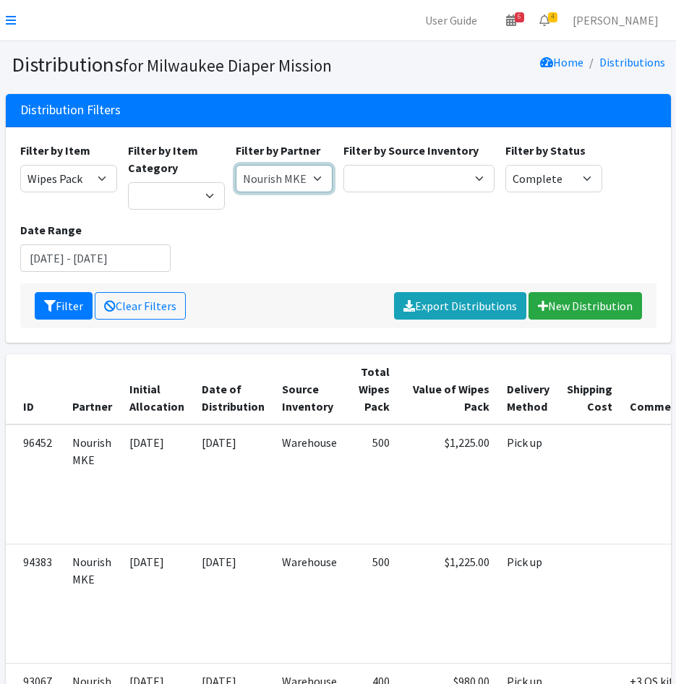
click at [282, 175] on select "Bay View Community Center BOMB Doulas Camp Reunite Cathedral Center, Inc Cross …" at bounding box center [284, 178] width 97 height 27
select select "4178"
click at [236, 165] on select "Bay View Community Center BOMB Doulas Camp Reunite Cathedral Center, Inc Cross …" at bounding box center [284, 178] width 97 height 27
click at [66, 312] on button "Filter" at bounding box center [64, 305] width 58 height 27
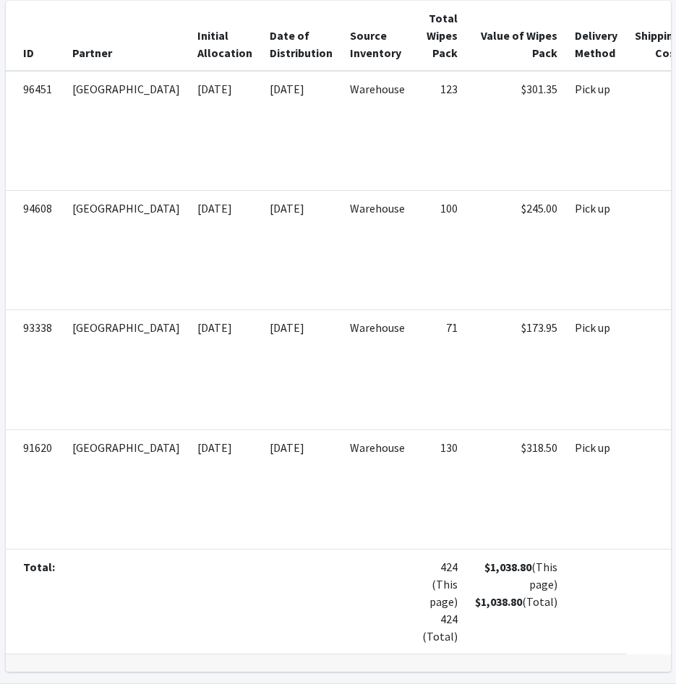
scroll to position [361, 0]
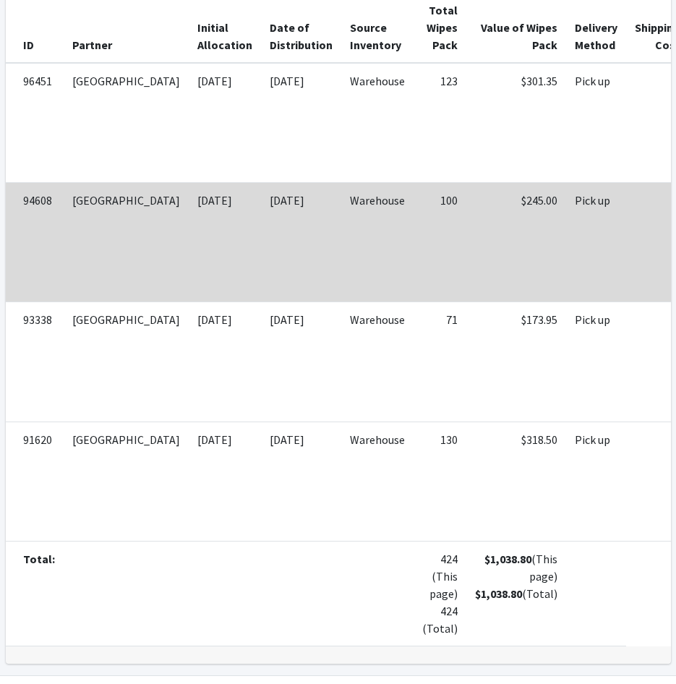
click at [626, 253] on td at bounding box center [657, 241] width 63 height 119
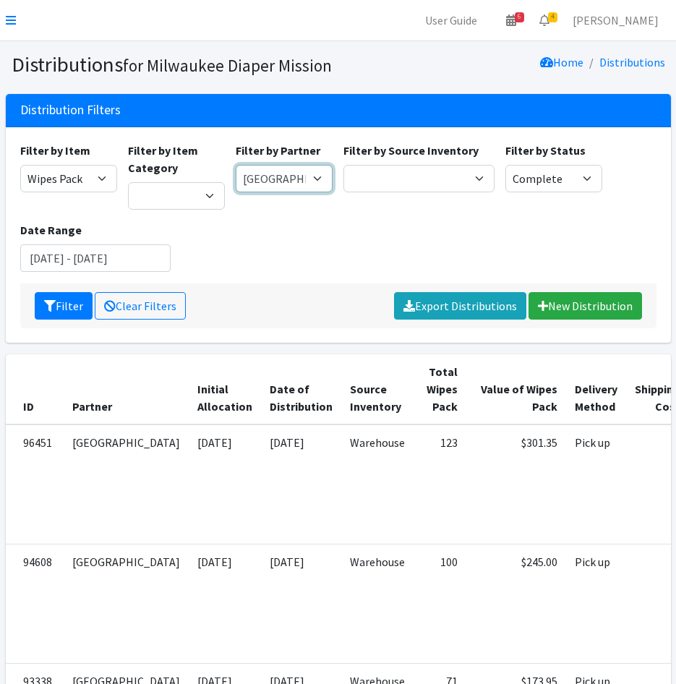
click at [274, 181] on select "[GEOGRAPHIC_DATA] BOMB Doulas Camp Reunite Cathedral Center, Inc [DEMOGRAPHIC_D…" at bounding box center [284, 178] width 97 height 27
select select "1870"
click at [236, 165] on select "[GEOGRAPHIC_DATA] BOMB Doulas Camp Reunite Cathedral Center, Inc [DEMOGRAPHIC_D…" at bounding box center [284, 178] width 97 height 27
click at [55, 300] on icon "submit" at bounding box center [50, 306] width 12 height 12
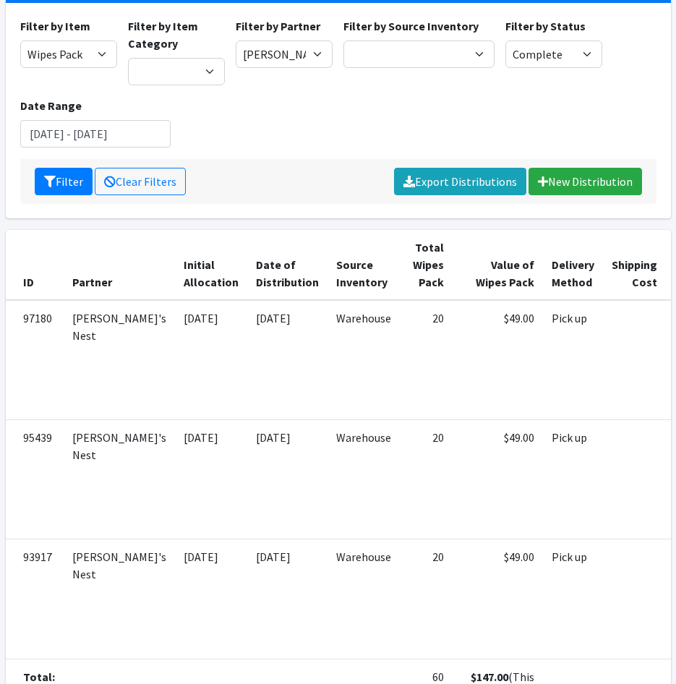
scroll to position [99, 0]
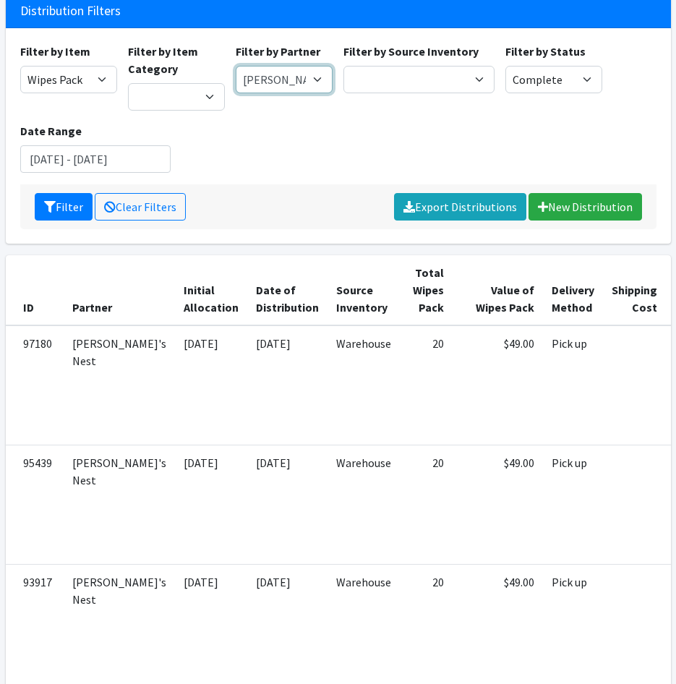
click at [304, 80] on select "[GEOGRAPHIC_DATA] BOMB Doulas Camp Reunite Cathedral Center, Inc [DEMOGRAPHIC_D…" at bounding box center [284, 79] width 97 height 27
select select "4166"
click at [236, 66] on select "[GEOGRAPHIC_DATA] BOMB Doulas Camp Reunite Cathedral Center, Inc [DEMOGRAPHIC_D…" at bounding box center [284, 79] width 97 height 27
click at [54, 205] on icon "submit" at bounding box center [50, 207] width 12 height 12
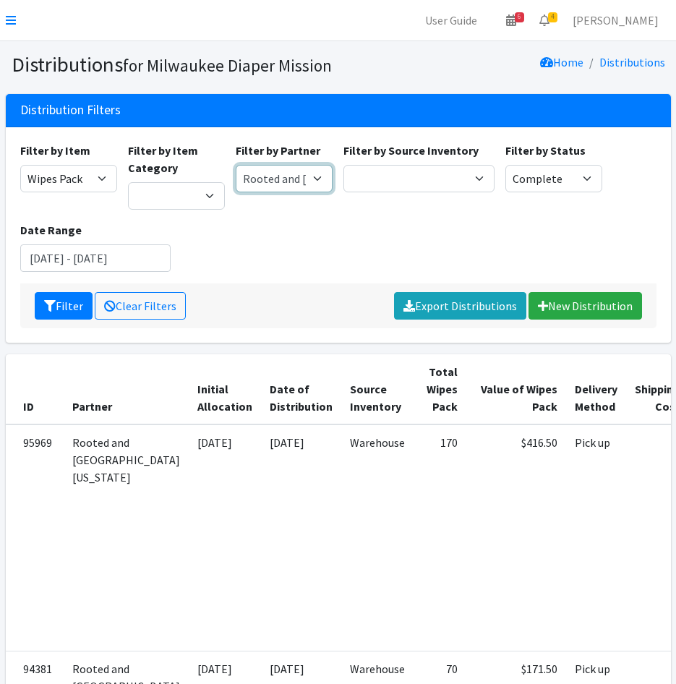
drag, startPoint x: 289, startPoint y: 173, endPoint x: 302, endPoint y: 181, distance: 15.6
click at [289, 173] on select "[GEOGRAPHIC_DATA] BOMB Doulas Camp Reunite Cathedral Center, Inc [DEMOGRAPHIC_D…" at bounding box center [284, 178] width 97 height 27
select select "7447"
click at [236, 165] on select "[GEOGRAPHIC_DATA] BOMB Doulas Camp Reunite Cathedral Center, Inc [DEMOGRAPHIC_D…" at bounding box center [284, 178] width 97 height 27
drag, startPoint x: 59, startPoint y: 310, endPoint x: 145, endPoint y: 345, distance: 92.8
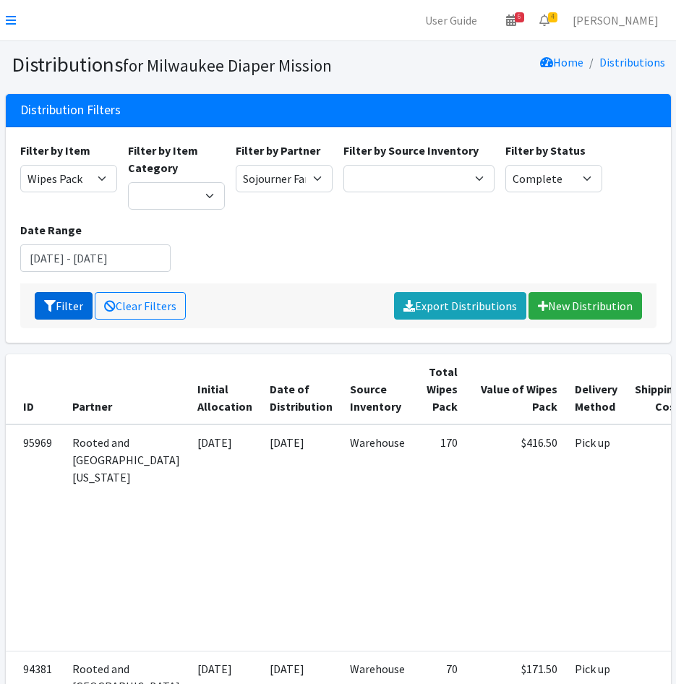
click at [59, 310] on button "Filter" at bounding box center [64, 305] width 58 height 27
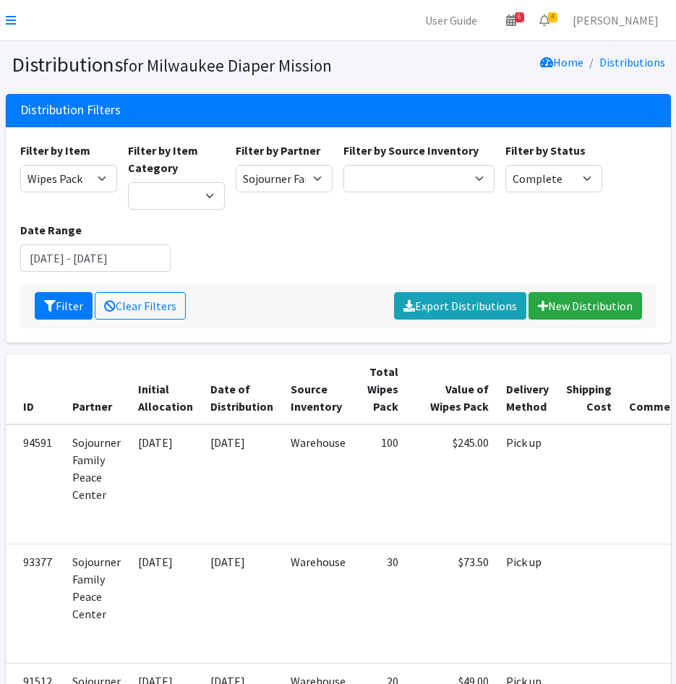
scroll to position [316, 0]
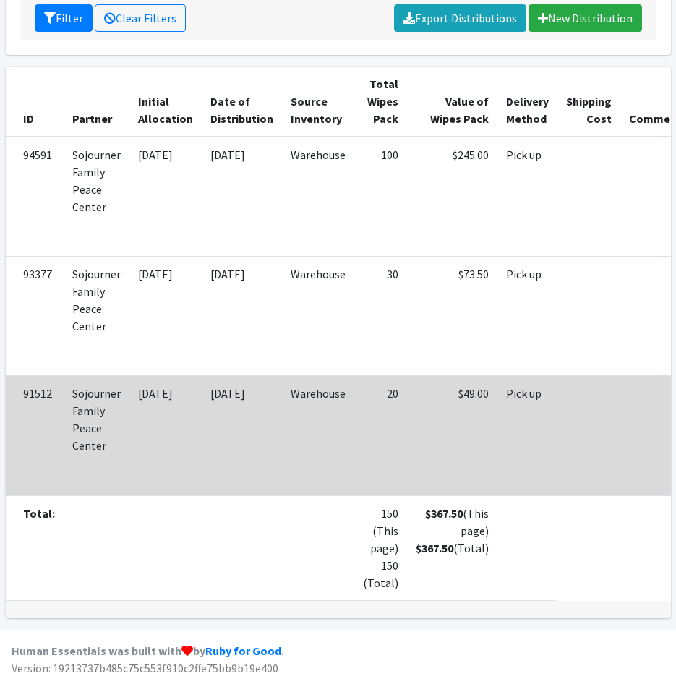
click at [292, 414] on td "Warehouse" at bounding box center [318, 435] width 72 height 119
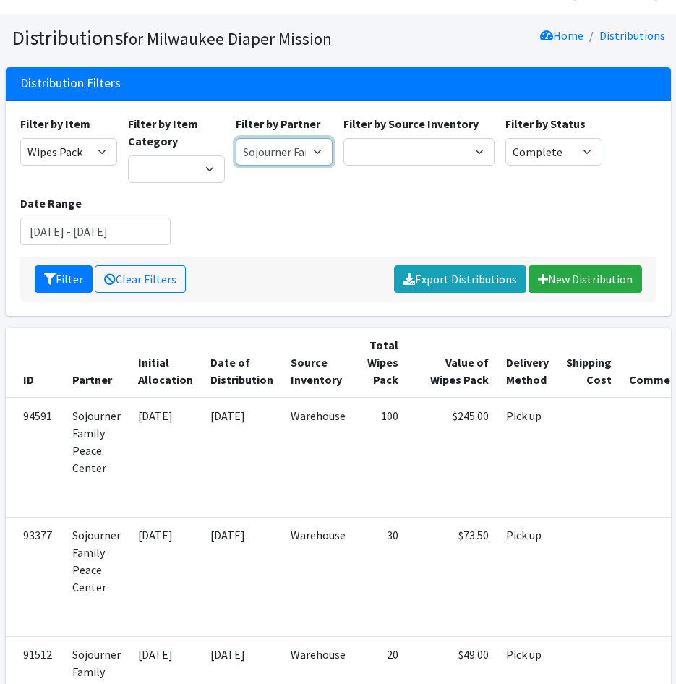
click at [301, 162] on select "Bay View Community Center BOMB Doulas Camp Reunite Cathedral Center, Inc Cross …" at bounding box center [284, 151] width 97 height 27
select select "3520"
click at [236, 138] on select "Bay View Community Center BOMB Doulas Camp Reunite Cathedral Center, Inc Cross …" at bounding box center [284, 151] width 97 height 27
click at [63, 277] on button "Filter" at bounding box center [64, 278] width 58 height 27
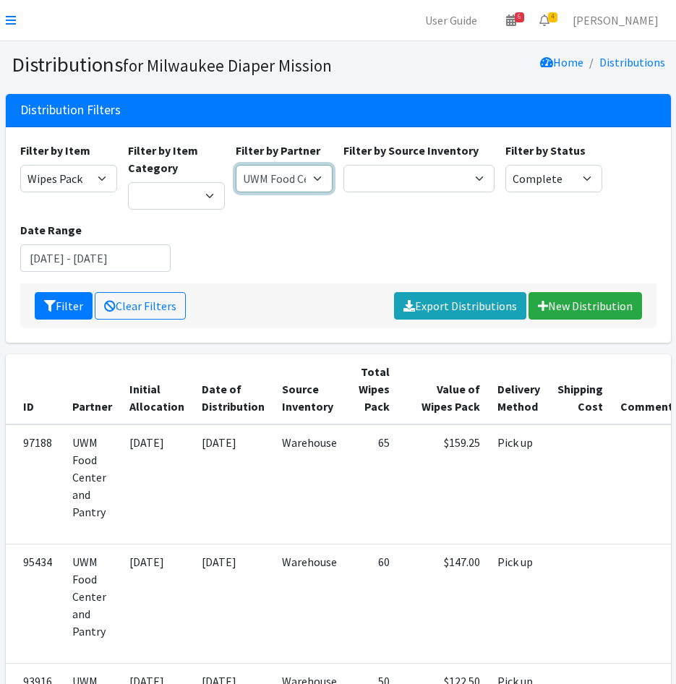
drag, startPoint x: 295, startPoint y: 176, endPoint x: 301, endPoint y: 192, distance: 17.2
click at [295, 176] on select "Bay View Community Center BOMB Doulas Camp Reunite Cathedral Center, Inc Cross …" at bounding box center [284, 178] width 97 height 27
select select "4199"
click at [236, 165] on select "Bay View Community Center BOMB Doulas Camp Reunite Cathedral Center, Inc Cross …" at bounding box center [284, 178] width 97 height 27
click at [64, 307] on button "Filter" at bounding box center [64, 305] width 58 height 27
